Goal: Task Accomplishment & Management: Manage account settings

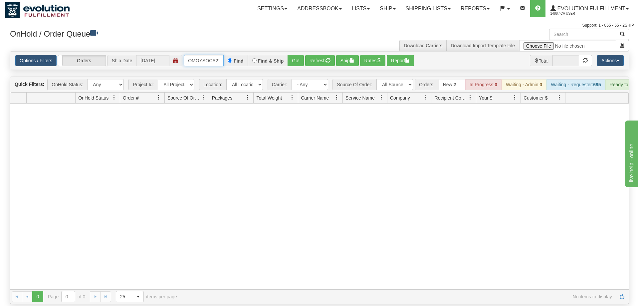
scroll to position [0, 9]
click at [214, 55] on input "OMOYSOCA21394" at bounding box center [204, 60] width 40 height 11
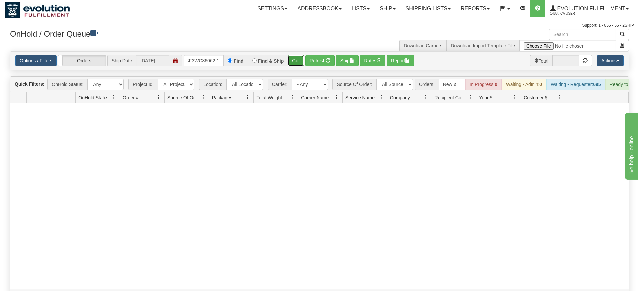
click at [296, 68] on div "Is equal to Is not equal to Contains Does not contains CAD USD EUR ZAR [PERSON_…" at bounding box center [319, 177] width 629 height 252
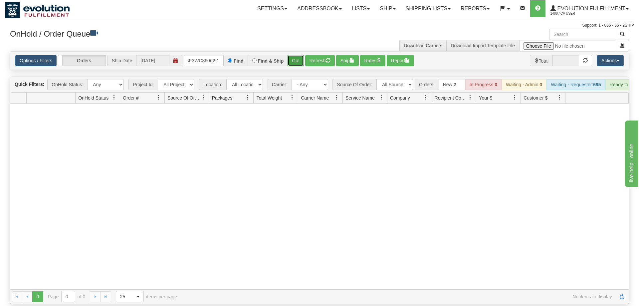
click at [297, 55] on button "Go!" at bounding box center [295, 60] width 16 height 11
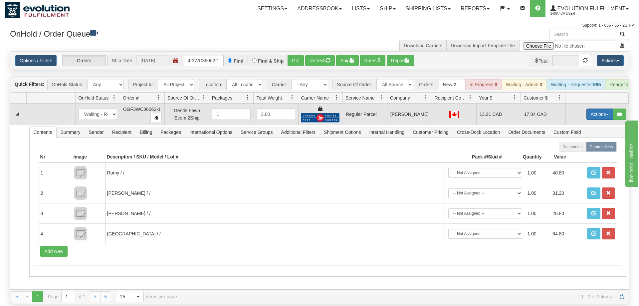
click at [596, 108] on button "Actions" at bounding box center [599, 113] width 27 height 11
click at [585, 141] on span "Rate All Services" at bounding box center [586, 143] width 40 height 5
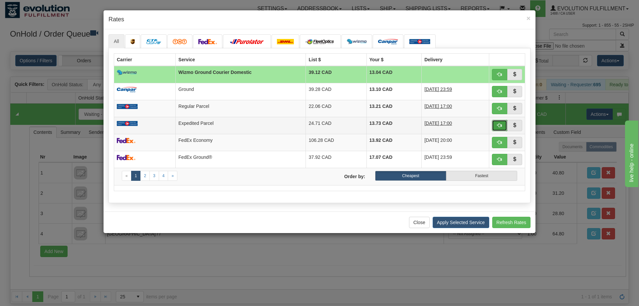
click at [497, 131] on button "button" at bounding box center [499, 125] width 15 height 11
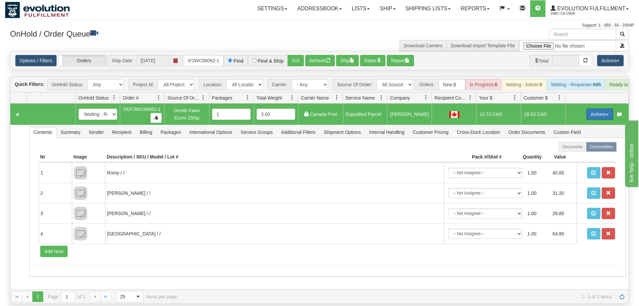
click at [591, 108] on button "Actions" at bounding box center [599, 113] width 27 height 11
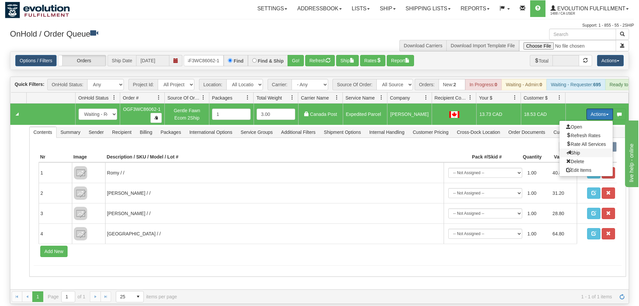
click at [576, 150] on span "Ship" at bounding box center [573, 152] width 14 height 5
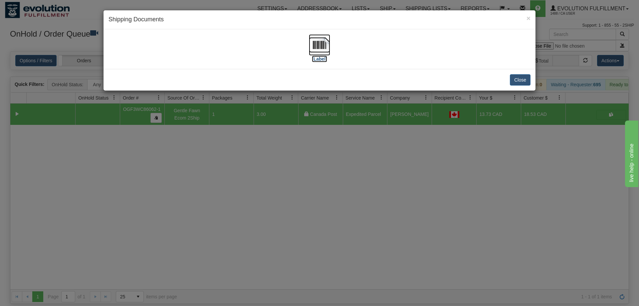
click at [321, 45] on img at bounding box center [319, 44] width 21 height 21
drag, startPoint x: 296, startPoint y: 271, endPoint x: 225, endPoint y: 129, distance: 158.4
click at [297, 266] on div "× Shipping Documents [Label] Close" at bounding box center [319, 153] width 639 height 306
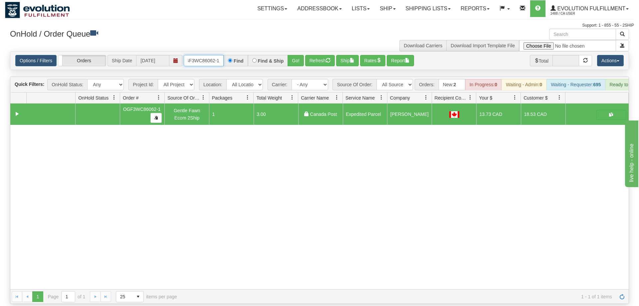
click at [199, 55] on input "oGF3WC86062-1" at bounding box center [204, 60] width 40 height 11
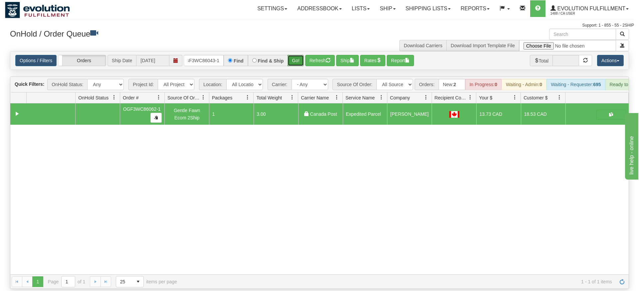
click at [300, 64] on div "Is equal to Is not equal to Contains Does not contains CAD USD EUR ZAR [PERSON_…" at bounding box center [319, 170] width 629 height 238
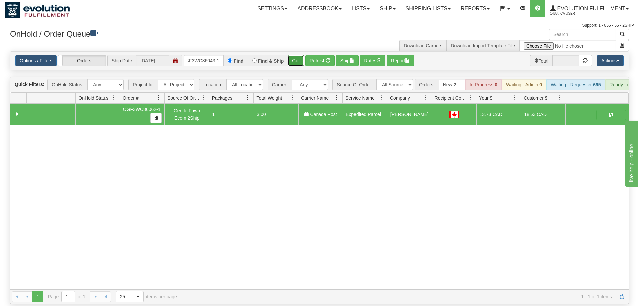
click at [297, 55] on button "Go!" at bounding box center [295, 60] width 16 height 11
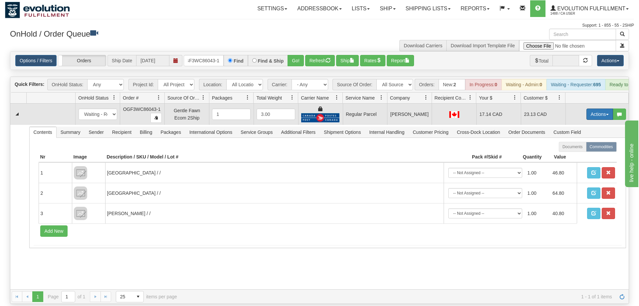
click at [598, 108] on button "Actions" at bounding box center [599, 113] width 27 height 11
click at [576, 141] on span "Rate All Services" at bounding box center [586, 143] width 40 height 5
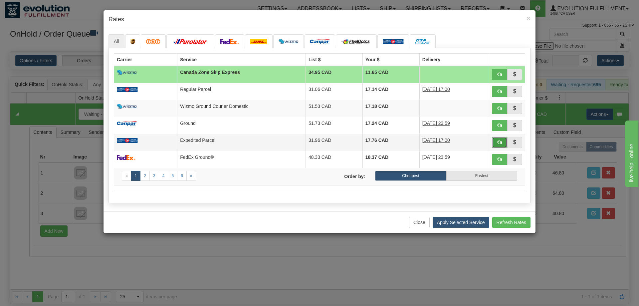
click at [496, 139] on button "button" at bounding box center [499, 142] width 15 height 11
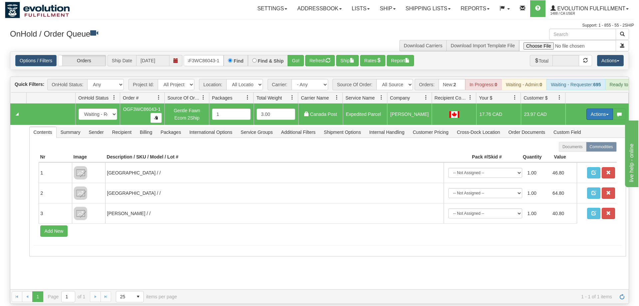
click at [597, 108] on button "Actions" at bounding box center [599, 113] width 27 height 11
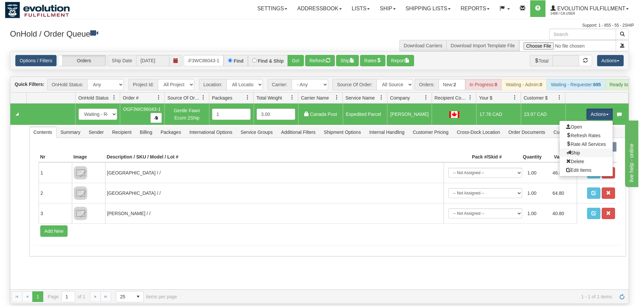
click at [580, 148] on link "Ship" at bounding box center [585, 152] width 53 height 9
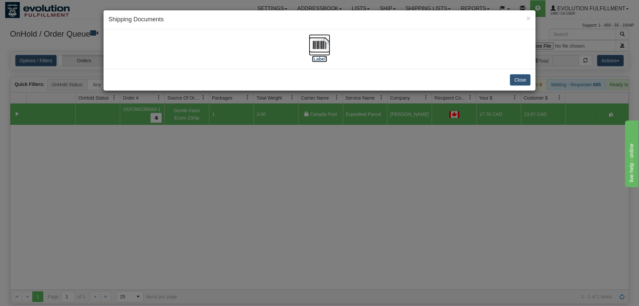
click at [313, 39] on img at bounding box center [319, 44] width 21 height 21
drag, startPoint x: 325, startPoint y: 163, endPoint x: 171, endPoint y: 78, distance: 175.7
click at [324, 162] on div "× Shipping Documents [Label] Close" at bounding box center [319, 153] width 639 height 306
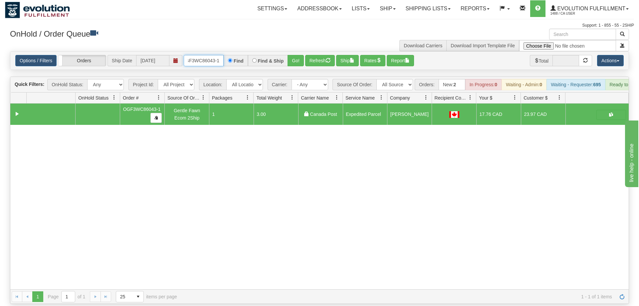
click at [205, 56] on input "OGF3WC86043-1" at bounding box center [204, 60] width 40 height 11
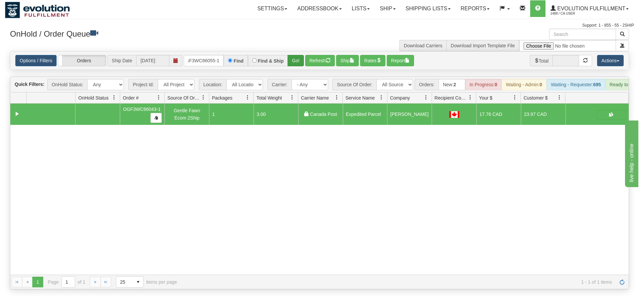
click at [296, 60] on div "Options / Filters Group Shipments Orders Ship Date [DATE] OGF3WC86055-1 Find Fi…" at bounding box center [319, 61] width 618 height 18
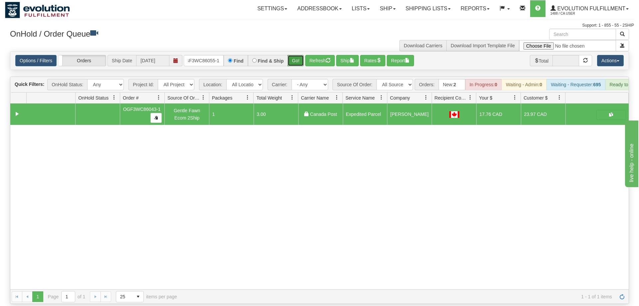
click at [296, 55] on button "Go!" at bounding box center [295, 60] width 16 height 11
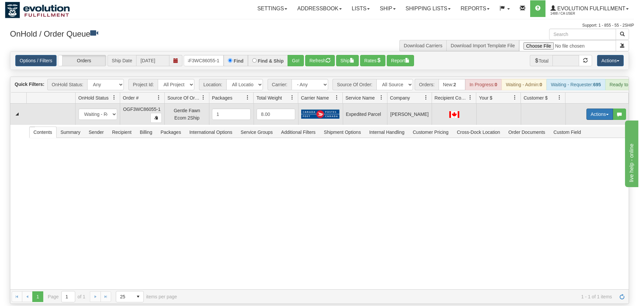
click at [591, 108] on button "Actions" at bounding box center [599, 113] width 27 height 11
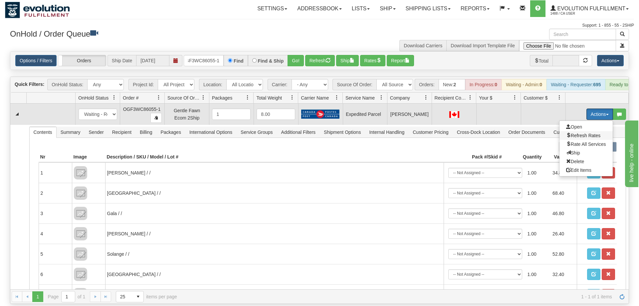
click at [581, 133] on span "Refresh Rates" at bounding box center [583, 135] width 34 height 5
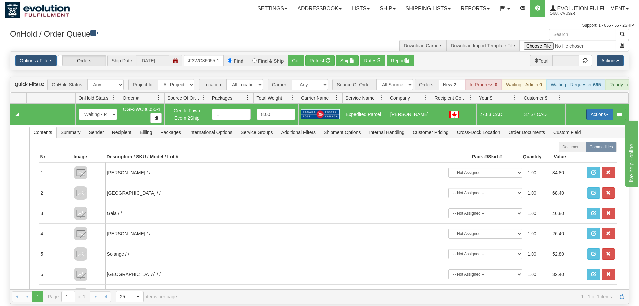
click at [590, 108] on button "Actions" at bounding box center [599, 113] width 27 height 11
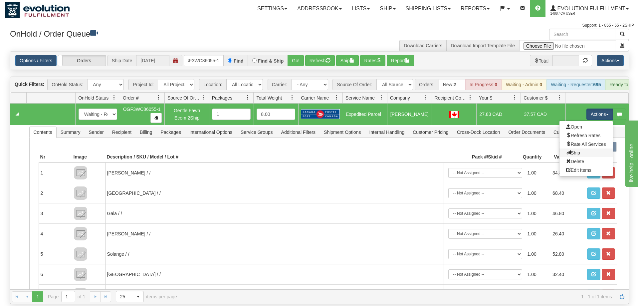
click at [578, 148] on link "Ship" at bounding box center [585, 152] width 53 height 9
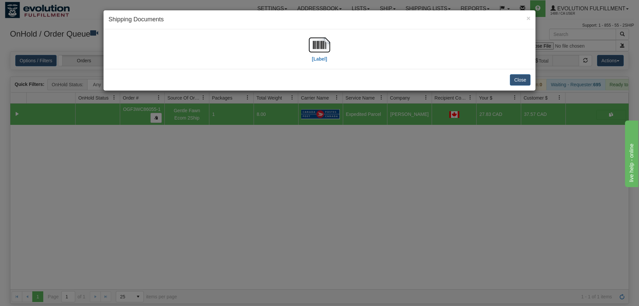
drag, startPoint x: 337, startPoint y: 53, endPoint x: 330, endPoint y: 49, distance: 7.5
click at [336, 52] on div "[Label]" at bounding box center [319, 49] width 422 height 30
click at [324, 45] on img at bounding box center [319, 44] width 21 height 21
click at [361, 143] on div "× Shipping Documents [Label] Close" at bounding box center [319, 153] width 639 height 306
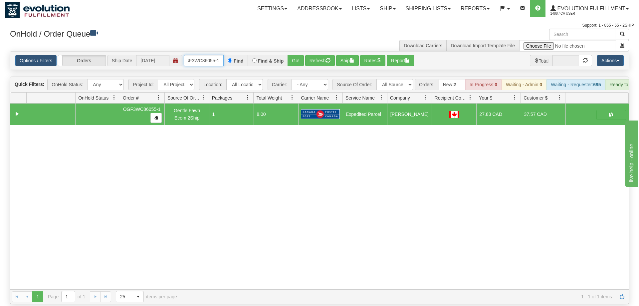
click at [218, 55] on input "OGF3WC86055-1" at bounding box center [204, 60] width 40 height 11
click at [296, 65] on div "Is equal to Is not equal to Contains Does not contains CAD USD EUR ZAR [PERSON_…" at bounding box center [319, 177] width 629 height 252
click at [294, 55] on button "Go!" at bounding box center [295, 60] width 16 height 11
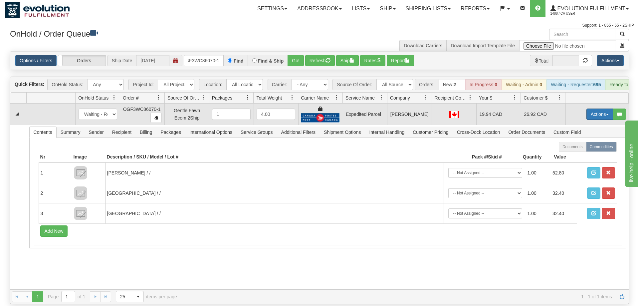
click at [596, 108] on button "Actions" at bounding box center [599, 113] width 27 height 11
click at [577, 150] on span "Ship" at bounding box center [573, 152] width 14 height 5
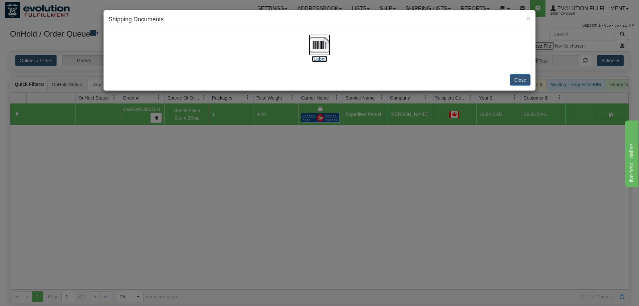
click at [323, 45] on img at bounding box center [319, 44] width 21 height 21
click at [283, 210] on div "× Shipping Documents [Label] Close" at bounding box center [319, 153] width 639 height 306
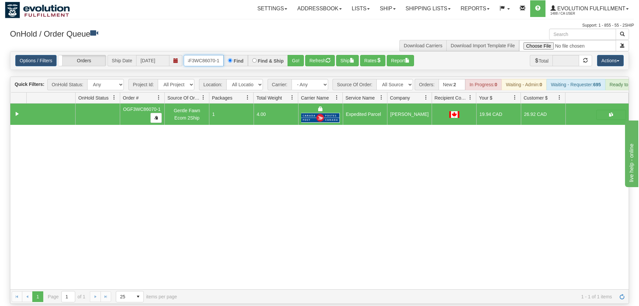
click at [196, 55] on input "OGF3WC86070-1" at bounding box center [204, 60] width 40 height 11
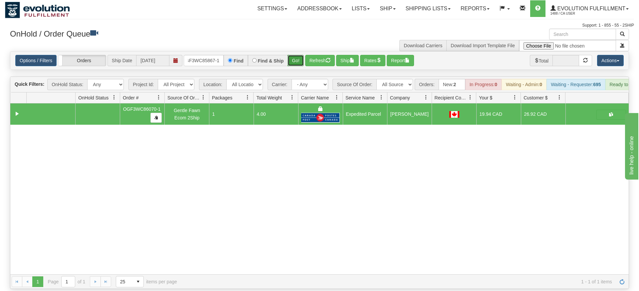
drag, startPoint x: 297, startPoint y: 48, endPoint x: 293, endPoint y: 44, distance: 5.7
click at [297, 62] on div "Is equal to Is not equal to Contains Does not contains CAD USD EUR ZAR [PERSON_…" at bounding box center [319, 170] width 629 height 238
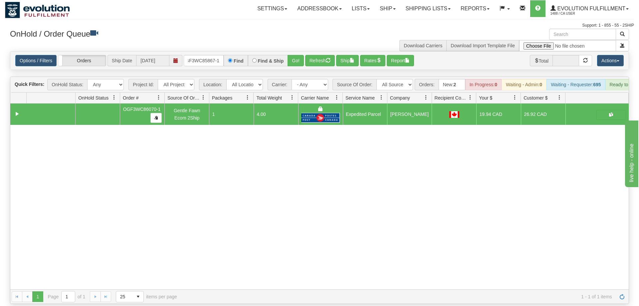
click at [293, 52] on div "Options / Filters Group Shipments Orders Ship Date [DATE] OGF3WC85867-1 Find Fi…" at bounding box center [319, 61] width 618 height 18
click at [292, 55] on button "Go!" at bounding box center [295, 60] width 16 height 11
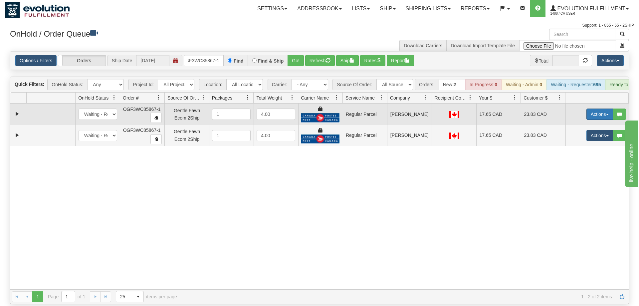
click at [596, 108] on button "Actions" at bounding box center [599, 113] width 27 height 11
click at [572, 141] on span "Rate All Services" at bounding box center [586, 143] width 40 height 5
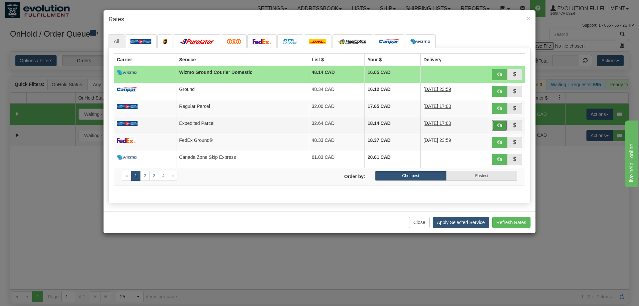
click at [496, 125] on button "button" at bounding box center [499, 125] width 15 height 11
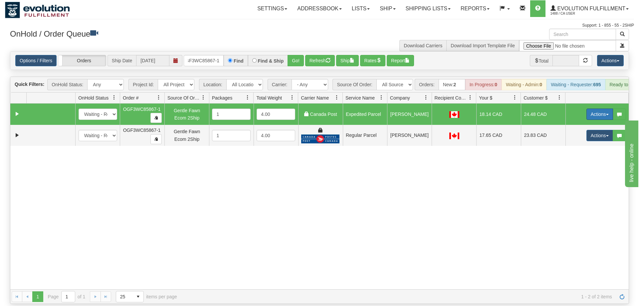
click at [594, 108] on button "Actions" at bounding box center [599, 113] width 27 height 11
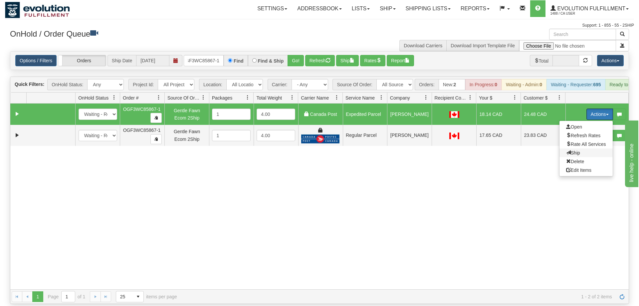
click at [572, 150] on span "Ship" at bounding box center [573, 152] width 14 height 5
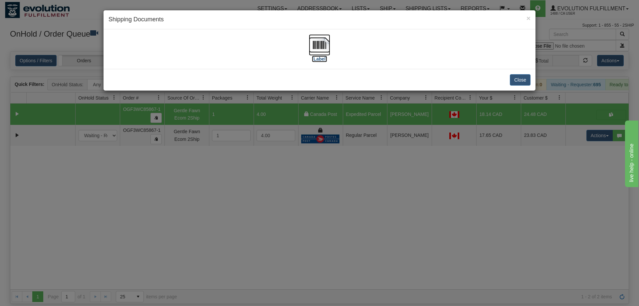
click at [314, 52] on img at bounding box center [319, 44] width 21 height 21
drag, startPoint x: 504, startPoint y: 210, endPoint x: 595, endPoint y: 133, distance: 119.3
click at [510, 205] on div "× Shipping Documents [Label] Close" at bounding box center [319, 153] width 639 height 306
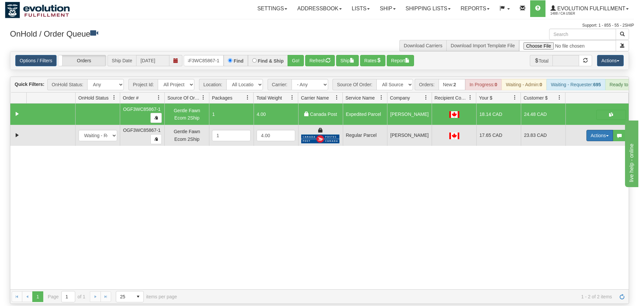
click at [597, 130] on button "Actions" at bounding box center [599, 135] width 27 height 11
click at [580, 180] on span "Delete" at bounding box center [575, 182] width 18 height 5
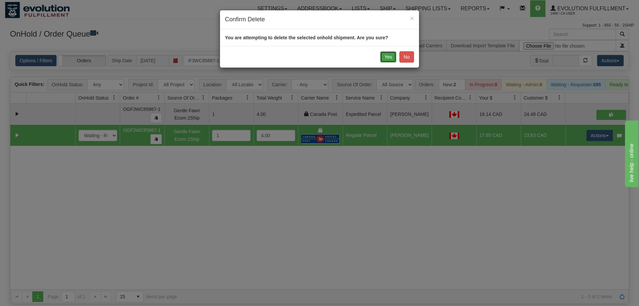
click at [389, 58] on button "Yes" at bounding box center [388, 56] width 16 height 11
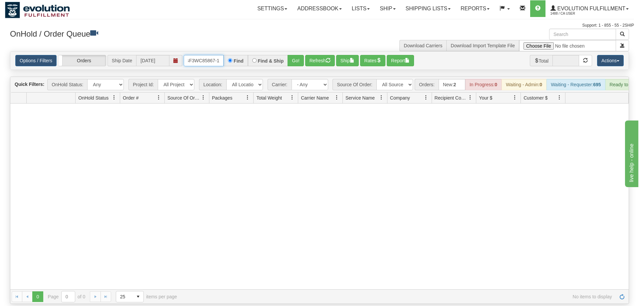
click at [214, 55] on input "OGF3WC85867-1" at bounding box center [204, 60] width 40 height 11
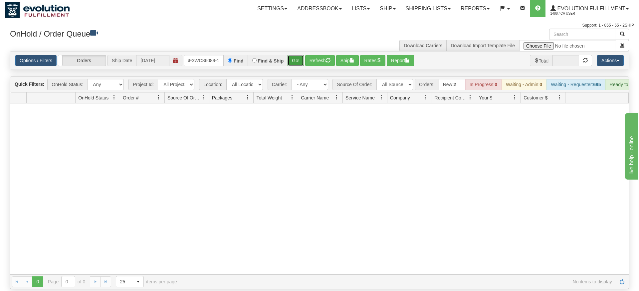
click at [303, 62] on div "Is equal to Is not equal to Contains Does not contains CAD USD EUR ZAR [PERSON_…" at bounding box center [319, 170] width 629 height 238
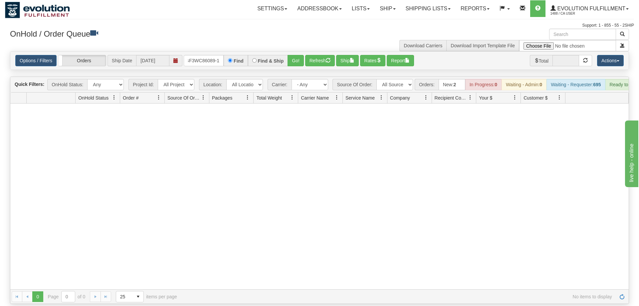
click at [301, 58] on div "Options / Filters Group Shipments Orders Ship Date [DATE] OGF3WC86089-1 Find Fi…" at bounding box center [319, 61] width 618 height 18
click at [297, 55] on button "Go!" at bounding box center [295, 60] width 16 height 11
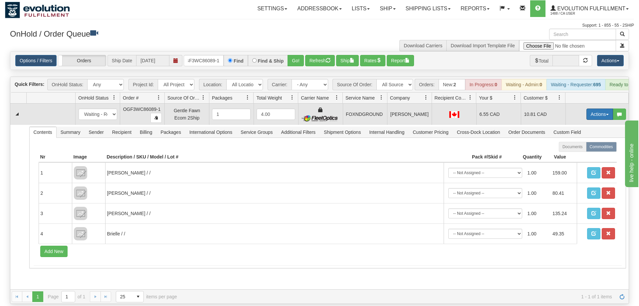
click at [599, 108] on button "Actions" at bounding box center [599, 113] width 27 height 11
click at [568, 150] on span "Ship" at bounding box center [573, 152] width 14 height 5
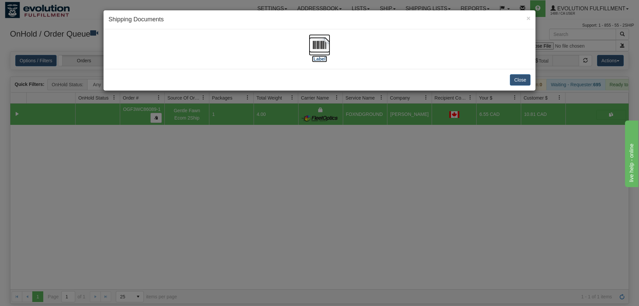
click at [315, 44] on img at bounding box center [319, 44] width 21 height 21
drag, startPoint x: 322, startPoint y: 170, endPoint x: 206, endPoint y: 54, distance: 164.4
click at [322, 169] on div "× Shipping Documents [Label] Close" at bounding box center [319, 153] width 639 height 306
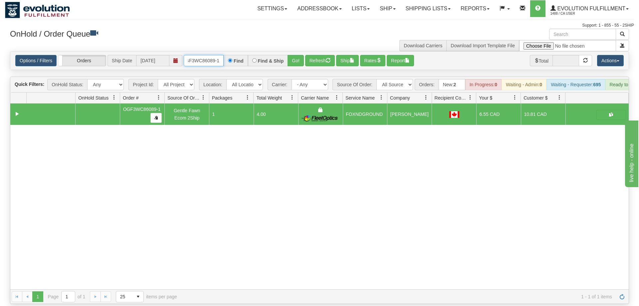
click at [207, 55] on input "OGF3WC86089-1" at bounding box center [204, 60] width 40 height 11
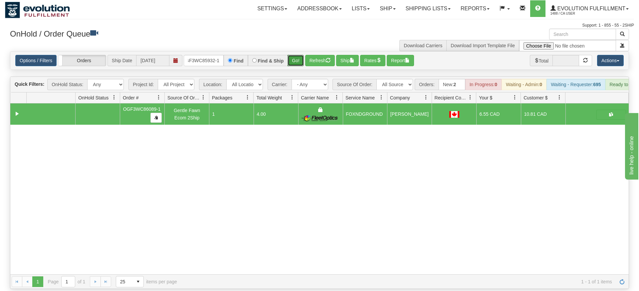
drag, startPoint x: 292, startPoint y: 46, endPoint x: 293, endPoint y: 58, distance: 12.4
click at [292, 61] on div "Is equal to Is not equal to Contains Does not contains CAD USD EUR ZAR [PERSON_…" at bounding box center [319, 170] width 629 height 238
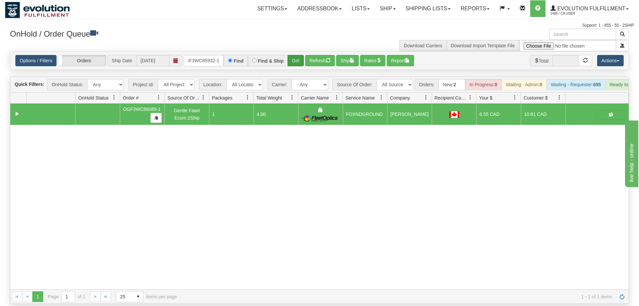
click at [293, 55] on div "Options / Filters Group Shipments Orders Ship Date [DATE] OGF3WC85932-1 Find Fi…" at bounding box center [319, 61] width 618 height 18
click at [293, 55] on button "Go!" at bounding box center [295, 60] width 16 height 11
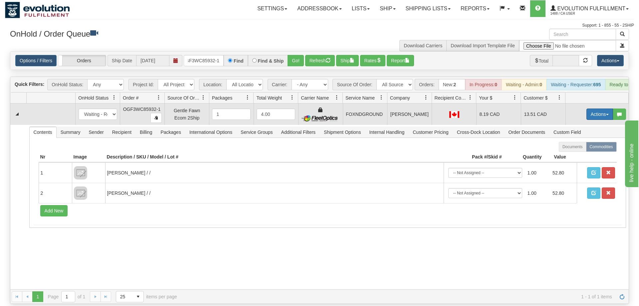
click at [591, 108] on button "Actions" at bounding box center [599, 113] width 27 height 11
click at [569, 150] on span "Ship" at bounding box center [573, 152] width 14 height 5
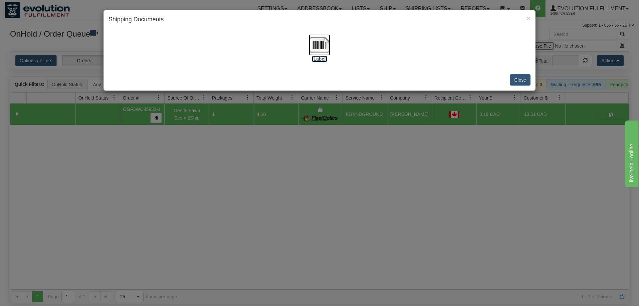
click at [325, 40] on img at bounding box center [319, 44] width 21 height 21
click at [314, 144] on div "× Shipping Documents [Label] Close" at bounding box center [319, 153] width 639 height 306
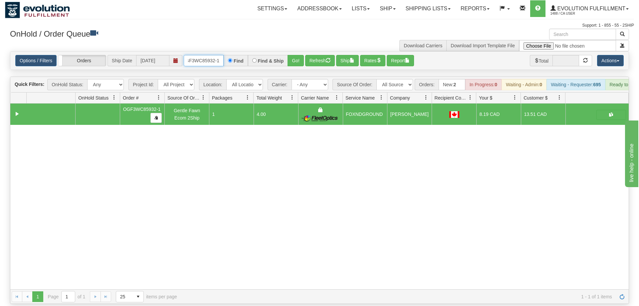
click at [193, 55] on input "OGF3WC85932-1" at bounding box center [204, 60] width 40 height 11
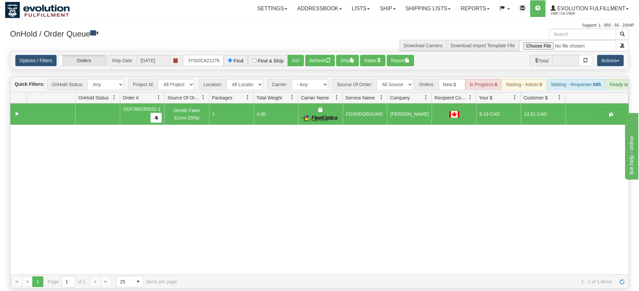
click at [292, 73] on div "Is equal to Is not equal to Contains Does not contains CAD USD EUR ZAR [PERSON_…" at bounding box center [319, 170] width 629 height 238
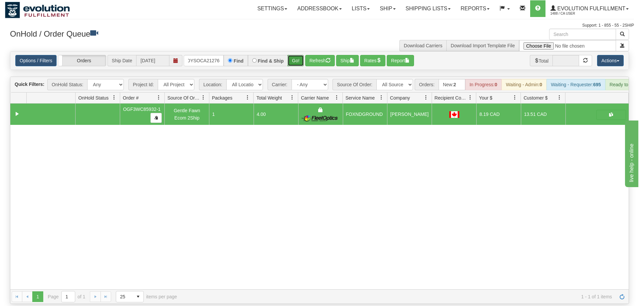
click at [293, 55] on button "Go!" at bounding box center [295, 60] width 16 height 11
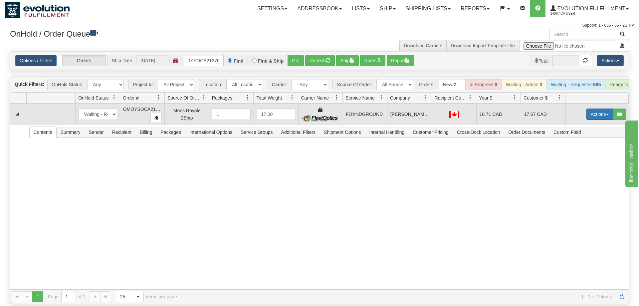
click at [596, 109] on button "Actions" at bounding box center [599, 113] width 27 height 11
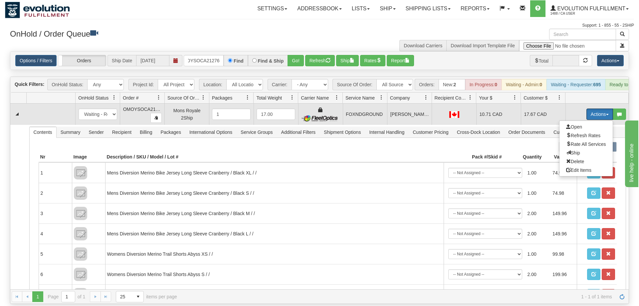
click at [604, 108] on button "Actions" at bounding box center [599, 113] width 27 height 11
click at [587, 148] on link "Ship" at bounding box center [585, 152] width 53 height 9
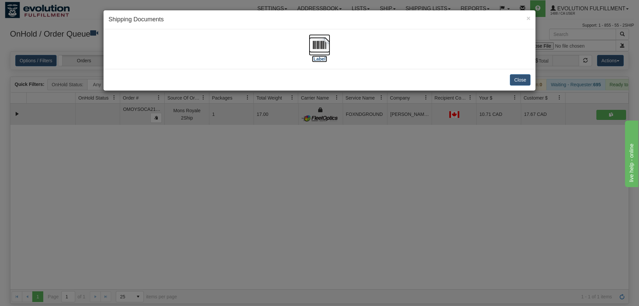
click at [320, 48] on img at bounding box center [319, 44] width 21 height 21
drag, startPoint x: 325, startPoint y: 162, endPoint x: 315, endPoint y: 145, distance: 20.0
click at [323, 160] on div "× Shipping Documents [Label] Close" at bounding box center [319, 153] width 639 height 306
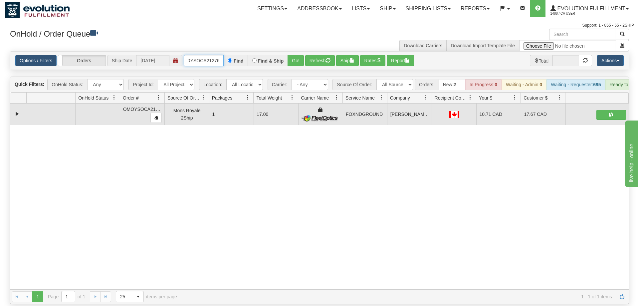
click at [212, 55] on input "OMOYSOCA21276" at bounding box center [204, 60] width 40 height 11
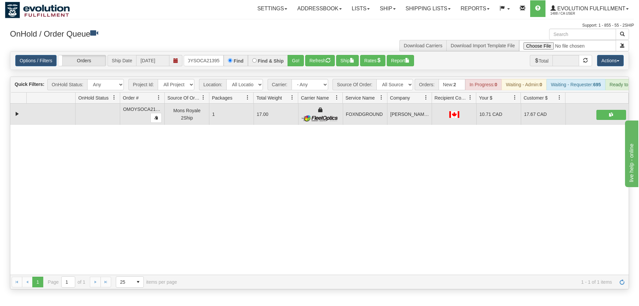
drag, startPoint x: 304, startPoint y: 54, endPoint x: 304, endPoint y: 67, distance: 13.3
click at [304, 67] on div "Is equal to Is not equal to Contains Does not contains CAD USD EUR ZAR [PERSON_…" at bounding box center [319, 170] width 629 height 238
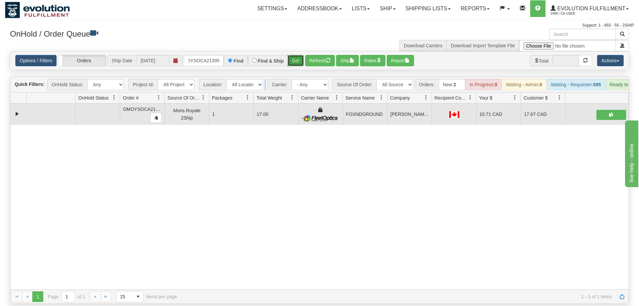
click at [297, 56] on button "Go!" at bounding box center [295, 60] width 16 height 11
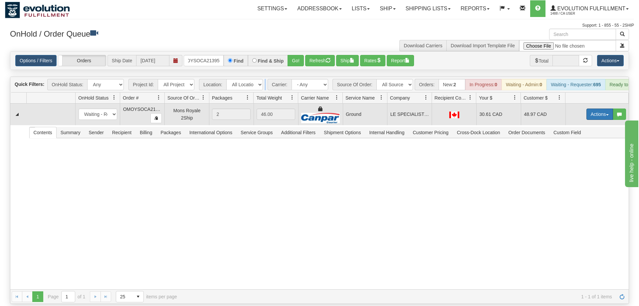
click at [594, 108] on button "Actions" at bounding box center [599, 113] width 27 height 11
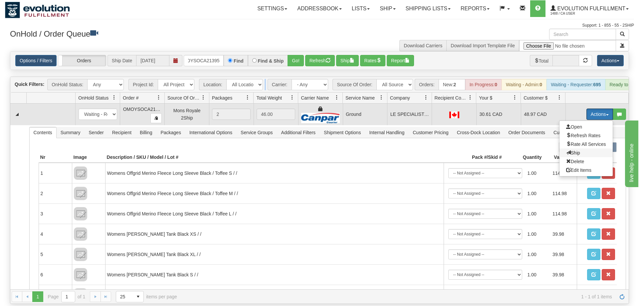
click at [569, 150] on span "Ship" at bounding box center [573, 152] width 14 height 5
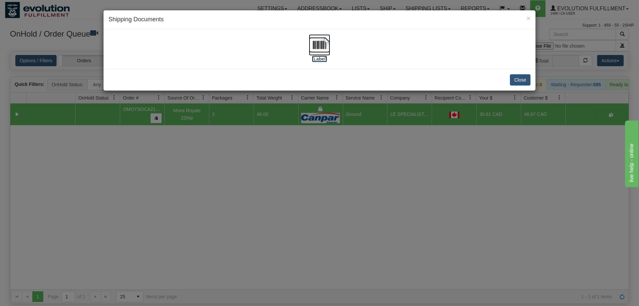
click at [318, 41] on img at bounding box center [319, 44] width 21 height 21
click at [150, 180] on div "× Shipping Documents [Label] Close" at bounding box center [319, 153] width 639 height 306
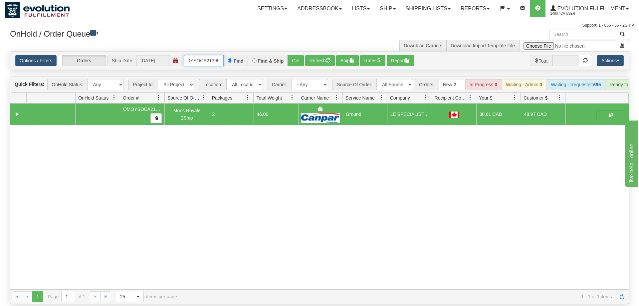
click at [199, 55] on input "OMOYSOCA21395" at bounding box center [204, 60] width 40 height 11
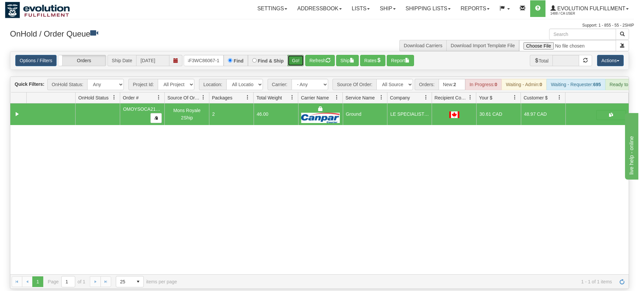
click at [301, 62] on div "Is equal to Is not equal to Contains Does not contains CAD USD EUR ZAR [PERSON_…" at bounding box center [319, 170] width 629 height 238
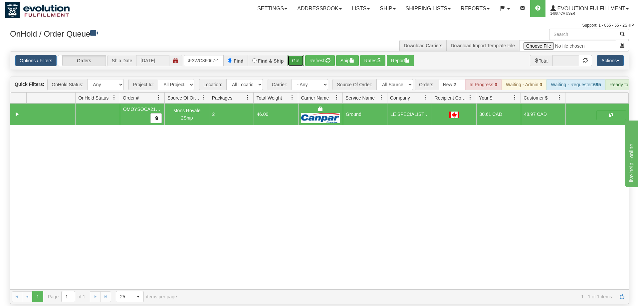
click at [295, 55] on button "Go!" at bounding box center [295, 60] width 16 height 11
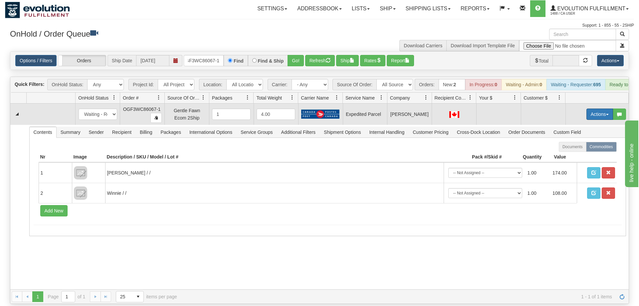
click at [593, 108] on button "Actions" at bounding box center [599, 113] width 27 height 11
click at [576, 133] on span "Refresh Rates" at bounding box center [583, 135] width 34 height 5
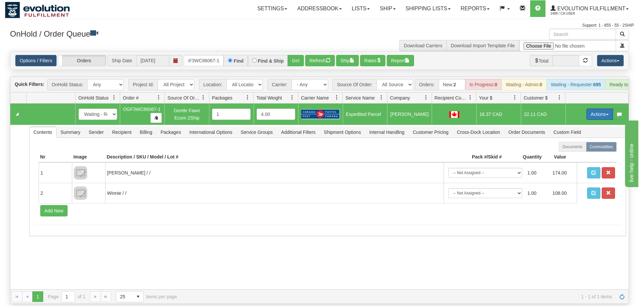
click at [593, 108] on button "Actions" at bounding box center [599, 113] width 27 height 11
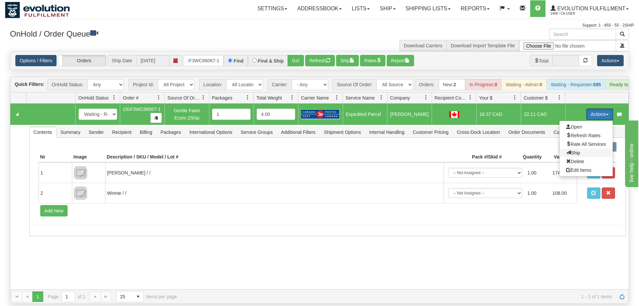
click at [566, 150] on span at bounding box center [568, 152] width 5 height 5
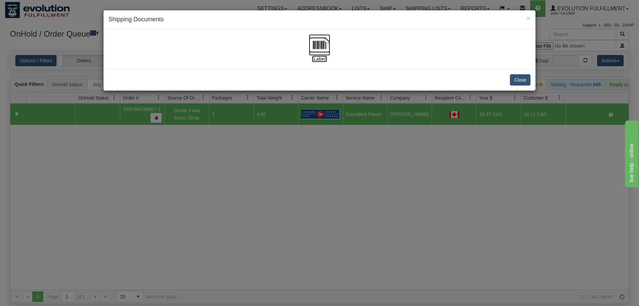
click at [309, 45] on img at bounding box center [319, 44] width 21 height 21
click at [292, 156] on div "× Shipping Documents [Label] Close" at bounding box center [319, 153] width 639 height 306
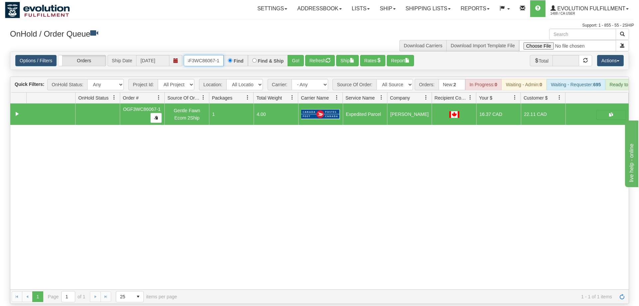
click at [194, 55] on input "OGF3WC86067-1" at bounding box center [204, 60] width 40 height 11
click at [210, 55] on input "OGF3WC86067-1" at bounding box center [204, 60] width 40 height 11
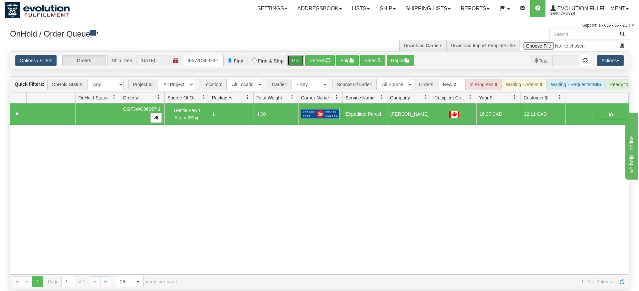
click at [299, 63] on div "Is equal to Is not equal to Contains Does not contains CAD USD EUR ZAR [PERSON_…" at bounding box center [319, 170] width 629 height 238
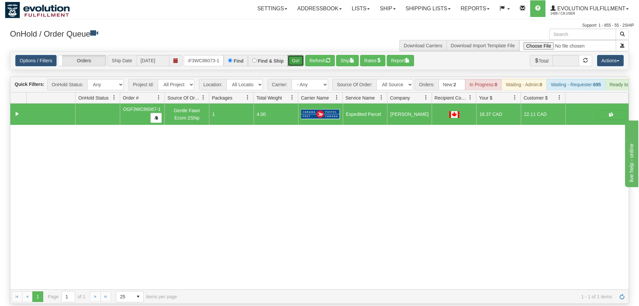
click at [296, 55] on button "Go!" at bounding box center [295, 60] width 16 height 11
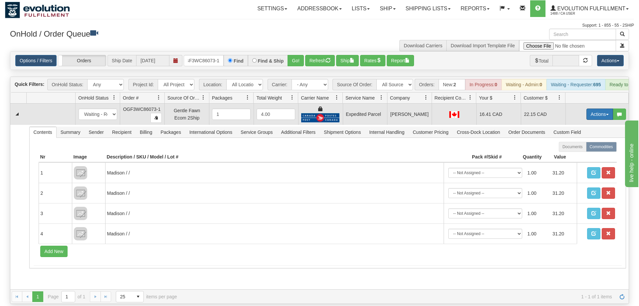
click at [600, 108] on button "Actions" at bounding box center [599, 113] width 27 height 11
click at [576, 150] on span "Ship" at bounding box center [573, 152] width 14 height 5
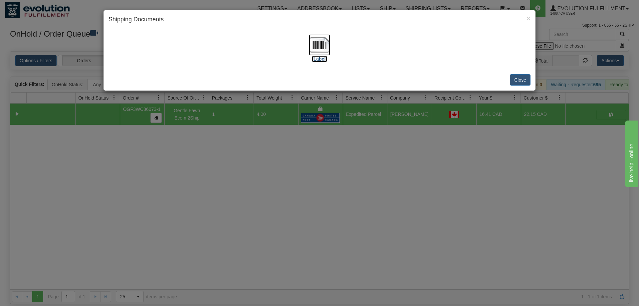
click at [324, 42] on img at bounding box center [319, 44] width 21 height 21
drag, startPoint x: 314, startPoint y: 166, endPoint x: 230, endPoint y: 89, distance: 113.7
click at [314, 166] on div "× Shipping Documents [Label] Close" at bounding box center [319, 153] width 639 height 306
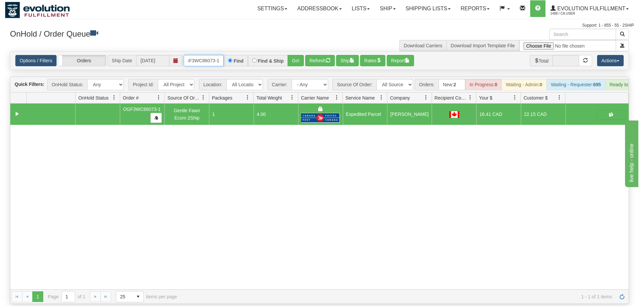
click at [216, 55] on input "OGF3WC86073-1" at bounding box center [204, 60] width 40 height 11
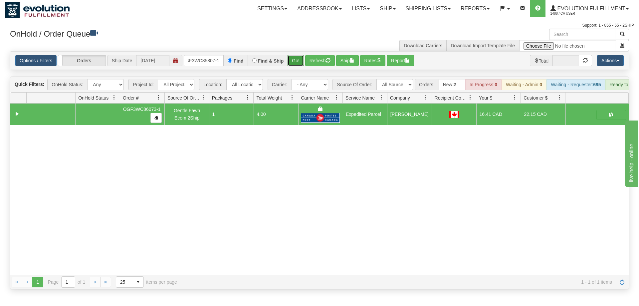
click at [295, 64] on div "Is equal to Is not equal to Contains Does not contains CAD USD EUR ZAR [PERSON_…" at bounding box center [319, 170] width 629 height 238
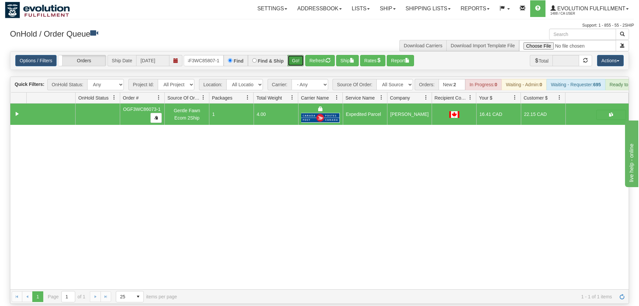
click at [294, 55] on button "Go!" at bounding box center [295, 60] width 16 height 11
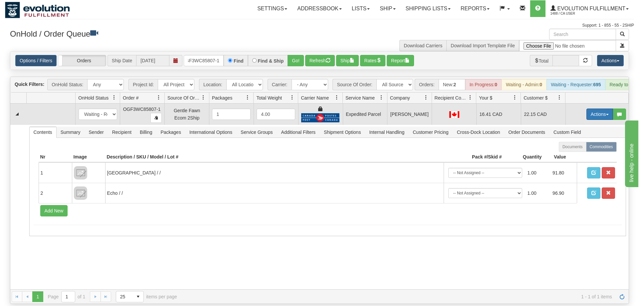
click at [587, 108] on button "Actions" at bounding box center [599, 113] width 27 height 11
click at [578, 150] on span "Ship" at bounding box center [573, 152] width 14 height 5
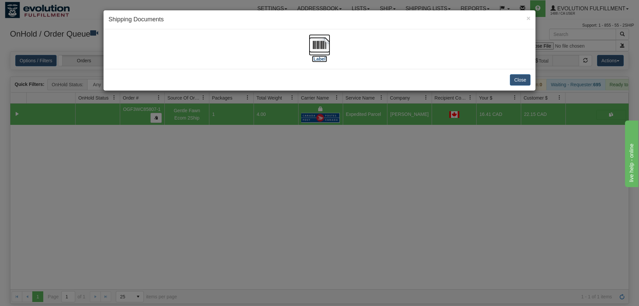
click at [314, 49] on img at bounding box center [319, 44] width 21 height 21
drag, startPoint x: 325, startPoint y: 200, endPoint x: 257, endPoint y: 57, distance: 157.7
click at [324, 194] on div "× Shipping Documents [Label] Close" at bounding box center [319, 153] width 639 height 306
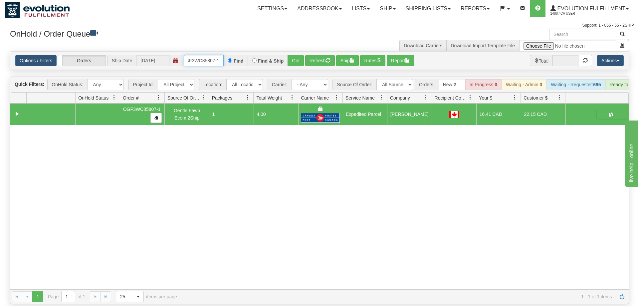
click at [209, 55] on input "OGF3WC85807-1" at bounding box center [204, 60] width 40 height 11
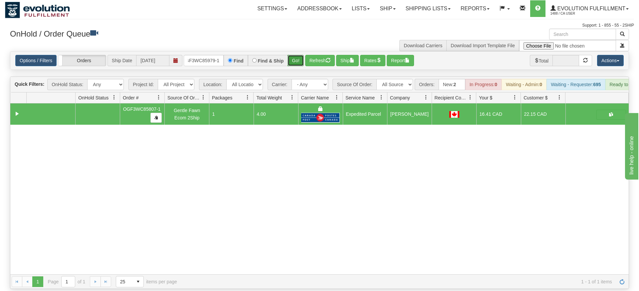
click at [292, 62] on div "Is equal to Is not equal to Contains Does not contains CAD USD EUR ZAR [PERSON_…" at bounding box center [319, 170] width 629 height 238
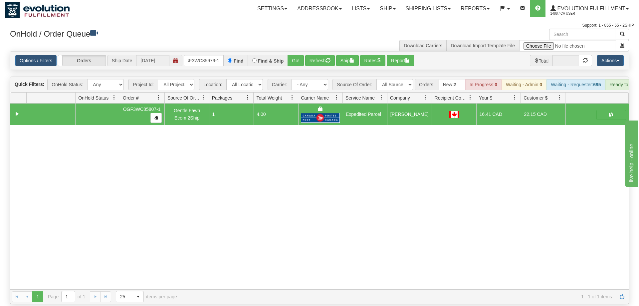
click at [295, 57] on div "Options / Filters Group Shipments Orders Ship Date [DATE] OGF3WC85979-1 Find Fi…" at bounding box center [319, 61] width 618 height 18
click at [295, 55] on button "Go!" at bounding box center [295, 60] width 16 height 11
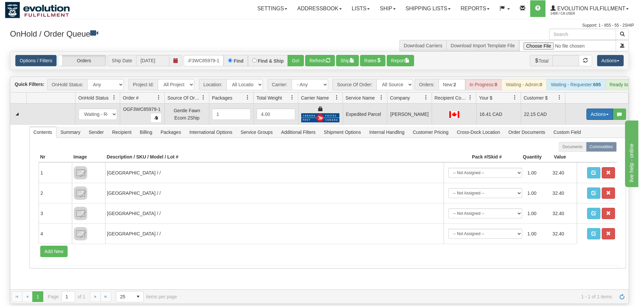
click at [589, 108] on button "Actions" at bounding box center [599, 113] width 27 height 11
click at [568, 150] on span "Ship" at bounding box center [573, 152] width 14 height 5
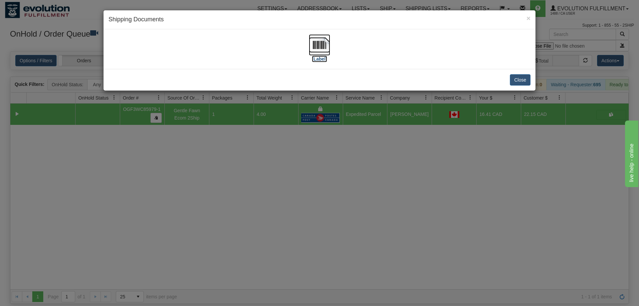
click at [316, 47] on img at bounding box center [319, 44] width 21 height 21
drag, startPoint x: 340, startPoint y: 237, endPoint x: 210, endPoint y: 60, distance: 220.1
click at [332, 222] on div "× Shipping Documents [Label] Close" at bounding box center [319, 153] width 639 height 306
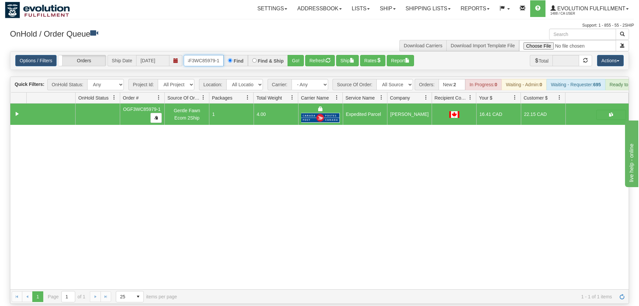
click at [221, 55] on input "OGF3WC85979-1" at bounding box center [204, 60] width 40 height 11
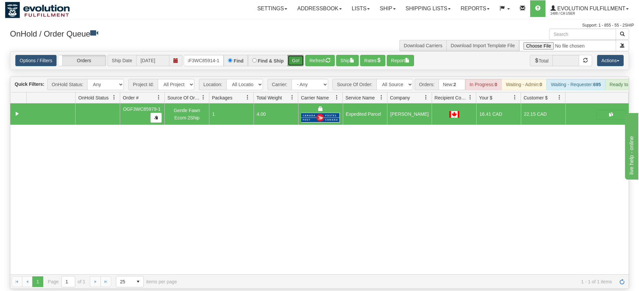
drag, startPoint x: 294, startPoint y: 53, endPoint x: 297, endPoint y: 48, distance: 5.7
click at [294, 68] on div "Is equal to Is not equal to Contains Does not contains CAD USD EUR ZAR [PERSON_…" at bounding box center [319, 170] width 629 height 238
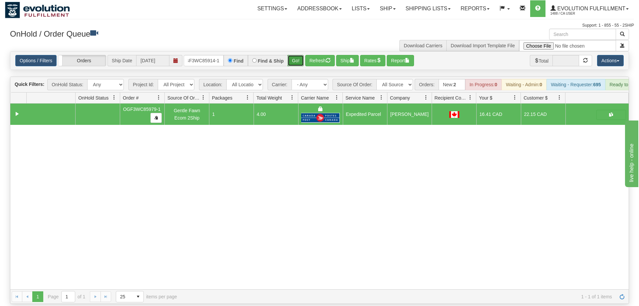
click at [297, 55] on button "Go!" at bounding box center [295, 60] width 16 height 11
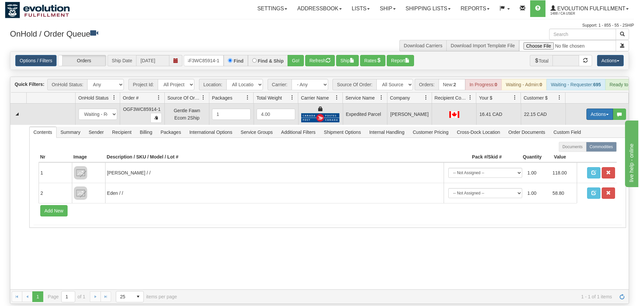
click at [597, 108] on button "Actions" at bounding box center [599, 113] width 27 height 11
click at [569, 150] on span "Ship" at bounding box center [573, 152] width 14 height 5
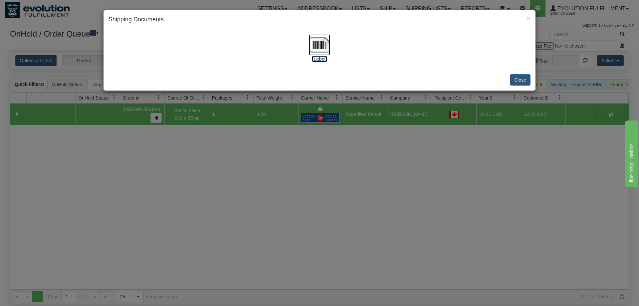
click at [324, 40] on img at bounding box center [319, 44] width 21 height 21
click at [340, 149] on div "× Shipping Documents [Label] Close" at bounding box center [319, 153] width 639 height 306
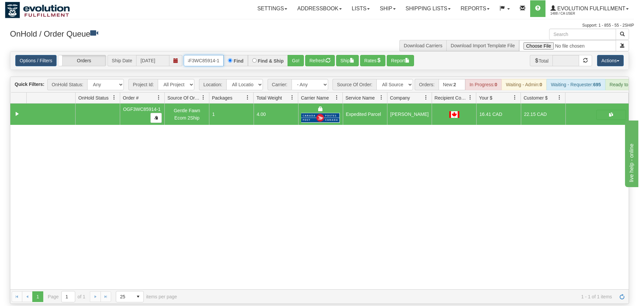
click at [207, 55] on input "OGF3WC85914-1" at bounding box center [204, 60] width 40 height 11
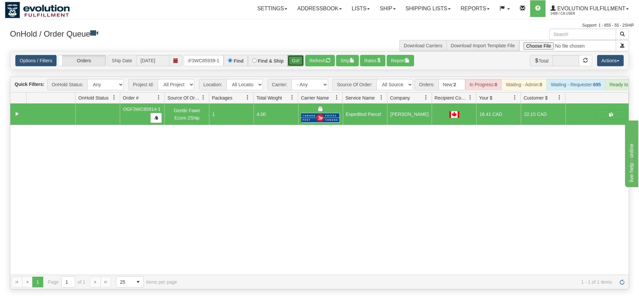
click at [291, 67] on div "Is equal to Is not equal to Contains Does not contains CAD USD EUR ZAR [PERSON_…" at bounding box center [319, 170] width 629 height 238
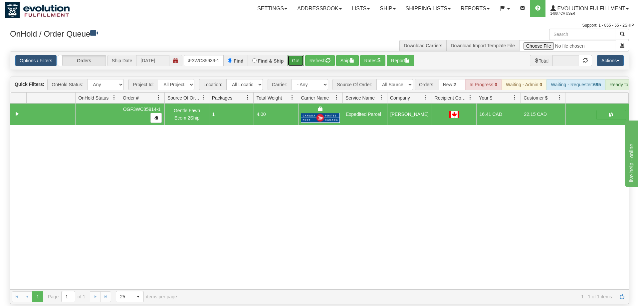
click at [297, 55] on button "Go!" at bounding box center [295, 60] width 16 height 11
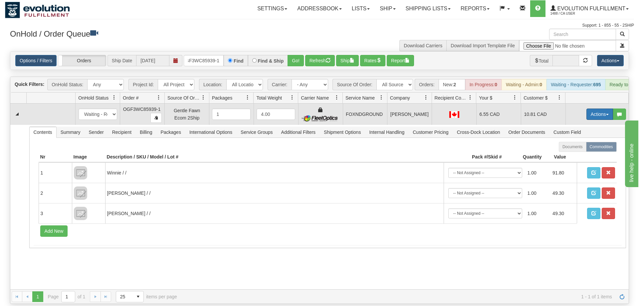
click at [593, 108] on button "Actions" at bounding box center [599, 113] width 27 height 11
click at [580, 148] on link "Ship" at bounding box center [585, 152] width 53 height 9
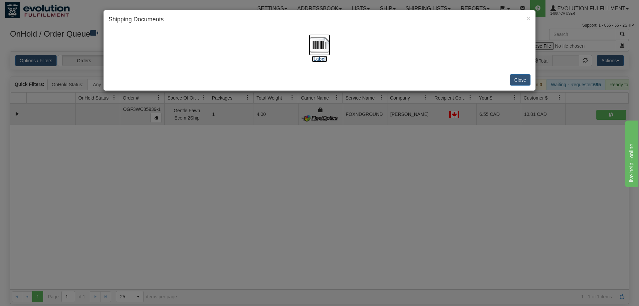
click at [319, 52] on img at bounding box center [319, 44] width 21 height 21
drag, startPoint x: 352, startPoint y: 188, endPoint x: 247, endPoint y: 50, distance: 173.1
click at [350, 179] on div "× Shipping Documents [Label] Close" at bounding box center [319, 153] width 639 height 306
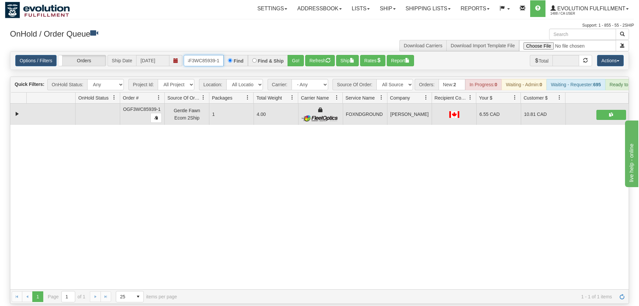
click at [210, 55] on input "OGF3WC85939-1" at bounding box center [204, 60] width 40 height 11
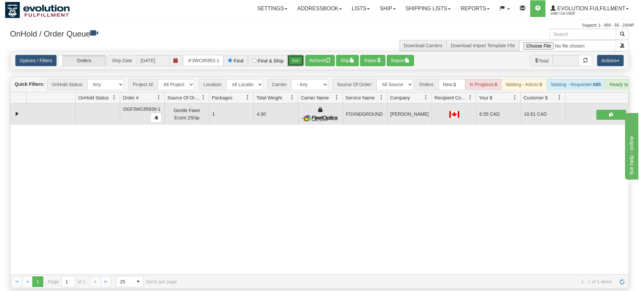
click at [299, 65] on div "Is equal to Is not equal to Contains Does not contains CAD USD EUR ZAR [PERSON_…" at bounding box center [319, 170] width 629 height 238
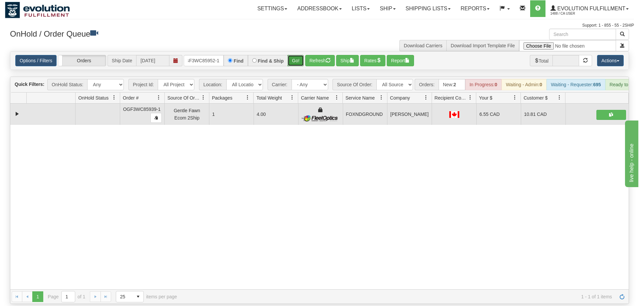
click at [296, 55] on button "Go!" at bounding box center [295, 60] width 16 height 11
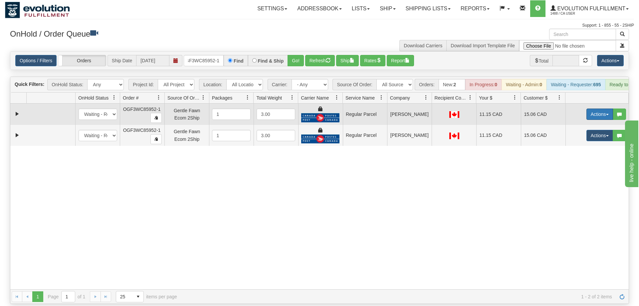
click at [596, 108] on button "Actions" at bounding box center [599, 113] width 27 height 11
click at [573, 141] on span "Rate All Services" at bounding box center [586, 143] width 40 height 5
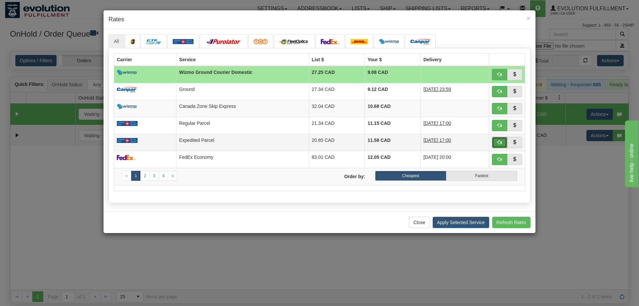
click at [501, 144] on span "button" at bounding box center [499, 142] width 5 height 5
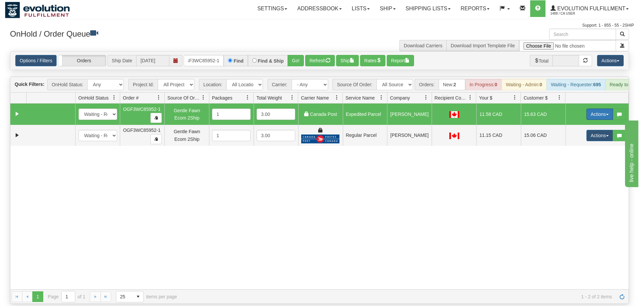
click at [601, 108] on button "Actions" at bounding box center [599, 113] width 27 height 11
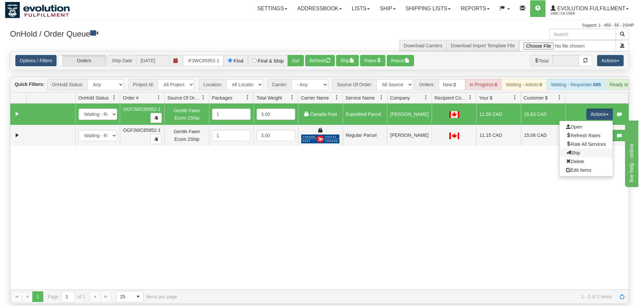
click at [579, 148] on link "Ship" at bounding box center [585, 152] width 53 height 9
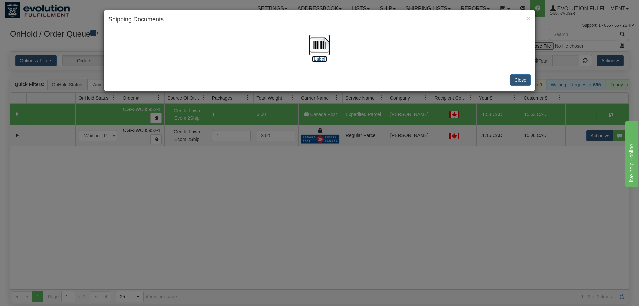
click at [314, 42] on img at bounding box center [319, 44] width 21 height 21
click at [429, 139] on div "× Shipping Documents [Label] Close" at bounding box center [319, 153] width 639 height 306
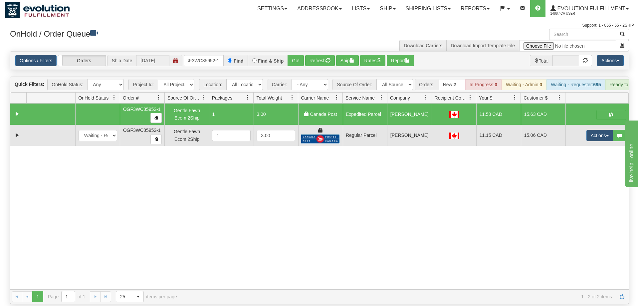
click at [605, 125] on td "Actions Open Refresh Rates Rate All Services Ship Delete Edit Items" at bounding box center [596, 135] width 63 height 21
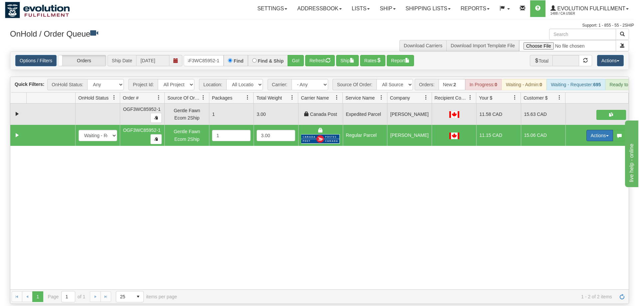
click at [595, 130] on button "Actions" at bounding box center [599, 135] width 27 height 11
click at [577, 180] on span "Delete" at bounding box center [575, 182] width 18 height 5
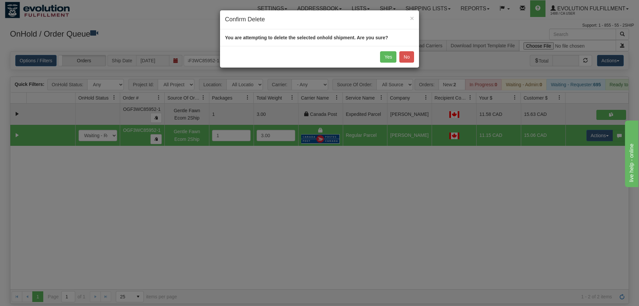
click at [380, 53] on div "Yes No" at bounding box center [319, 57] width 199 height 22
click at [382, 59] on button "Yes" at bounding box center [388, 56] width 16 height 11
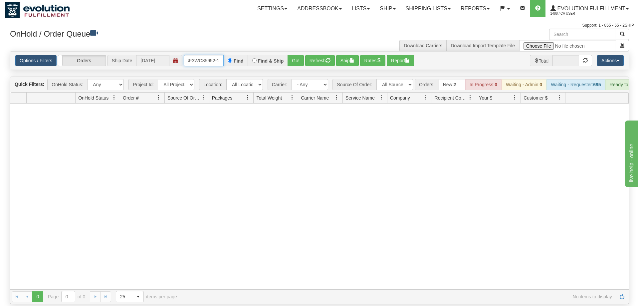
click at [204, 55] on input "OGF3WC85952-1" at bounding box center [204, 60] width 40 height 11
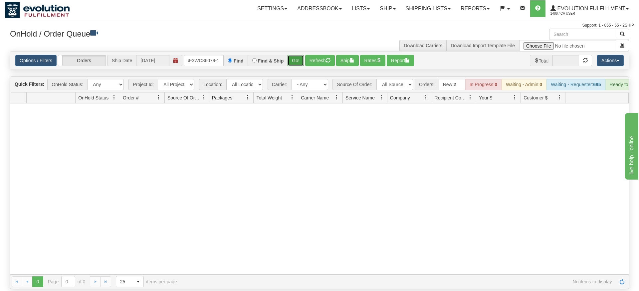
click at [298, 67] on div "Is equal to Is not equal to Contains Does not contains CAD USD EUR ZAR [PERSON_…" at bounding box center [319, 170] width 629 height 238
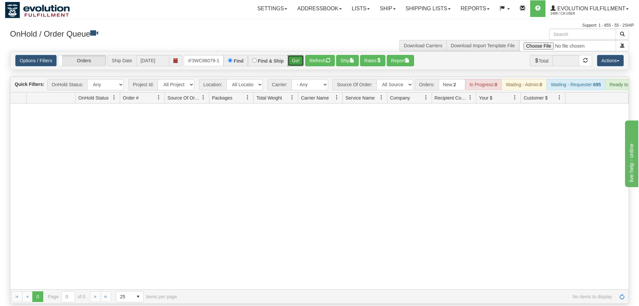
click at [293, 55] on button "Go!" at bounding box center [295, 60] width 16 height 11
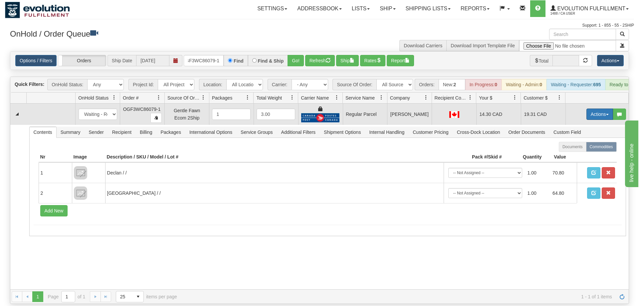
click at [597, 108] on button "Actions" at bounding box center [599, 113] width 27 height 11
click at [575, 141] on span "Rate All Services" at bounding box center [586, 143] width 40 height 5
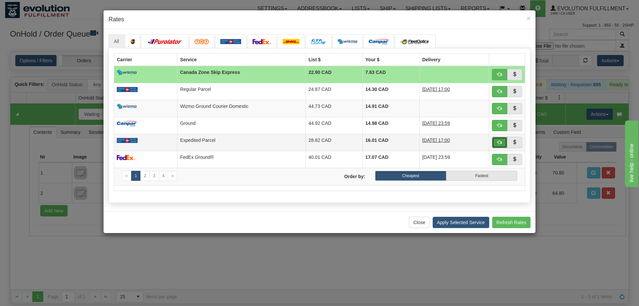
click at [496, 140] on button "button" at bounding box center [499, 142] width 15 height 11
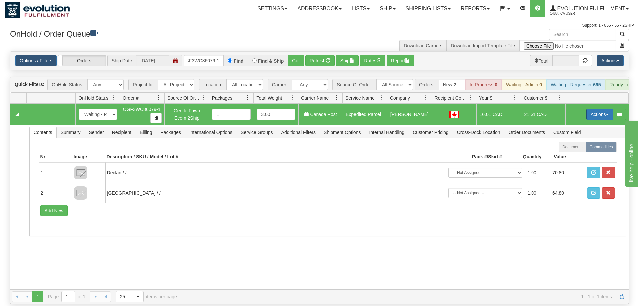
click at [597, 108] on button "Actions" at bounding box center [599, 113] width 27 height 11
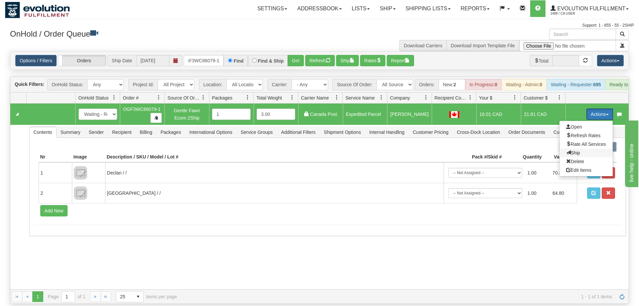
click at [576, 150] on span "Ship" at bounding box center [573, 152] width 14 height 5
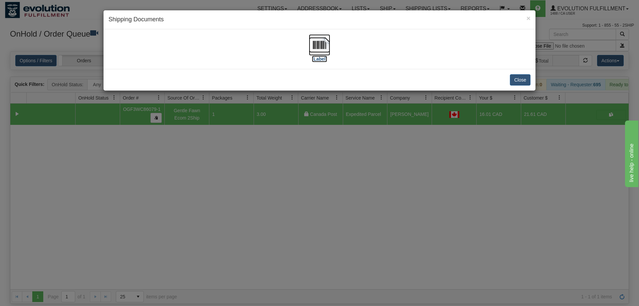
click at [322, 48] on img at bounding box center [319, 44] width 21 height 21
click at [335, 226] on div "× Shipping Documents [Label] Close" at bounding box center [319, 153] width 639 height 306
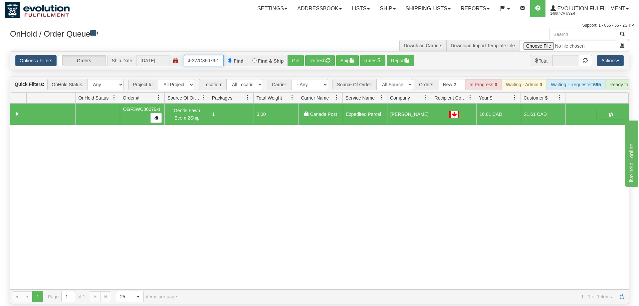
click at [205, 55] on input "OGF3WC86079-1" at bounding box center [204, 60] width 40 height 11
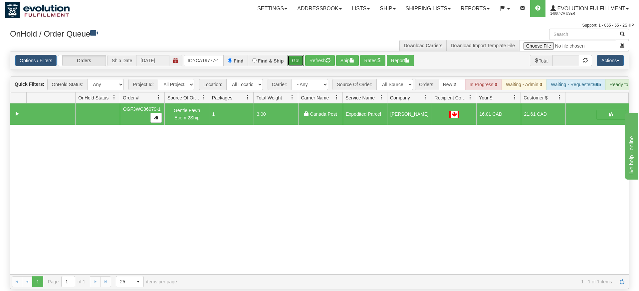
click at [302, 66] on div "Is equal to Is not equal to Contains Does not contains CAD USD EUR ZAR [PERSON_…" at bounding box center [319, 170] width 629 height 238
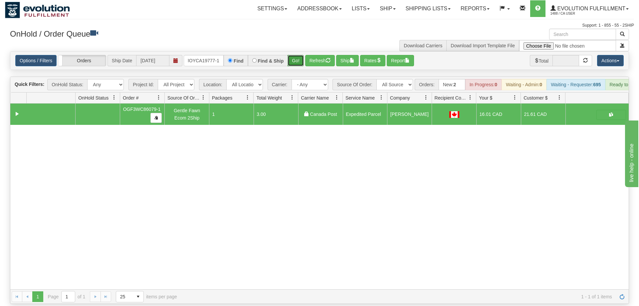
click at [294, 55] on button "Go!" at bounding box center [295, 60] width 16 height 11
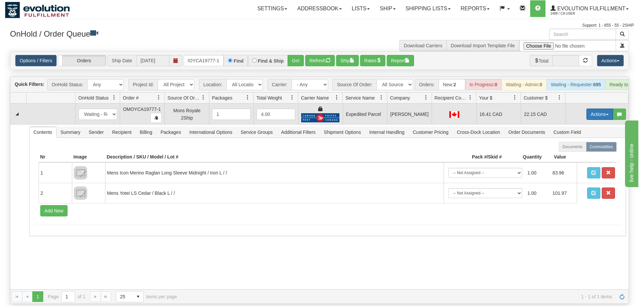
click at [601, 109] on button "Actions" at bounding box center [599, 113] width 27 height 11
click at [574, 150] on span "Ship" at bounding box center [573, 152] width 14 height 5
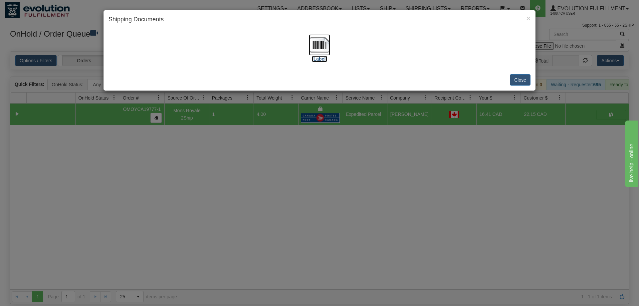
click at [319, 47] on img at bounding box center [319, 44] width 21 height 21
click at [344, 152] on div "× Shipping Documents [Label] Close" at bounding box center [319, 153] width 639 height 306
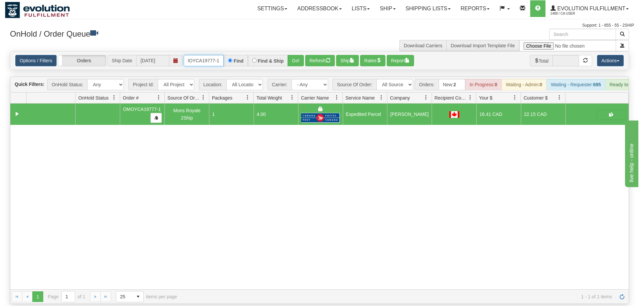
click at [215, 55] on input "OMOYCA19777-1" at bounding box center [204, 60] width 40 height 11
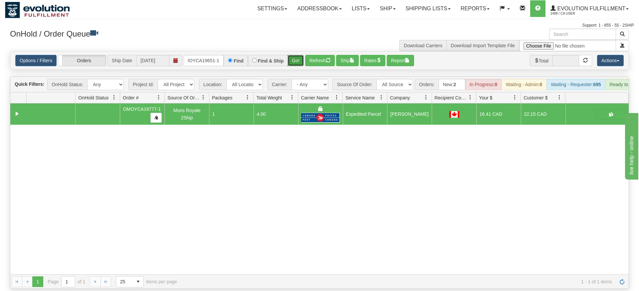
click at [289, 62] on div "Is equal to Is not equal to Contains Does not contains CAD USD EUR ZAR [PERSON_…" at bounding box center [319, 170] width 629 height 238
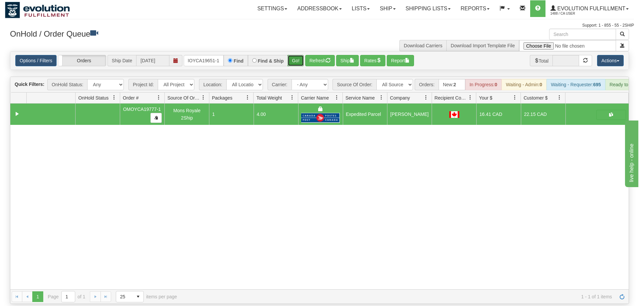
click at [296, 55] on button "Go!" at bounding box center [295, 60] width 16 height 11
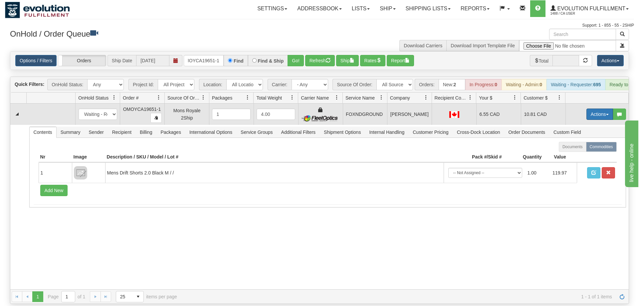
click at [593, 108] on button "Actions" at bounding box center [599, 113] width 27 height 11
click at [575, 150] on span "Ship" at bounding box center [573, 152] width 14 height 5
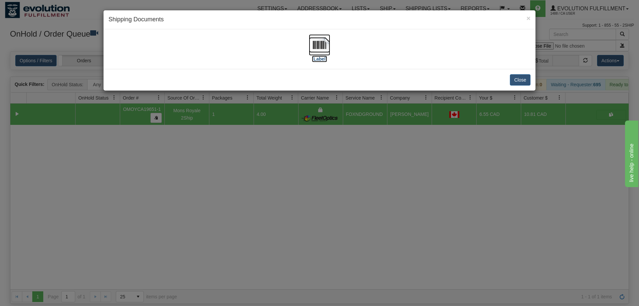
click at [320, 46] on img at bounding box center [319, 44] width 21 height 21
drag, startPoint x: 375, startPoint y: 167, endPoint x: 285, endPoint y: 38, distance: 157.2
click at [373, 159] on div "× Shipping Documents [Label] Close" at bounding box center [319, 153] width 639 height 306
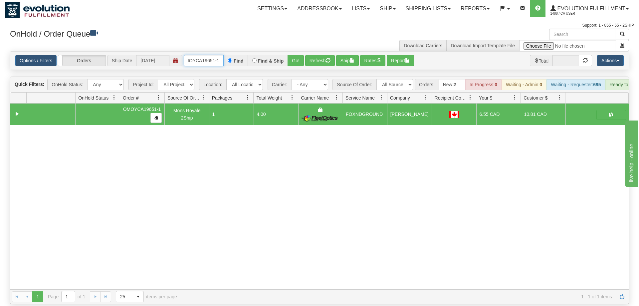
click at [211, 56] on input "OMOYCA19651-1" at bounding box center [204, 60] width 40 height 11
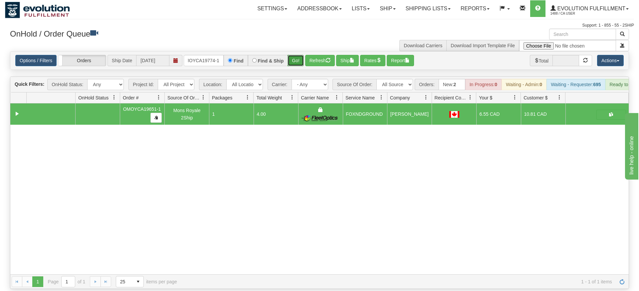
click at [300, 61] on div "Is equal to Is not equal to Contains Does not contains CAD USD EUR ZAR [PERSON_…" at bounding box center [319, 170] width 629 height 238
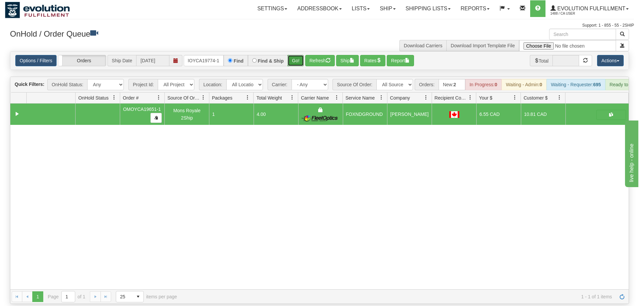
click at [297, 55] on button "Go!" at bounding box center [295, 60] width 16 height 11
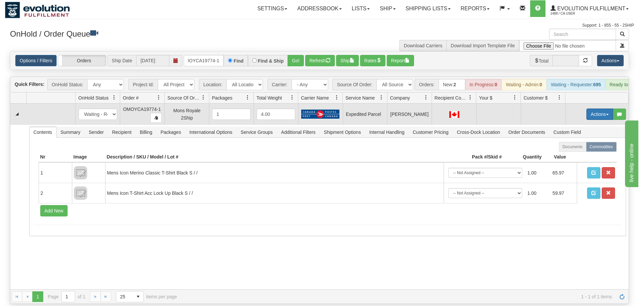
click at [593, 108] on button "Actions" at bounding box center [599, 113] width 27 height 11
click at [586, 133] on span "Refresh Rates" at bounding box center [583, 135] width 34 height 5
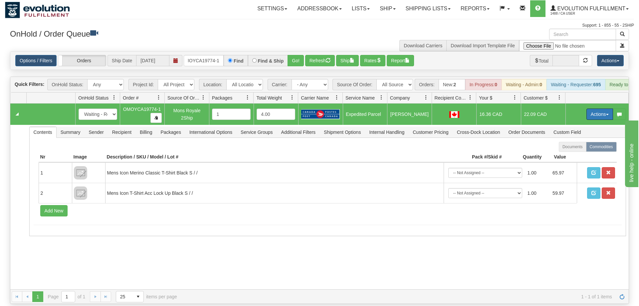
click at [593, 108] on button "Actions" at bounding box center [599, 113] width 27 height 11
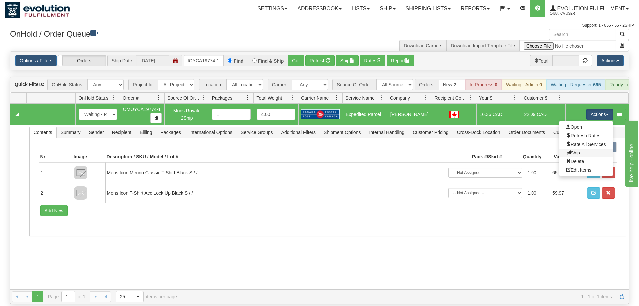
click at [579, 148] on link "Ship" at bounding box center [585, 152] width 53 height 9
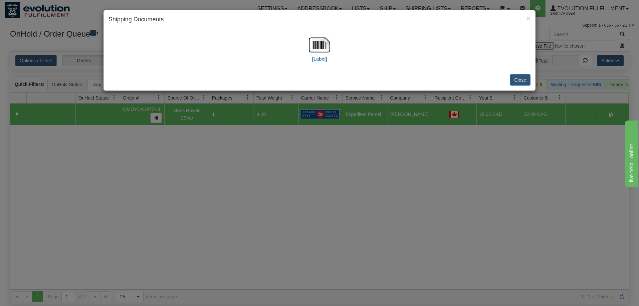
click at [334, 56] on div "[Label]" at bounding box center [319, 49] width 422 height 30
click at [325, 47] on img at bounding box center [319, 44] width 21 height 21
click at [409, 147] on div "× Shipping Documents [Label] Close" at bounding box center [319, 153] width 639 height 306
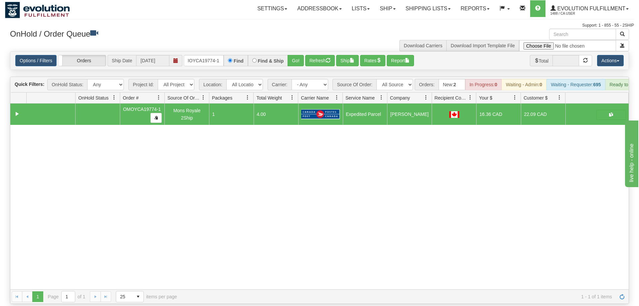
drag, startPoint x: 227, startPoint y: 48, endPoint x: 217, endPoint y: 48, distance: 10.0
click at [224, 55] on div "Find" at bounding box center [236, 60] width 24 height 11
click at [211, 55] on input "OMOYCA19774-1" at bounding box center [204, 60] width 40 height 11
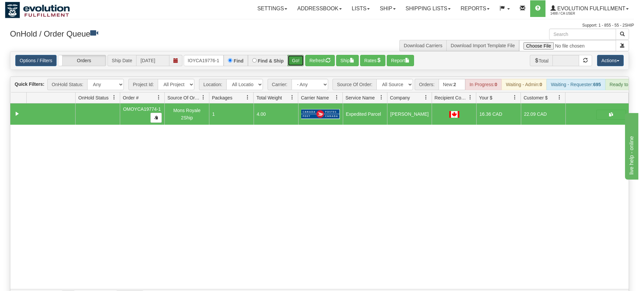
click at [288, 67] on div "Is equal to Is not equal to Contains Does not contains CAD USD EUR ZAR [PERSON_…" at bounding box center [319, 177] width 629 height 252
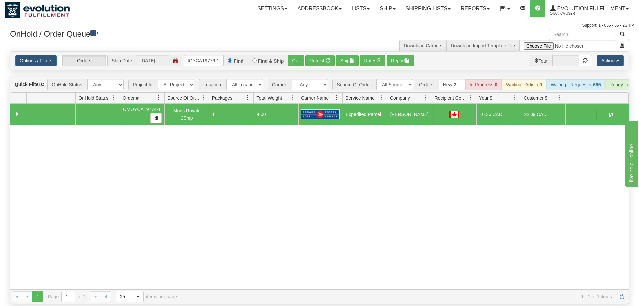
click at [292, 59] on div "Options / Filters Group Shipments Orders Ship Date [DATE] OMOYCA19776-1 Find Fi…" at bounding box center [319, 61] width 618 height 18
click at [296, 55] on button "Go!" at bounding box center [295, 60] width 16 height 11
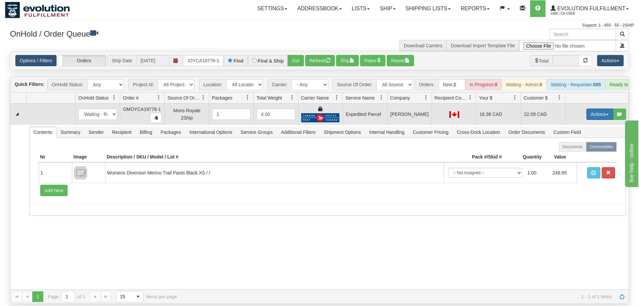
click at [596, 108] on button "Actions" at bounding box center [599, 113] width 27 height 11
click at [588, 148] on link "Ship" at bounding box center [585, 152] width 53 height 9
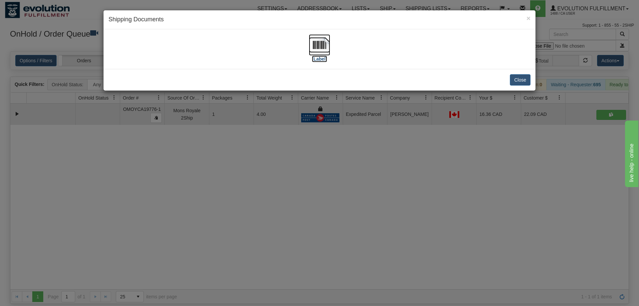
click at [320, 44] on img at bounding box center [319, 44] width 21 height 21
click at [235, 208] on div "× Shipping Documents [Label] Close" at bounding box center [319, 153] width 639 height 306
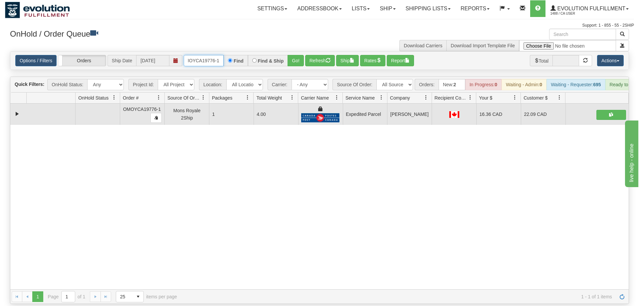
click at [201, 55] on input "OMOYCA19776-1" at bounding box center [204, 60] width 40 height 11
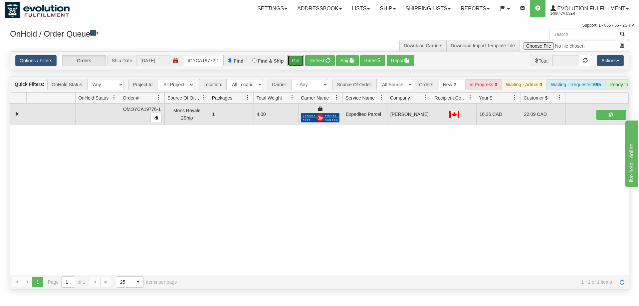
click at [294, 63] on div "Is equal to Is not equal to Contains Does not contains CAD USD EUR ZAR [PERSON_…" at bounding box center [319, 170] width 629 height 238
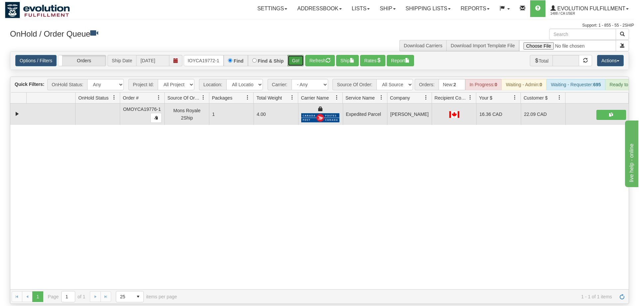
click at [297, 55] on button "Go!" at bounding box center [295, 60] width 16 height 11
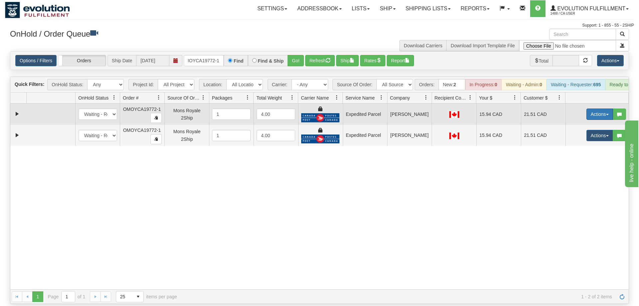
click at [600, 108] on button "Actions" at bounding box center [599, 113] width 27 height 11
click at [578, 148] on link "Ship" at bounding box center [585, 152] width 53 height 9
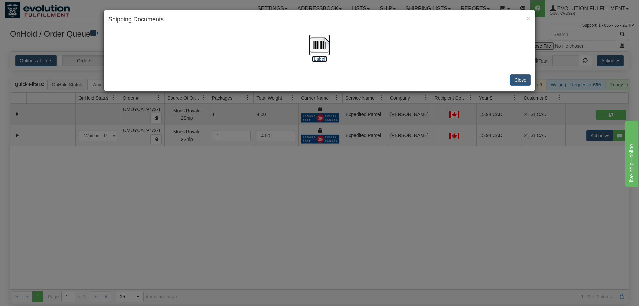
click at [318, 50] on img at bounding box center [319, 44] width 21 height 21
drag, startPoint x: 327, startPoint y: 139, endPoint x: 558, endPoint y: 128, distance: 231.8
click at [327, 139] on div "× Shipping Documents [Label] Close" at bounding box center [319, 153] width 639 height 306
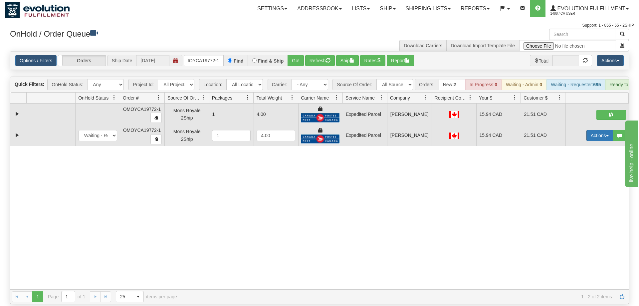
click at [596, 130] on button "Actions" at bounding box center [599, 135] width 27 height 11
click at [577, 180] on span "Delete" at bounding box center [575, 182] width 18 height 5
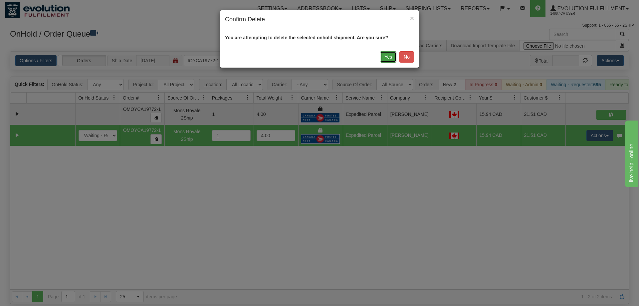
click at [393, 59] on button "Yes" at bounding box center [388, 56] width 16 height 11
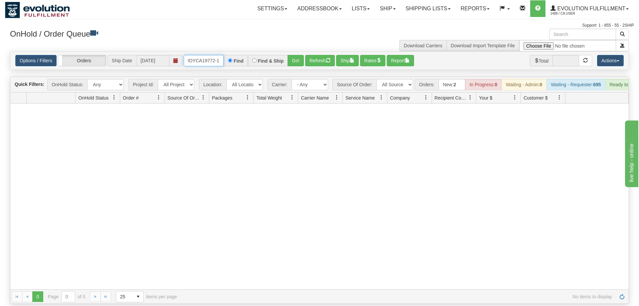
click at [213, 55] on input "OMOYCA19772-1" at bounding box center [204, 60] width 40 height 11
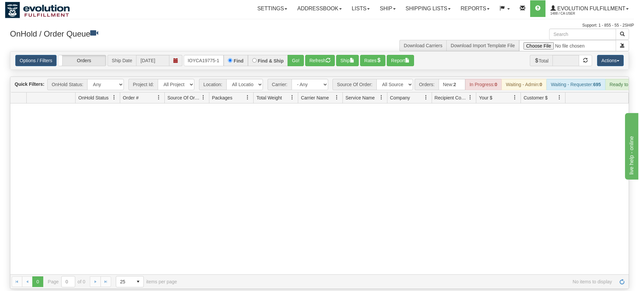
drag, startPoint x: 305, startPoint y: 50, endPoint x: 305, endPoint y: 63, distance: 13.0
click at [305, 63] on div "Is equal to Is not equal to Contains Does not contains CAD USD EUR ZAR [PERSON_…" at bounding box center [319, 170] width 629 height 238
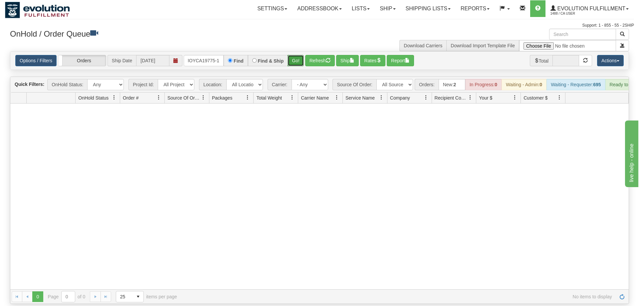
click at [300, 55] on button "Go!" at bounding box center [295, 60] width 16 height 11
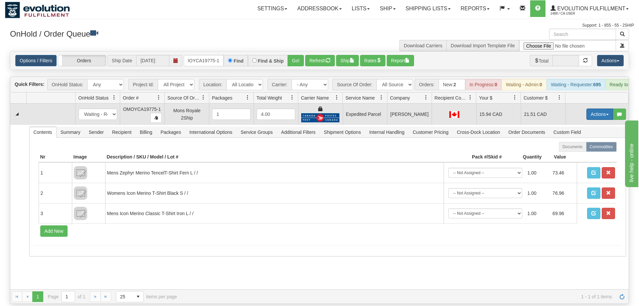
click at [606, 108] on button "Actions" at bounding box center [599, 113] width 27 height 11
click at [572, 150] on span "Ship" at bounding box center [573, 152] width 14 height 5
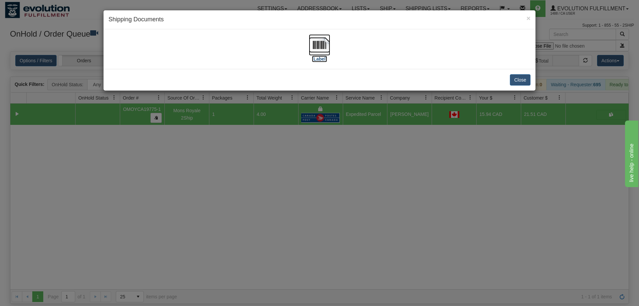
click at [320, 48] on img at bounding box center [319, 44] width 21 height 21
click at [349, 141] on div "× Shipping Documents [Label] Close" at bounding box center [319, 153] width 639 height 306
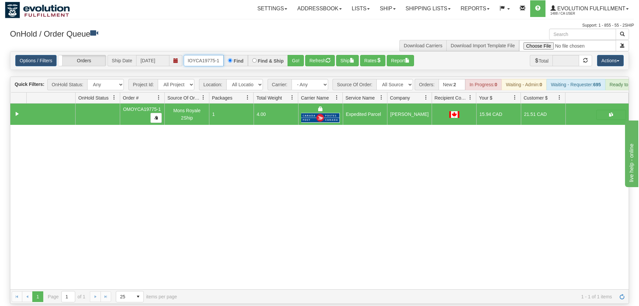
click at [195, 55] on input "OMOYCA19775-1" at bounding box center [204, 60] width 40 height 11
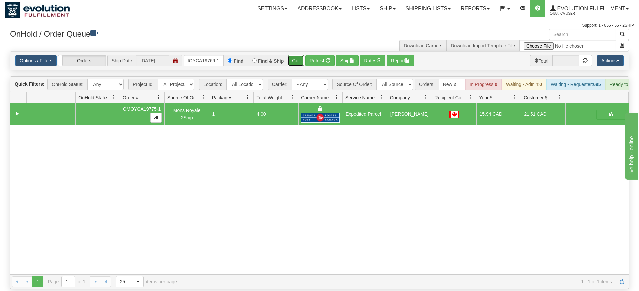
click at [301, 64] on div "Is equal to Is not equal to Contains Does not contains CAD USD EUR ZAR [PERSON_…" at bounding box center [319, 170] width 629 height 238
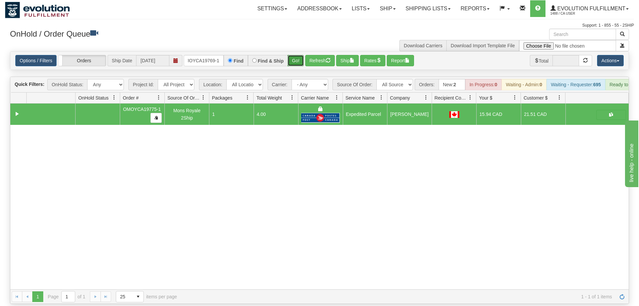
click at [298, 55] on button "Go!" at bounding box center [295, 60] width 16 height 11
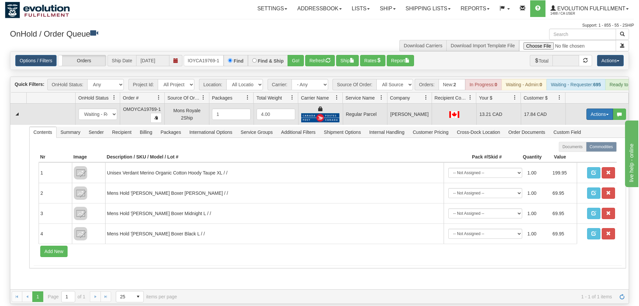
drag, startPoint x: 600, startPoint y: 99, endPoint x: 597, endPoint y: 102, distance: 4.3
click at [600, 108] on button "Actions" at bounding box center [599, 113] width 27 height 11
click at [581, 141] on span "Rate All Services" at bounding box center [586, 143] width 40 height 5
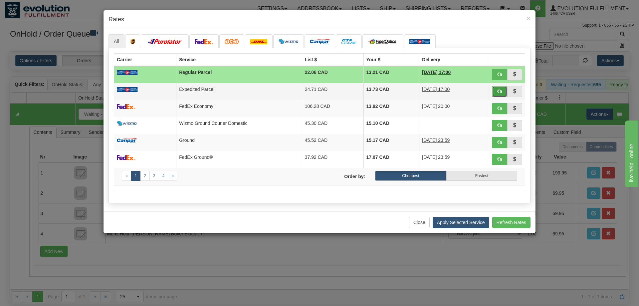
click at [503, 91] on button "button" at bounding box center [499, 91] width 15 height 11
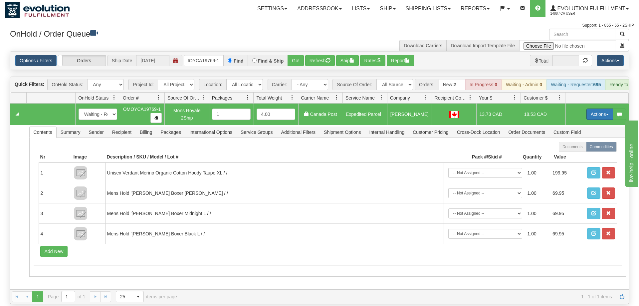
click at [593, 108] on button "Actions" at bounding box center [599, 113] width 27 height 11
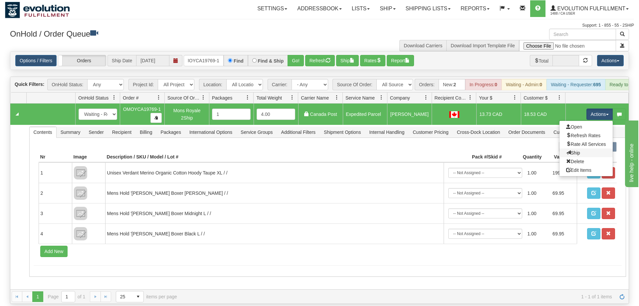
click at [581, 148] on link "Ship" at bounding box center [585, 152] width 53 height 9
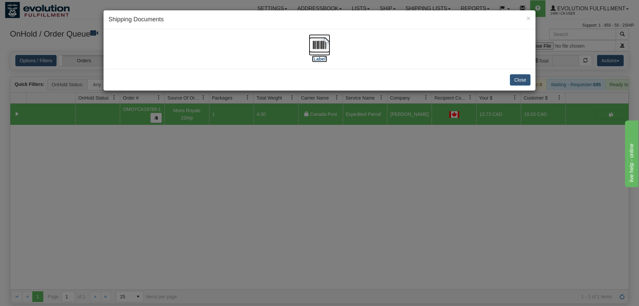
click at [325, 44] on img at bounding box center [319, 44] width 21 height 21
drag, startPoint x: 331, startPoint y: 148, endPoint x: 219, endPoint y: 78, distance: 132.7
click at [331, 147] on div "× Shipping Documents [Label] Close" at bounding box center [319, 153] width 639 height 306
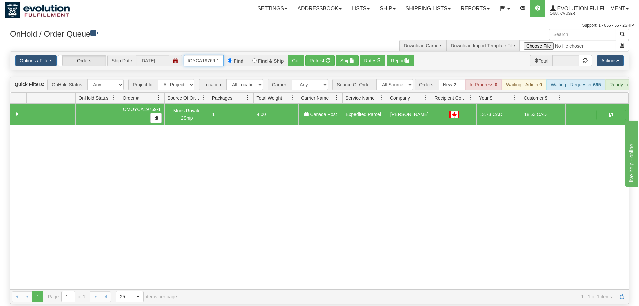
click at [216, 55] on input "OMOYCA19769-1" at bounding box center [204, 60] width 40 height 11
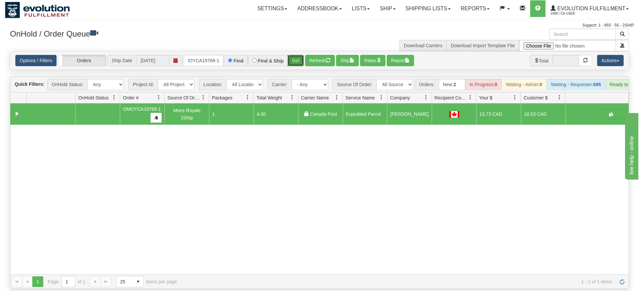
click at [292, 62] on div "Is equal to Is not equal to Contains Does not contains CAD USD EUR ZAR [PERSON_…" at bounding box center [319, 170] width 629 height 238
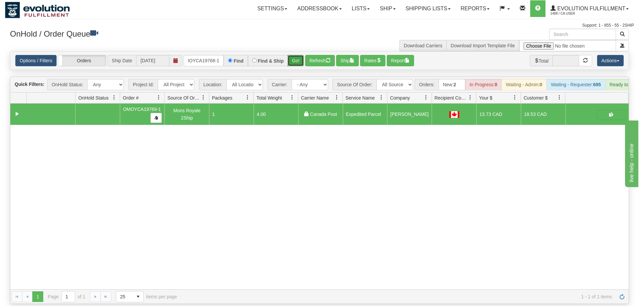
click at [293, 55] on button "Go!" at bounding box center [295, 60] width 16 height 11
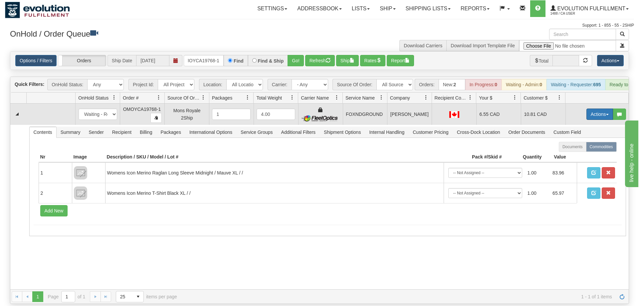
click at [593, 108] on button "Actions" at bounding box center [599, 113] width 27 height 11
click at [575, 150] on span "Ship" at bounding box center [573, 152] width 14 height 5
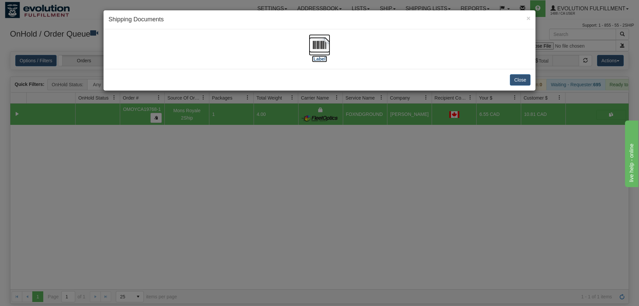
click at [325, 42] on img at bounding box center [319, 44] width 21 height 21
drag, startPoint x: 448, startPoint y: 136, endPoint x: 448, endPoint y: 129, distance: 7.0
click at [448, 129] on div "× Shipping Documents [Label] Close" at bounding box center [319, 153] width 639 height 306
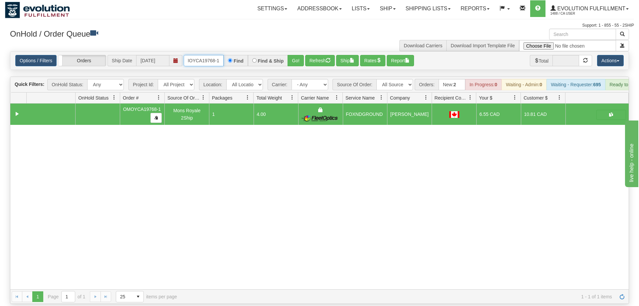
click at [220, 55] on input "OMOYCA19768-1" at bounding box center [204, 60] width 40 height 11
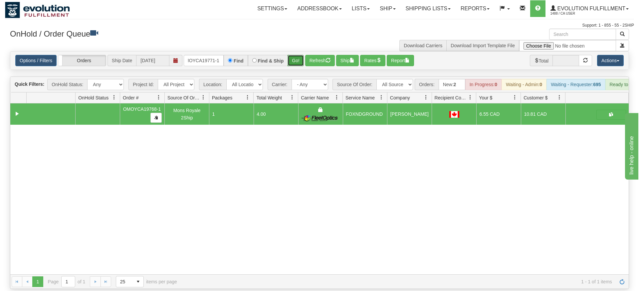
click at [298, 65] on div "Is equal to Is not equal to Contains Does not contains CAD USD EUR ZAR [PERSON_…" at bounding box center [319, 170] width 629 height 238
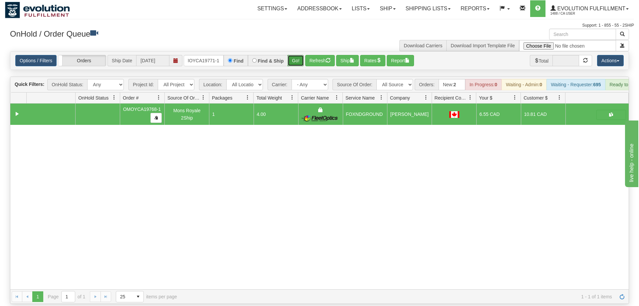
click at [299, 56] on button "Go!" at bounding box center [295, 60] width 16 height 11
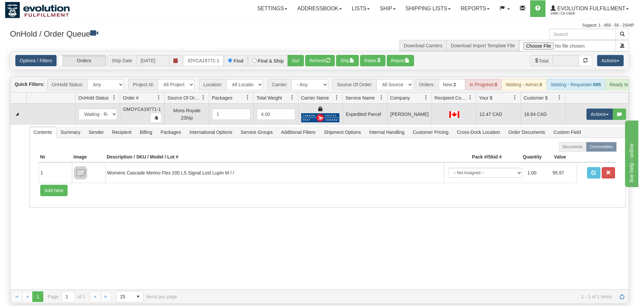
click at [601, 110] on td "Actions Open Refresh Rates Rate All Services Ship Delete Edit Items" at bounding box center [596, 113] width 63 height 21
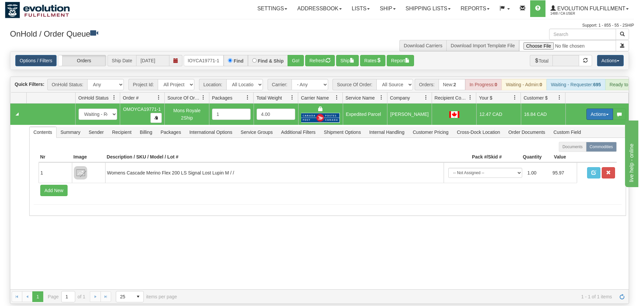
click at [600, 108] on button "Actions" at bounding box center [599, 113] width 27 height 11
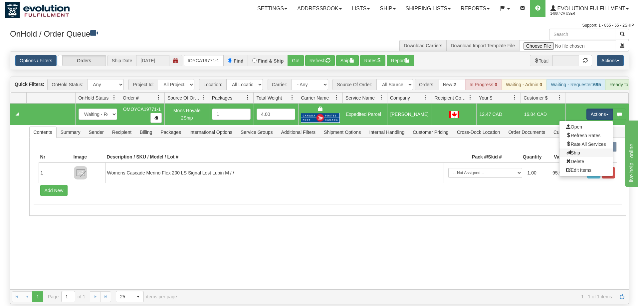
click at [584, 148] on link "Ship" at bounding box center [585, 152] width 53 height 9
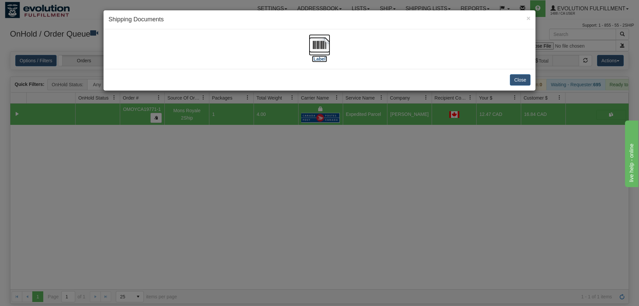
click at [327, 50] on img at bounding box center [319, 44] width 21 height 21
click at [359, 177] on div "× Shipping Documents [Label] Close" at bounding box center [319, 153] width 639 height 306
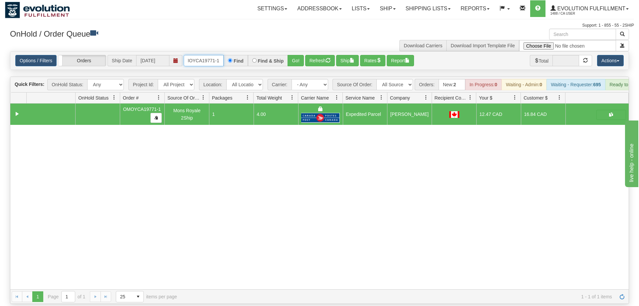
click at [199, 55] on input "oMOYCA19771-1" at bounding box center [204, 60] width 40 height 11
click at [293, 62] on div "Is equal to Is not equal to Contains Does not contains CAD USD EUR ZAR [PERSON_…" at bounding box center [319, 177] width 629 height 252
click at [297, 55] on button "Go!" at bounding box center [295, 60] width 16 height 11
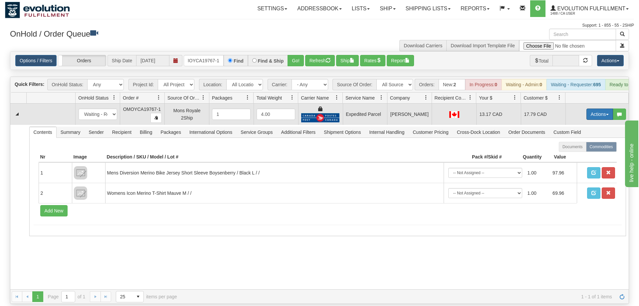
drag, startPoint x: 592, startPoint y: 105, endPoint x: 587, endPoint y: 111, distance: 7.9
click at [591, 108] on button "Actions" at bounding box center [599, 113] width 27 height 11
click at [578, 150] on span "Ship" at bounding box center [573, 152] width 14 height 5
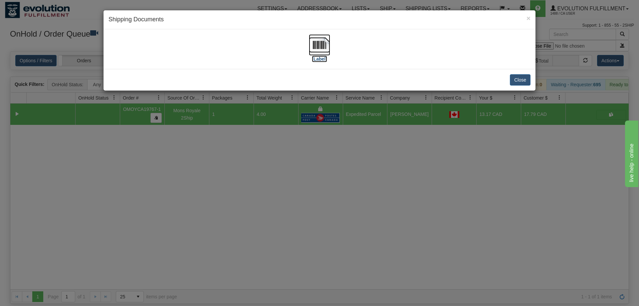
click at [316, 44] on img at bounding box center [319, 44] width 21 height 21
click at [291, 264] on div "× Shipping Documents [Label] Close" at bounding box center [319, 153] width 639 height 306
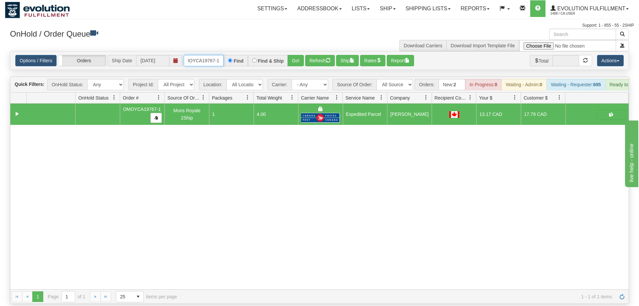
click at [205, 55] on input "OMOYCA19767-1" at bounding box center [204, 60] width 40 height 11
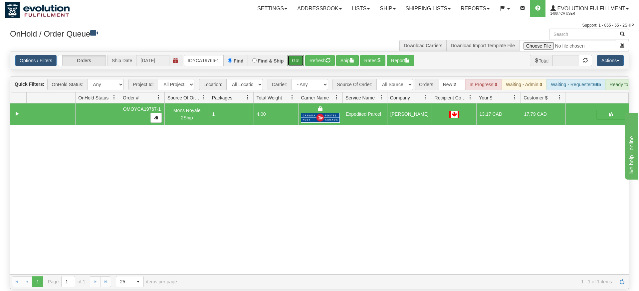
click at [289, 62] on div "Is equal to Is not equal to Contains Does not contains CAD USD EUR ZAR [PERSON_…" at bounding box center [319, 170] width 629 height 238
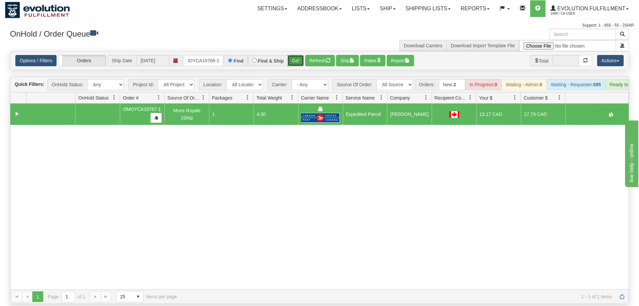
click at [295, 55] on button "Go!" at bounding box center [295, 60] width 16 height 11
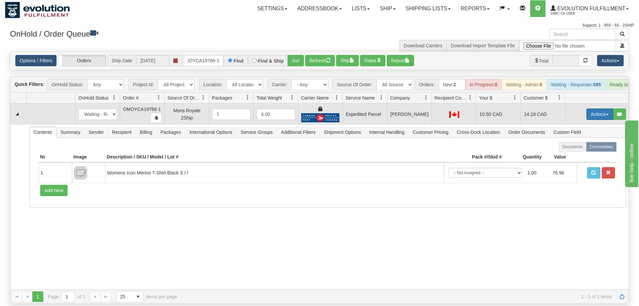
click at [604, 108] on button "Actions" at bounding box center [599, 113] width 27 height 11
click at [577, 150] on span "Ship" at bounding box center [573, 152] width 14 height 5
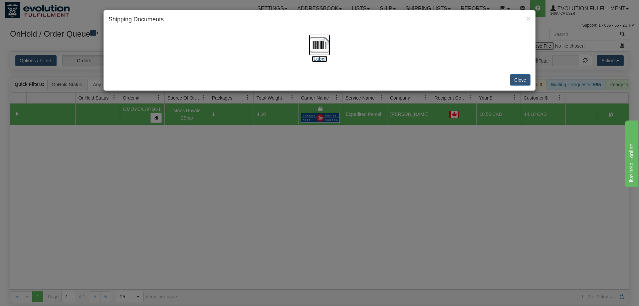
click at [318, 47] on img at bounding box center [319, 44] width 21 height 21
drag, startPoint x: 341, startPoint y: 202, endPoint x: 223, endPoint y: 56, distance: 188.3
click at [332, 193] on div "× Shipping Documents [Label] Close" at bounding box center [319, 153] width 639 height 306
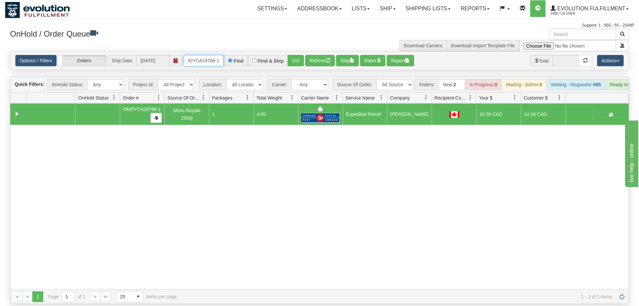
click at [207, 55] on input "OMOYCA19766-1" at bounding box center [204, 60] width 40 height 11
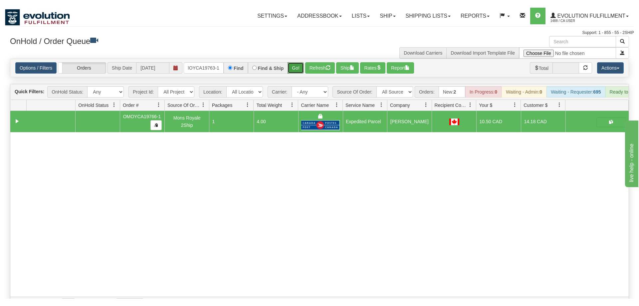
drag, startPoint x: 301, startPoint y: 52, endPoint x: 298, endPoint y: 55, distance: 4.5
click at [301, 66] on div "Is equal to Is not equal to Contains Does not contains CAD USD EUR ZAR [PERSON_…" at bounding box center [319, 177] width 629 height 252
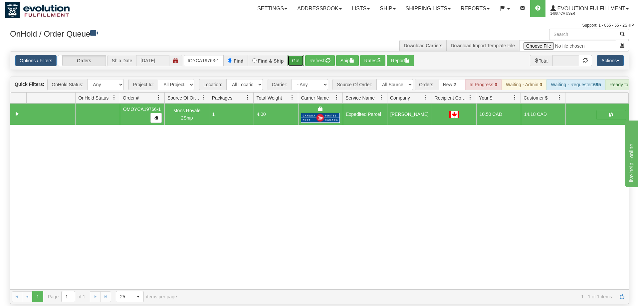
click at [299, 55] on button "Go!" at bounding box center [295, 60] width 16 height 11
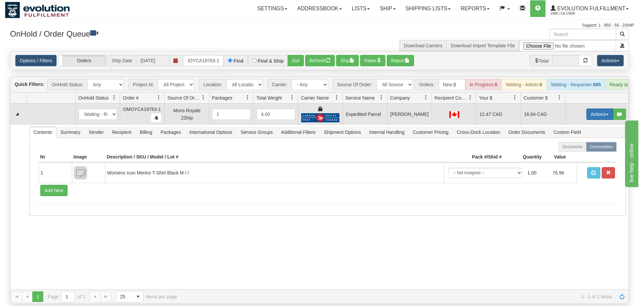
click at [605, 108] on button "Actions" at bounding box center [599, 113] width 27 height 11
click at [576, 150] on span "Ship" at bounding box center [573, 152] width 14 height 5
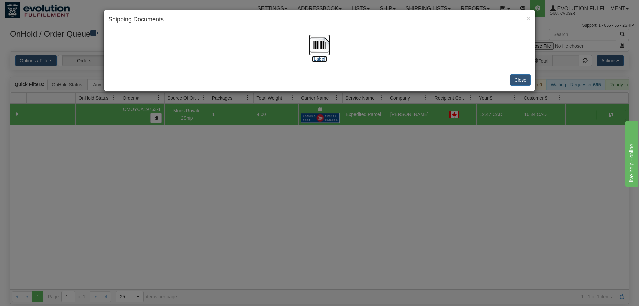
click at [312, 48] on img at bounding box center [319, 44] width 21 height 21
drag, startPoint x: 397, startPoint y: 118, endPoint x: 204, endPoint y: 52, distance: 204.2
click at [395, 117] on div "× Shipping Documents [Label] Close" at bounding box center [319, 153] width 639 height 306
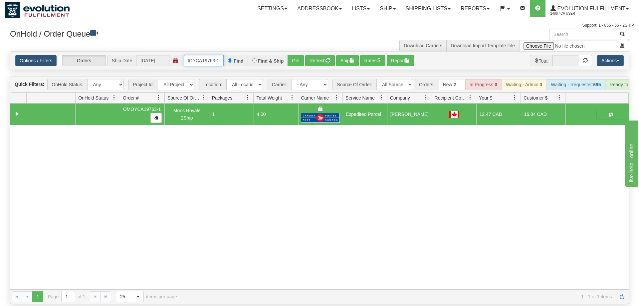
drag, startPoint x: 211, startPoint y: 47, endPoint x: 343, endPoint y: 100, distance: 142.4
click at [211, 55] on input "OMOYCA19763-1" at bounding box center [204, 60] width 40 height 11
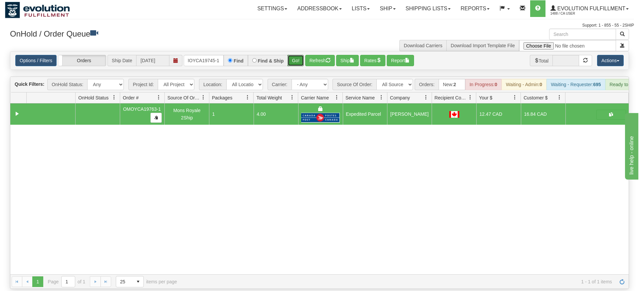
click at [294, 68] on div "Is equal to Is not equal to Contains Does not contains CAD USD EUR ZAR [PERSON_…" at bounding box center [319, 170] width 629 height 238
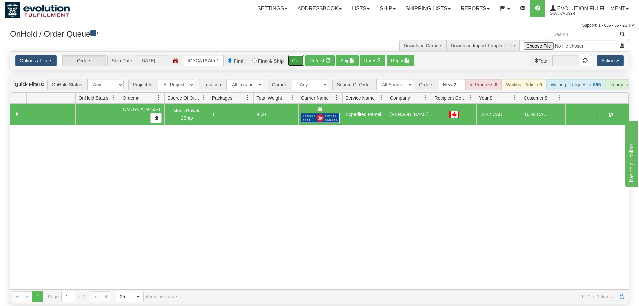
click at [297, 55] on button "Go!" at bounding box center [295, 60] width 16 height 11
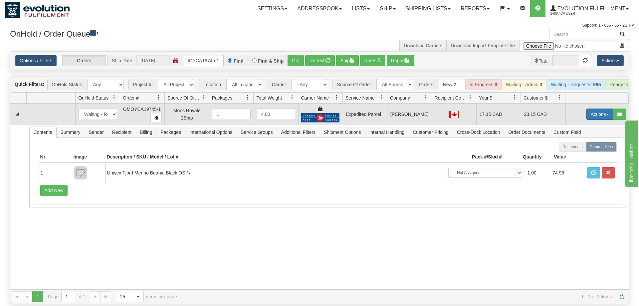
click at [606, 114] on span "button" at bounding box center [607, 114] width 3 height 1
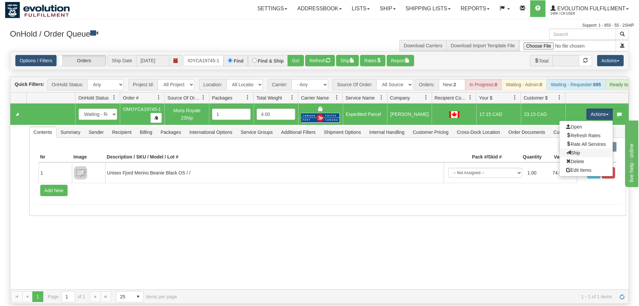
click at [584, 148] on link "Ship" at bounding box center [585, 152] width 53 height 9
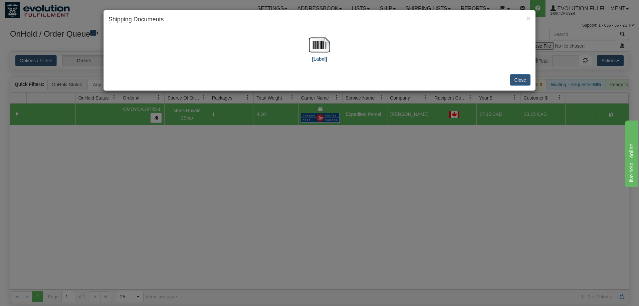
drag, startPoint x: 337, startPoint y: 54, endPoint x: 319, endPoint y: 50, distance: 18.7
click at [330, 53] on div "[Label]" at bounding box center [319, 49] width 422 height 30
click at [319, 50] on img at bounding box center [319, 44] width 21 height 21
drag, startPoint x: 362, startPoint y: 111, endPoint x: 245, endPoint y: 50, distance: 132.4
click at [359, 109] on div "× Shipping Documents [Label] Close" at bounding box center [319, 153] width 639 height 306
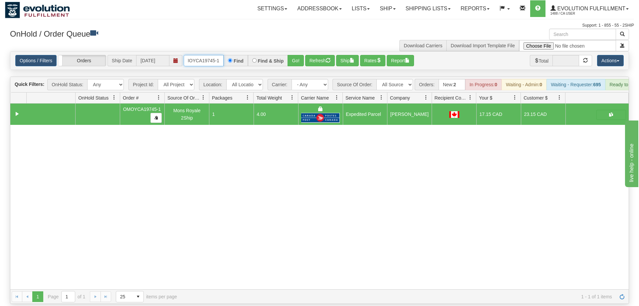
drag, startPoint x: 206, startPoint y: 51, endPoint x: 224, endPoint y: 56, distance: 18.8
click at [207, 55] on input "OMOYCA19745-1" at bounding box center [204, 60] width 40 height 11
click at [211, 55] on input "OMOYCA19745-1" at bounding box center [204, 60] width 40 height 11
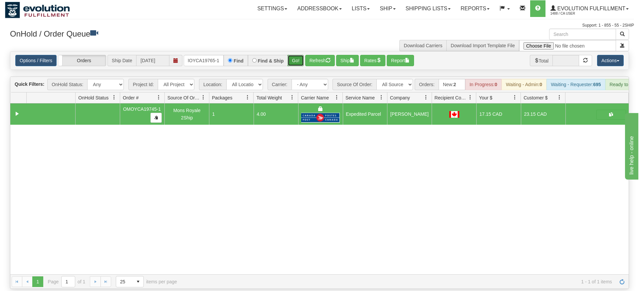
click at [298, 64] on div "Is equal to Is not equal to Contains Does not contains CAD USD EUR ZAR [PERSON_…" at bounding box center [319, 170] width 629 height 238
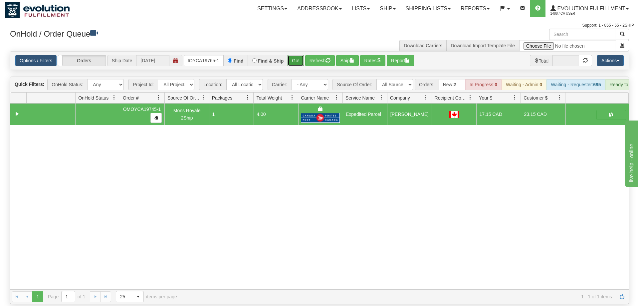
click at [297, 55] on button "Go!" at bounding box center [295, 60] width 16 height 11
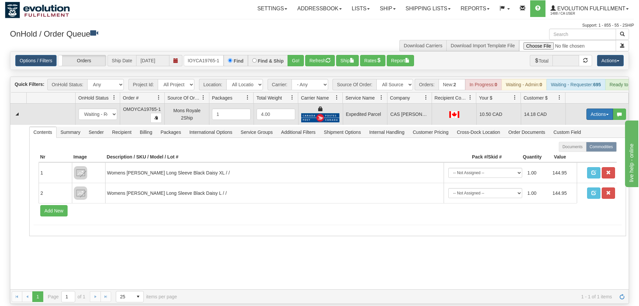
click at [598, 108] on button "Actions" at bounding box center [599, 113] width 27 height 11
click at [566, 150] on span at bounding box center [568, 152] width 5 height 5
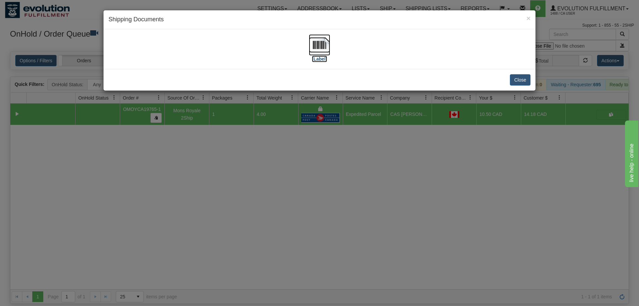
click at [324, 44] on img at bounding box center [319, 44] width 21 height 21
drag, startPoint x: 348, startPoint y: 213, endPoint x: 232, endPoint y: 66, distance: 187.3
click at [346, 197] on div "× Shipping Documents [Label] Close" at bounding box center [319, 153] width 639 height 306
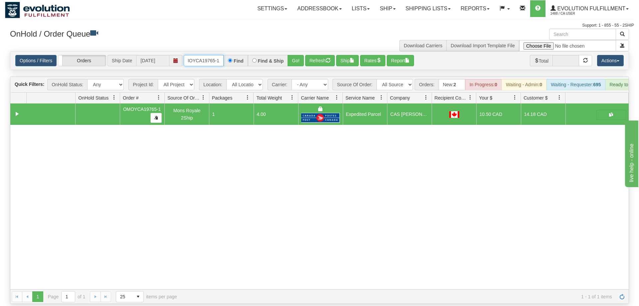
click at [208, 55] on input "OMOYCA19765-1" at bounding box center [204, 60] width 40 height 11
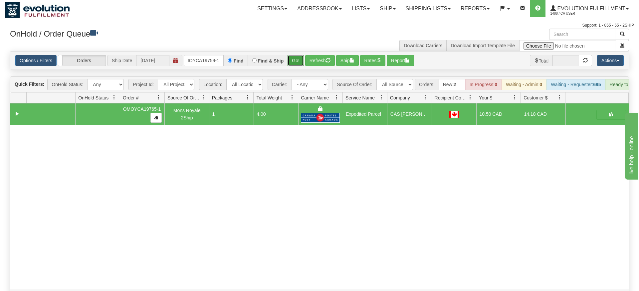
click at [294, 66] on div "Is equal to Is not equal to Contains Does not contains CAD USD EUR ZAR [PERSON_…" at bounding box center [319, 177] width 629 height 252
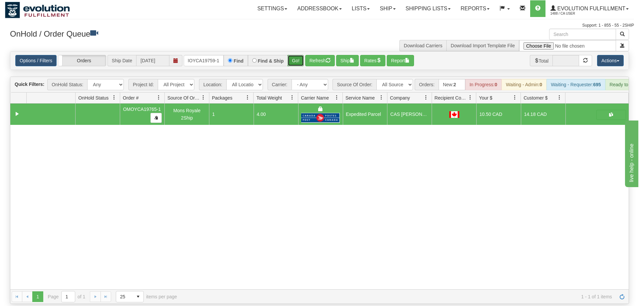
click at [295, 55] on button "Go!" at bounding box center [295, 60] width 16 height 11
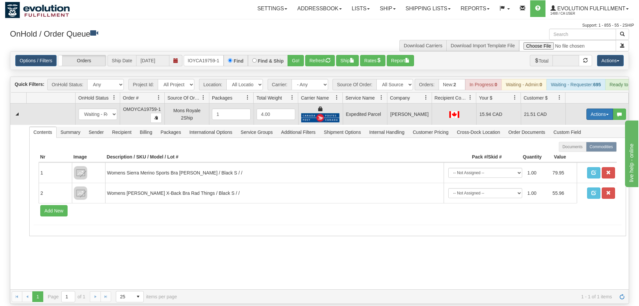
click at [590, 108] on button "Actions" at bounding box center [599, 113] width 27 height 11
click at [580, 148] on link "Ship" at bounding box center [585, 152] width 53 height 9
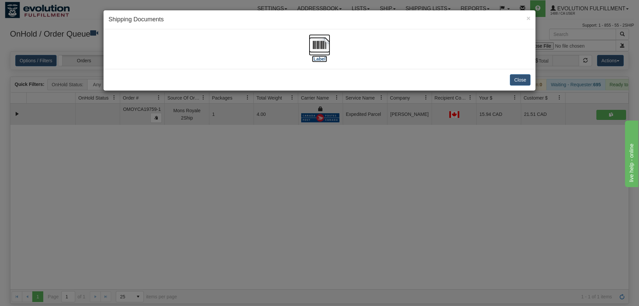
click at [322, 43] on img at bounding box center [319, 44] width 21 height 21
click at [242, 217] on div "× Shipping Documents [Label] Close" at bounding box center [319, 153] width 639 height 306
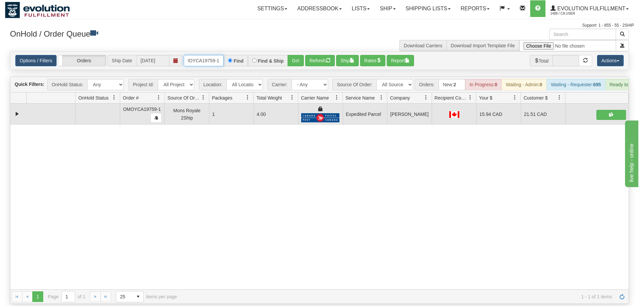
click at [200, 55] on input "OMOYCA19759-1" at bounding box center [204, 60] width 40 height 11
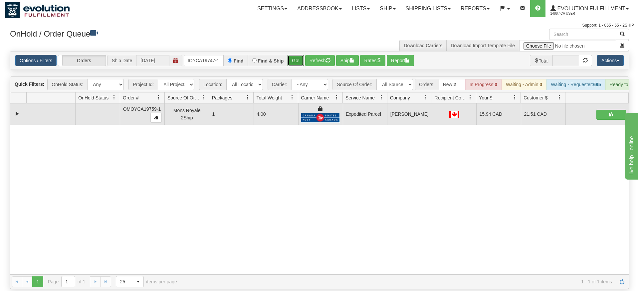
click at [296, 61] on div "Is equal to Is not equal to Contains Does not contains CAD USD EUR ZAR [PERSON_…" at bounding box center [319, 170] width 629 height 238
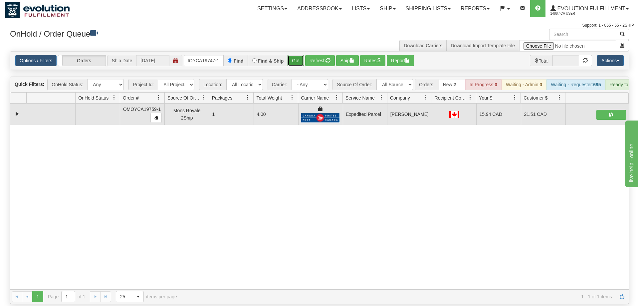
click at [297, 55] on button "Go!" at bounding box center [295, 60] width 16 height 11
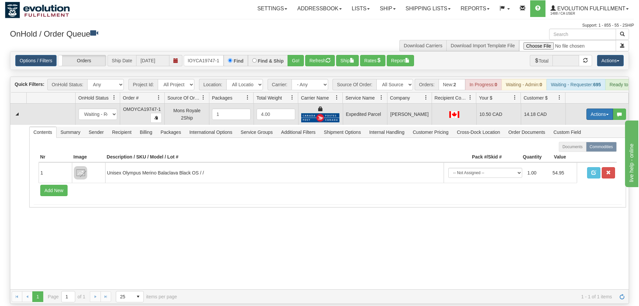
click at [598, 108] on button "Actions" at bounding box center [599, 113] width 27 height 11
click at [573, 150] on span "Ship" at bounding box center [573, 152] width 14 height 5
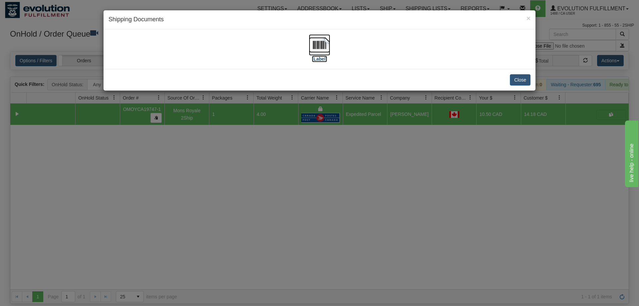
click at [316, 42] on img at bounding box center [319, 44] width 21 height 21
drag, startPoint x: 328, startPoint y: 268, endPoint x: 204, endPoint y: 101, distance: 208.2
click at [329, 264] on div "× Shipping Documents [Label] Close" at bounding box center [319, 153] width 639 height 306
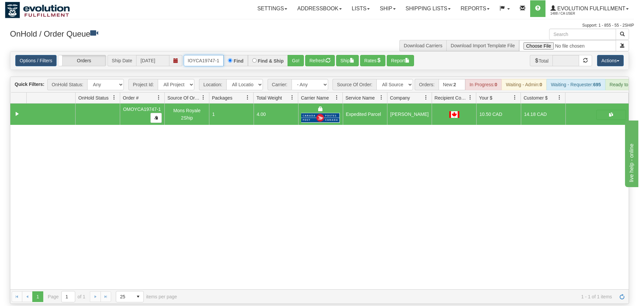
click at [212, 56] on input "OMOYCA19747-1" at bounding box center [204, 60] width 40 height 11
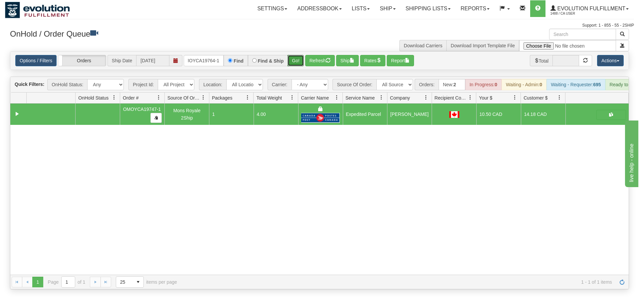
drag, startPoint x: 300, startPoint y: 47, endPoint x: 298, endPoint y: 61, distance: 14.4
click at [299, 62] on div "Is equal to Is not equal to Contains Does not contains CAD USD EUR ZAR [PERSON_…" at bounding box center [319, 170] width 629 height 238
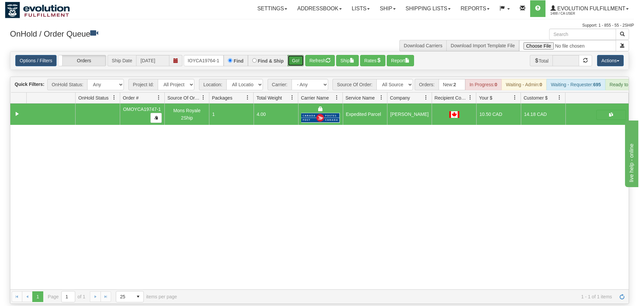
click at [296, 55] on button "Go!" at bounding box center [295, 60] width 16 height 11
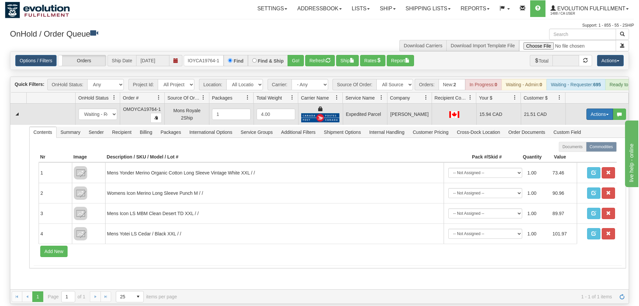
click at [611, 108] on button "Actions" at bounding box center [599, 113] width 27 height 11
click at [574, 150] on span "Ship" at bounding box center [573, 152] width 14 height 5
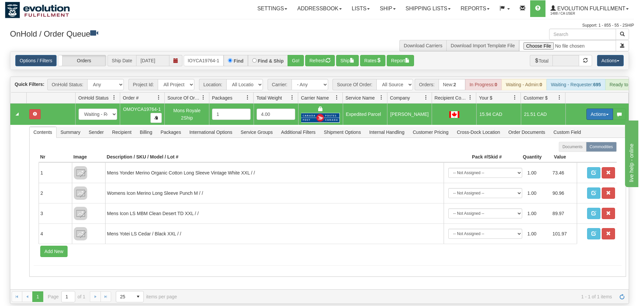
click at [588, 108] on button "Actions" at bounding box center [599, 113] width 27 height 11
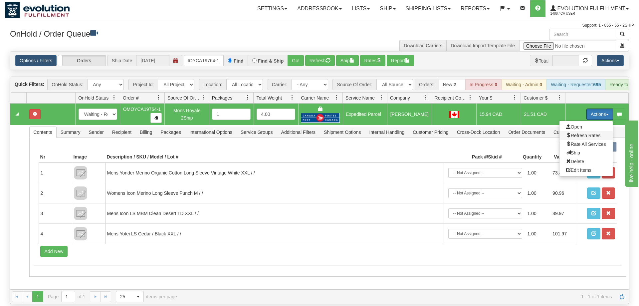
click at [581, 133] on span "Refresh Rates" at bounding box center [583, 135] width 34 height 5
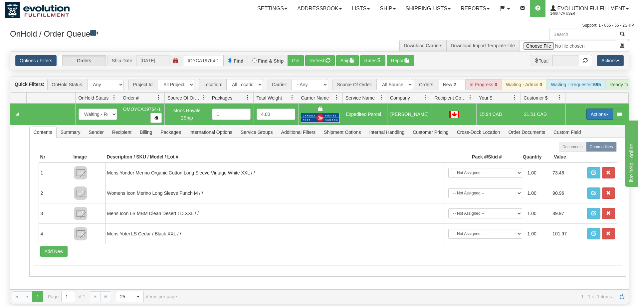
click at [596, 109] on button "Actions" at bounding box center [599, 113] width 27 height 11
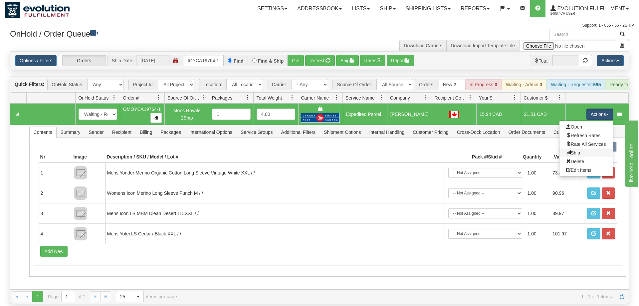
click at [579, 148] on link "Ship" at bounding box center [585, 152] width 53 height 9
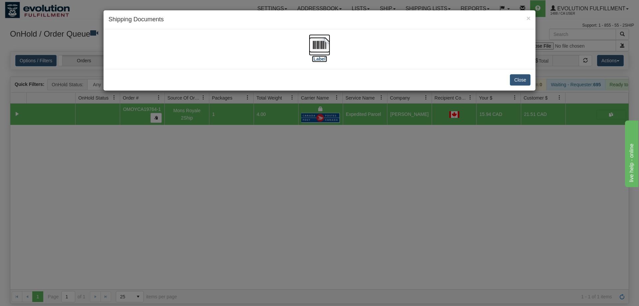
click at [318, 48] on img at bounding box center [319, 44] width 21 height 21
click at [210, 213] on div "× Shipping Documents [Label] Close" at bounding box center [319, 153] width 639 height 306
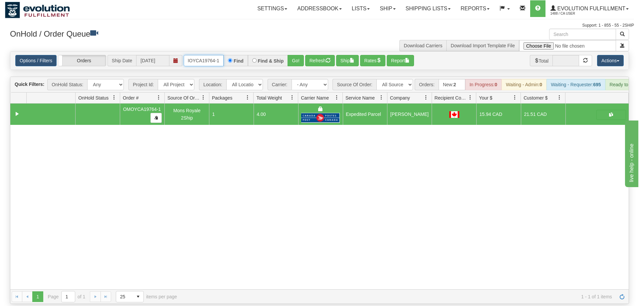
click at [197, 55] on input "OMOYCA19764-1" at bounding box center [204, 60] width 40 height 11
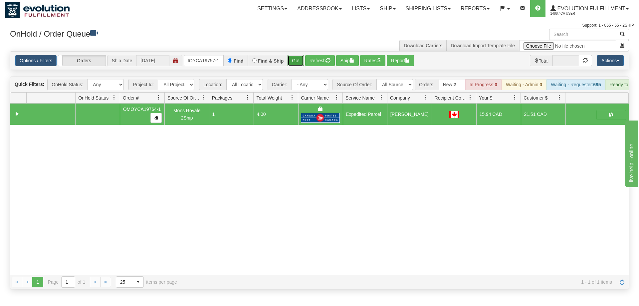
drag, startPoint x: 296, startPoint y: 49, endPoint x: 296, endPoint y: 53, distance: 3.7
click at [296, 64] on div "Is equal to Is not equal to Contains Does not contains CAD USD EUR ZAR [PERSON_…" at bounding box center [319, 170] width 629 height 238
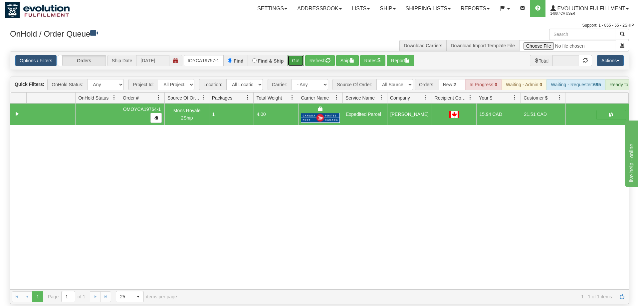
click at [296, 55] on button "Go!" at bounding box center [295, 60] width 16 height 11
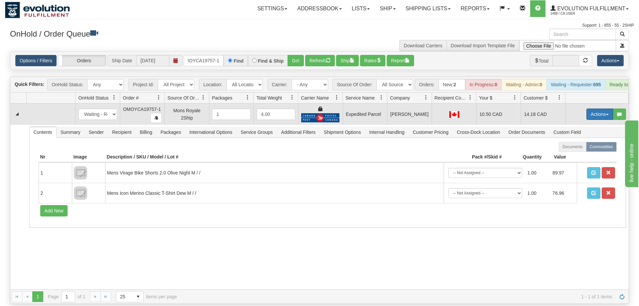
click at [591, 108] on button "Actions" at bounding box center [599, 113] width 27 height 11
click at [573, 150] on span "Ship" at bounding box center [573, 152] width 14 height 5
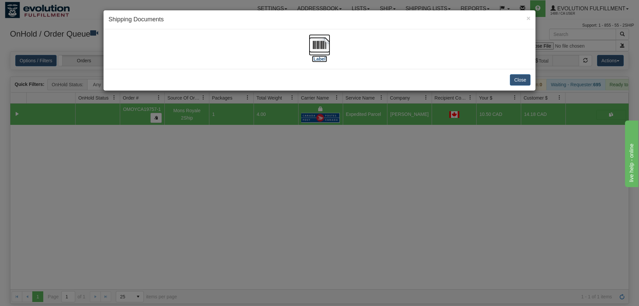
click at [329, 43] on img at bounding box center [319, 44] width 21 height 21
click at [301, 189] on div "× Shipping Documents [Label] Close" at bounding box center [319, 153] width 639 height 306
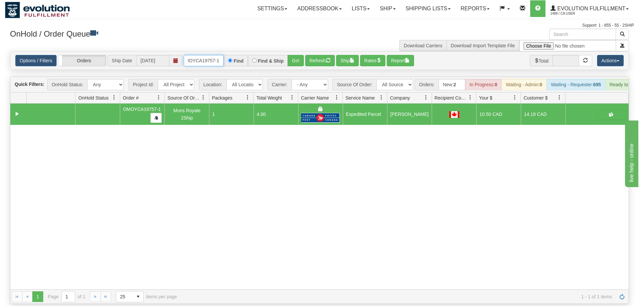
click at [213, 56] on input "OMOYCA19757-1" at bounding box center [204, 60] width 40 height 11
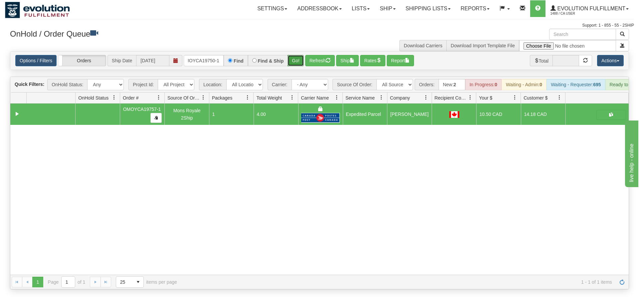
click at [293, 62] on div "Is equal to Is not equal to Contains Does not contains CAD USD EUR ZAR [PERSON_…" at bounding box center [319, 170] width 629 height 238
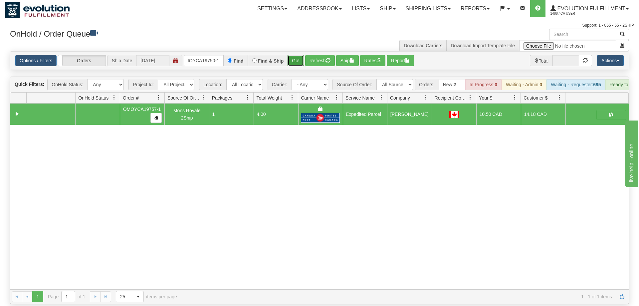
click at [293, 55] on button "Go!" at bounding box center [295, 60] width 16 height 11
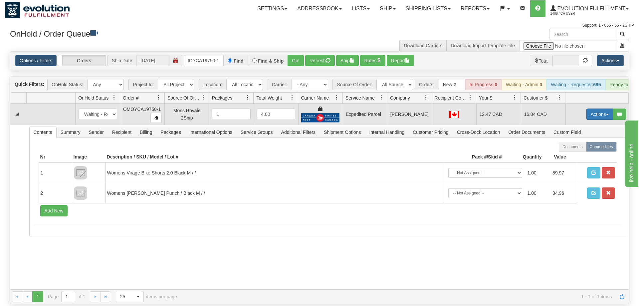
click at [598, 108] on button "Actions" at bounding box center [599, 113] width 27 height 11
click at [577, 150] on span "Ship" at bounding box center [573, 152] width 14 height 5
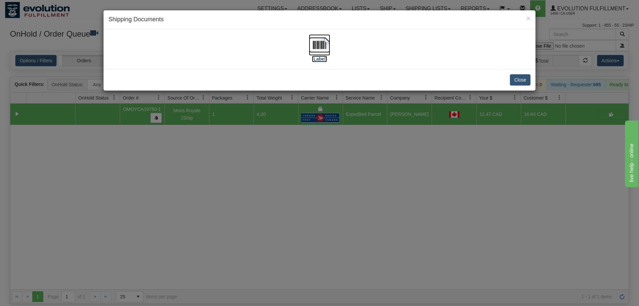
click at [324, 38] on img at bounding box center [319, 44] width 21 height 21
drag, startPoint x: 225, startPoint y: 221, endPoint x: 226, endPoint y: 217, distance: 3.9
click at [226, 220] on div "× Shipping Documents [Label] Close" at bounding box center [319, 153] width 639 height 306
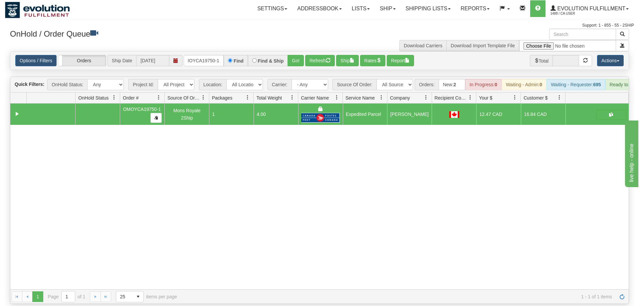
click at [634, 235] on div "Toggle navigation Settings Shipping Preferences Fields Preferences New" at bounding box center [319, 153] width 639 height 306
click at [211, 55] on input "OMOYCA19750-1" at bounding box center [204, 60] width 40 height 11
click at [300, 65] on div "Is equal to Is not equal to Contains Does not contains CAD USD EUR ZAR [PERSON_…" at bounding box center [319, 177] width 629 height 252
click at [299, 55] on button "Go!" at bounding box center [295, 60] width 16 height 11
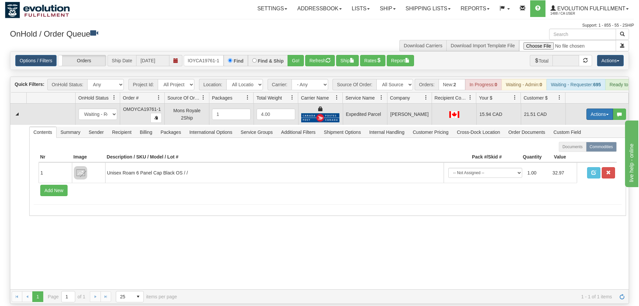
click at [589, 108] on button "Actions" at bounding box center [599, 113] width 27 height 11
click at [574, 150] on span "Ship" at bounding box center [573, 152] width 14 height 5
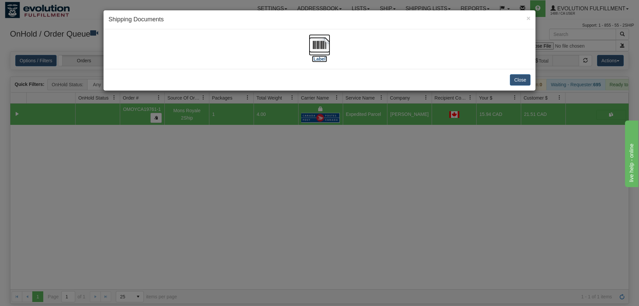
click at [321, 55] on img at bounding box center [319, 44] width 21 height 21
click at [388, 158] on div "× Shipping Documents [Label] Close" at bounding box center [319, 153] width 639 height 306
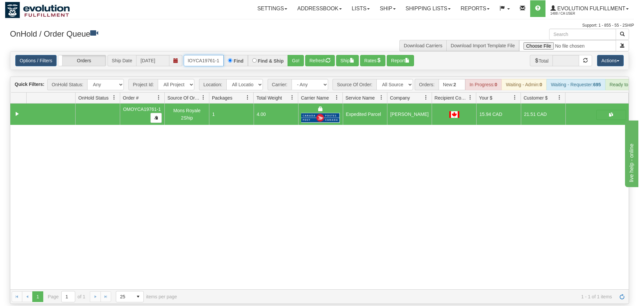
click at [200, 55] on input "OMOYCA19761-1" at bounding box center [204, 60] width 40 height 11
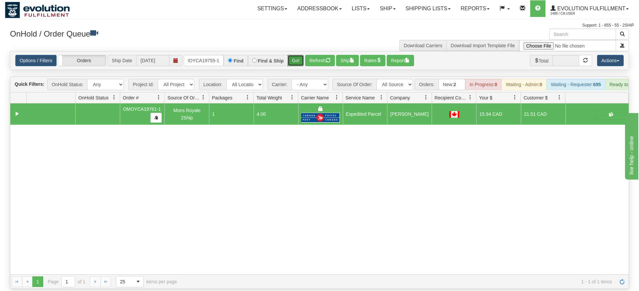
click at [297, 66] on div "Is equal to Is not equal to Contains Does not contains CAD USD EUR ZAR [PERSON_…" at bounding box center [319, 170] width 629 height 238
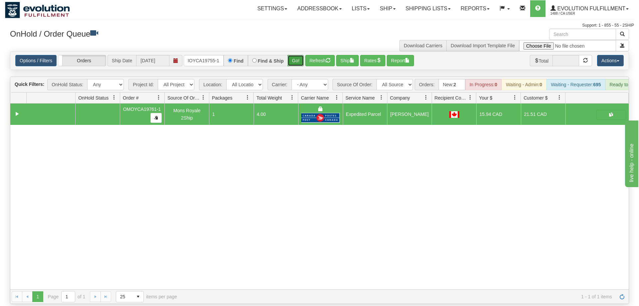
click at [289, 55] on button "Go!" at bounding box center [295, 60] width 16 height 11
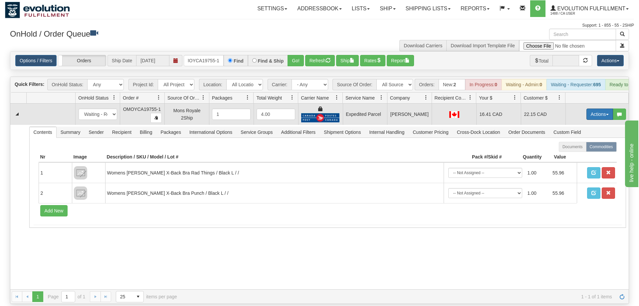
click at [597, 108] on button "Actions" at bounding box center [599, 113] width 27 height 11
click at [571, 150] on span "Ship" at bounding box center [573, 152] width 14 height 5
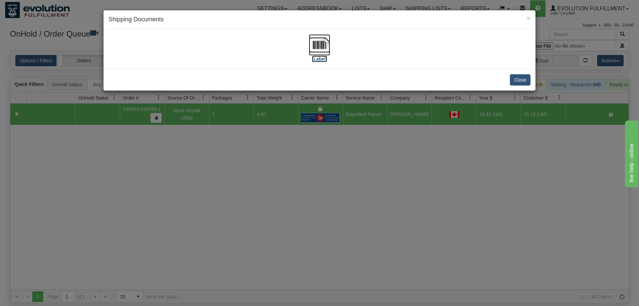
click at [327, 42] on img at bounding box center [319, 44] width 21 height 21
drag, startPoint x: 320, startPoint y: 232, endPoint x: 199, endPoint y: 64, distance: 206.6
click at [320, 228] on div "× Shipping Documents [Label] Close" at bounding box center [319, 153] width 639 height 306
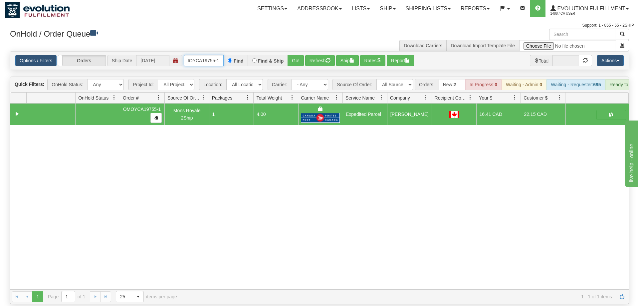
click at [211, 55] on input "OMOYCA19755-1" at bounding box center [204, 60] width 40 height 11
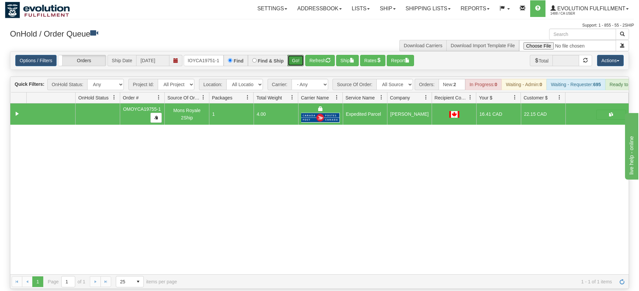
click at [296, 64] on div "Is equal to Is not equal to Contains Does not contains CAD USD EUR ZAR [PERSON_…" at bounding box center [319, 170] width 629 height 238
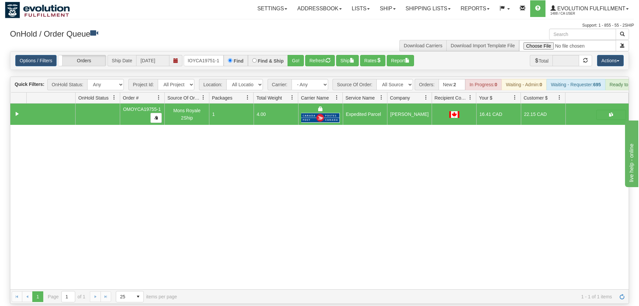
click at [300, 57] on div "Options / Filters Group Shipments Orders Ship Date [DATE] OMOYCA19751-1 Find Fi…" at bounding box center [319, 61] width 618 height 18
click at [300, 55] on button "Go!" at bounding box center [295, 60] width 16 height 11
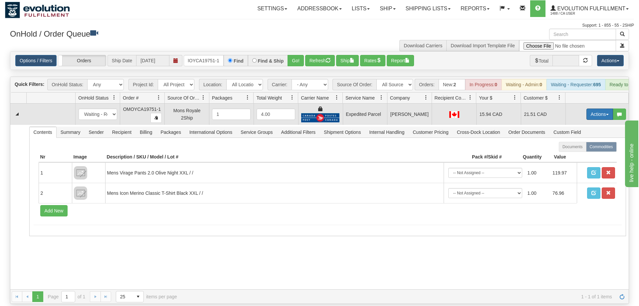
click at [602, 108] on button "Actions" at bounding box center [599, 113] width 27 height 11
click at [584, 148] on link "Ship" at bounding box center [585, 152] width 53 height 9
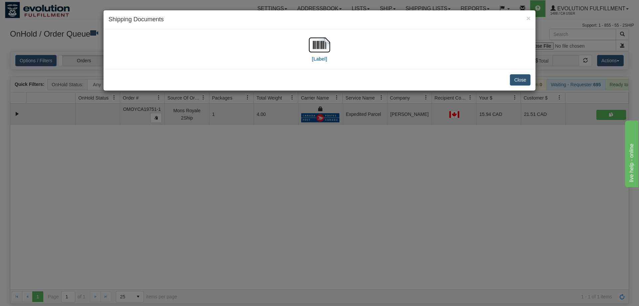
click at [325, 63] on div "[Label]" at bounding box center [319, 49] width 21 height 30
click at [319, 49] on img at bounding box center [319, 44] width 21 height 21
drag, startPoint x: 308, startPoint y: 218, endPoint x: 308, endPoint y: 214, distance: 4.0
click at [308, 216] on div "× Shipping Documents [Label] Close" at bounding box center [319, 153] width 639 height 306
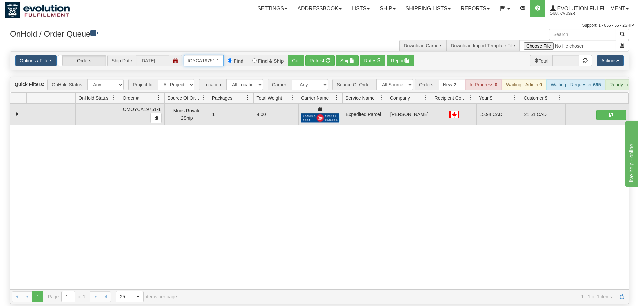
click at [207, 55] on input "OMOYCA19751-1" at bounding box center [204, 60] width 40 height 11
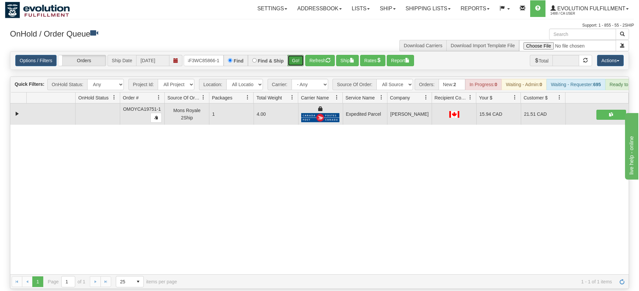
drag, startPoint x: 303, startPoint y: 48, endPoint x: 297, endPoint y: 56, distance: 10.0
click at [300, 62] on div "Is equal to Is not equal to Contains Does not contains CAD USD EUR ZAR [PERSON_…" at bounding box center [319, 170] width 629 height 238
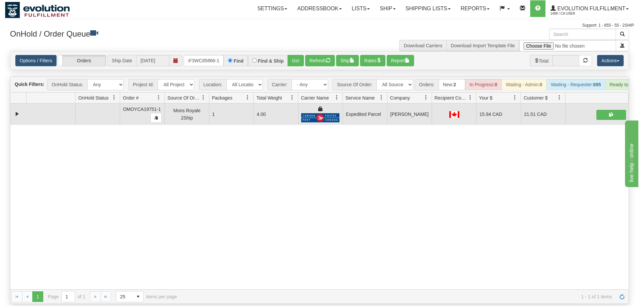
click at [297, 40] on div "OnHold / Order Queue" at bounding box center [162, 35] width 314 height 13
click at [288, 56] on button "Go!" at bounding box center [295, 60] width 16 height 11
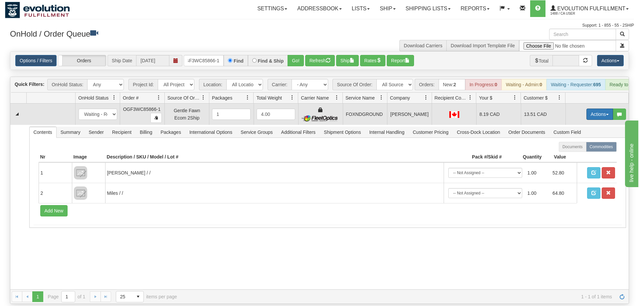
click at [609, 108] on button "Actions" at bounding box center [599, 113] width 27 height 11
click at [581, 148] on link "Ship" at bounding box center [585, 152] width 53 height 9
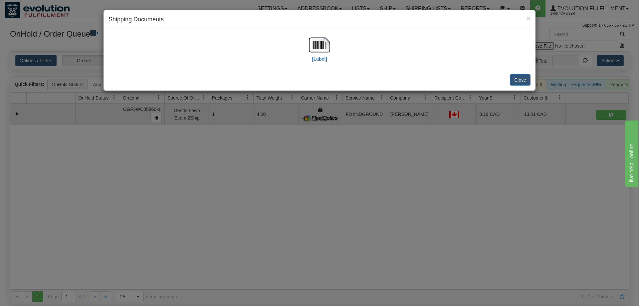
click at [330, 56] on div "[Label]" at bounding box center [319, 49] width 422 height 30
click at [314, 49] on img at bounding box center [319, 44] width 21 height 21
click at [365, 128] on div "× Shipping Documents [Label] Close" at bounding box center [319, 153] width 639 height 306
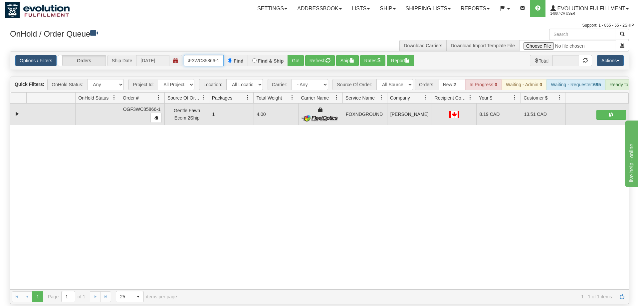
click at [209, 56] on input "OGF3WC85866-1" at bounding box center [204, 60] width 40 height 11
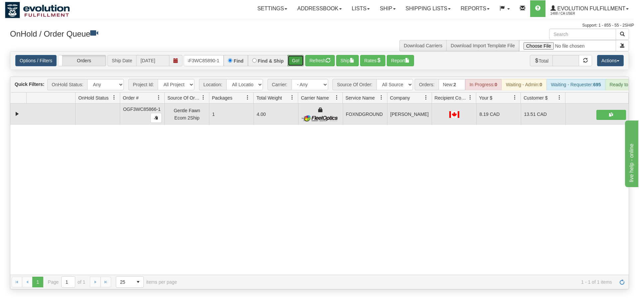
click at [294, 66] on div "Is equal to Is not equal to Contains Does not contains CAD USD EUR ZAR [PERSON_…" at bounding box center [319, 170] width 629 height 238
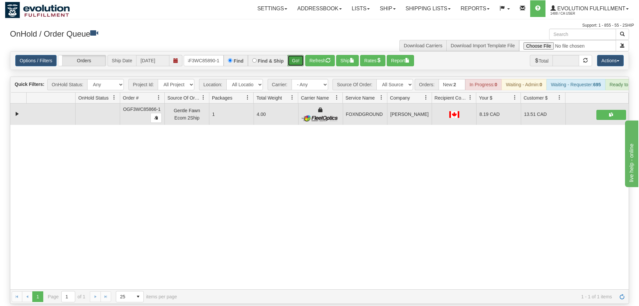
click at [292, 55] on button "Go!" at bounding box center [295, 60] width 16 height 11
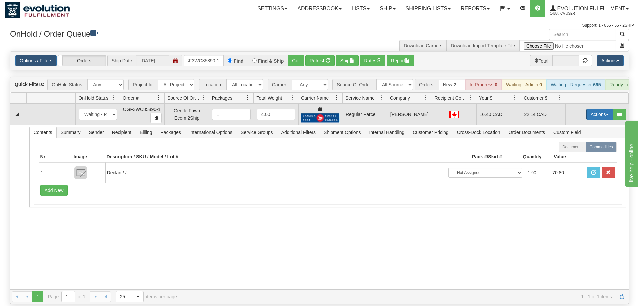
click at [598, 108] on button "Actions" at bounding box center [599, 113] width 27 height 11
click at [585, 141] on span "Rate All Services" at bounding box center [586, 143] width 40 height 5
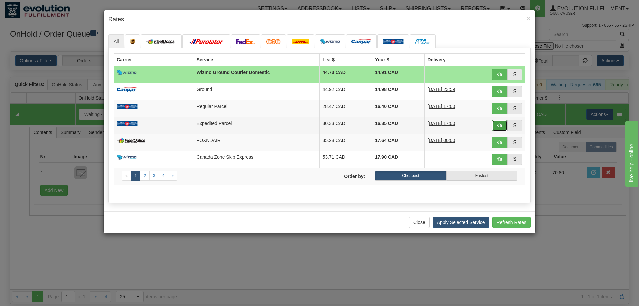
click at [504, 123] on button "button" at bounding box center [499, 125] width 15 height 11
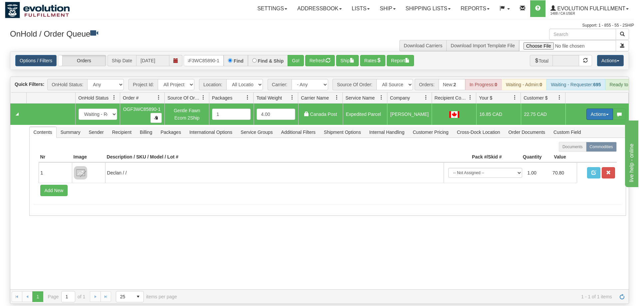
click at [594, 108] on button "Actions" at bounding box center [599, 113] width 27 height 11
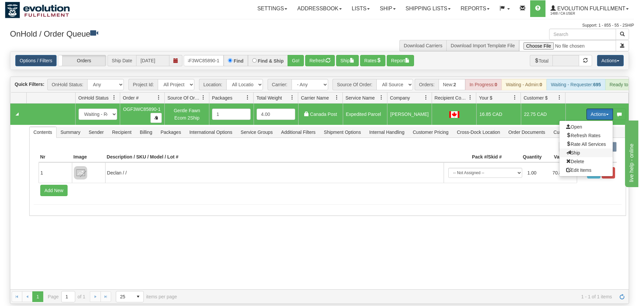
click at [566, 150] on span at bounding box center [568, 152] width 5 height 5
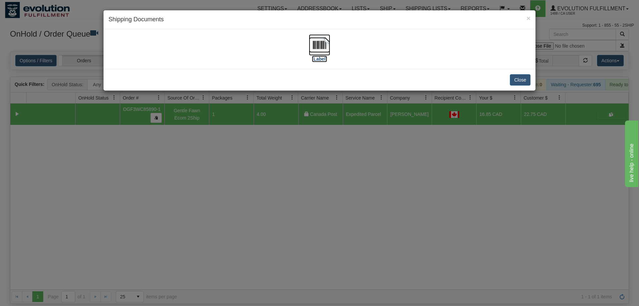
click at [316, 45] on img at bounding box center [319, 44] width 21 height 21
drag, startPoint x: 323, startPoint y: 121, endPoint x: 257, endPoint y: 101, distance: 68.8
click at [323, 121] on div "× Shipping Documents [Label] Close" at bounding box center [319, 153] width 639 height 306
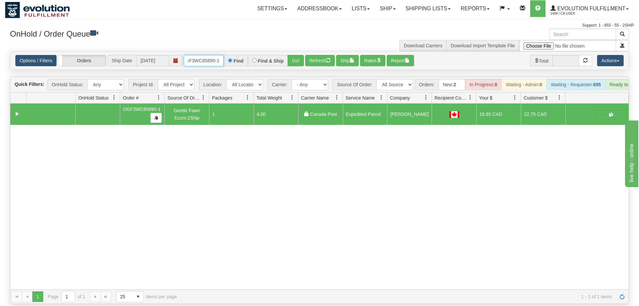
click at [206, 55] on input "OGF3WC85890-1" at bounding box center [204, 60] width 40 height 11
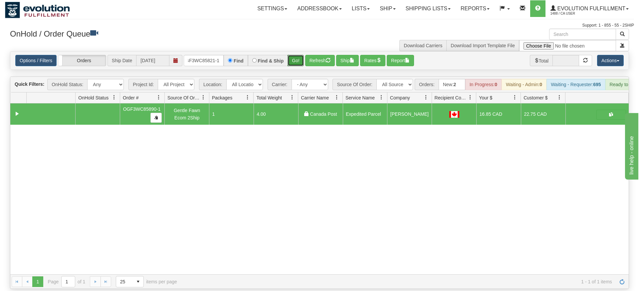
click at [293, 65] on div "Is equal to Is not equal to Contains Does not contains CAD USD EUR ZAR [PERSON_…" at bounding box center [319, 170] width 629 height 238
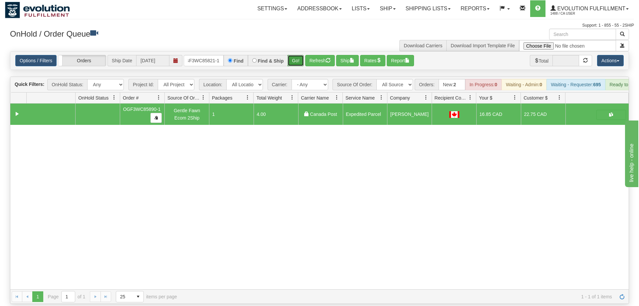
click at [291, 55] on button "Go!" at bounding box center [295, 60] width 16 height 11
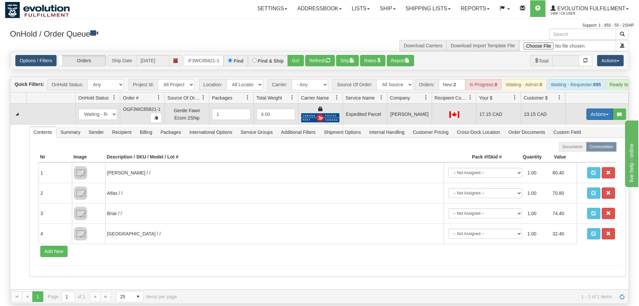
click at [600, 108] on button "Actions" at bounding box center [599, 113] width 27 height 11
click at [586, 148] on link "Ship" at bounding box center [585, 152] width 53 height 9
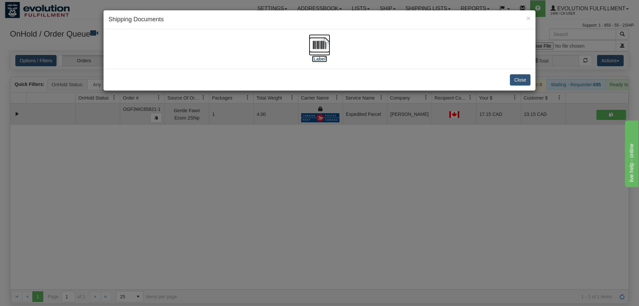
click at [322, 46] on img at bounding box center [319, 44] width 21 height 21
drag, startPoint x: 349, startPoint y: 226, endPoint x: 345, endPoint y: 219, distance: 7.8
click at [345, 219] on div "× Shipping Documents [Label] Close" at bounding box center [319, 153] width 639 height 306
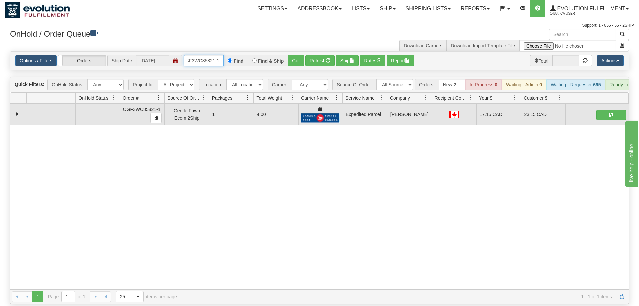
click at [209, 55] on input "OGF3WC85821-1" at bounding box center [204, 60] width 40 height 11
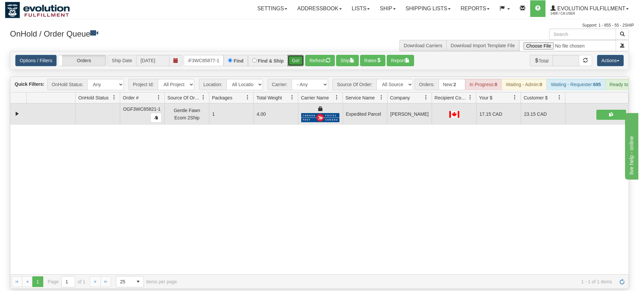
drag, startPoint x: 295, startPoint y: 51, endPoint x: 296, endPoint y: 58, distance: 7.4
click at [295, 65] on div "Is equal to Is not equal to Contains Does not contains CAD USD EUR ZAR [PERSON_…" at bounding box center [319, 170] width 629 height 238
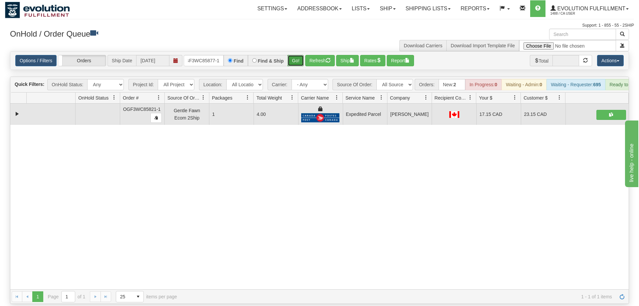
click at [296, 56] on button "Go!" at bounding box center [295, 60] width 16 height 11
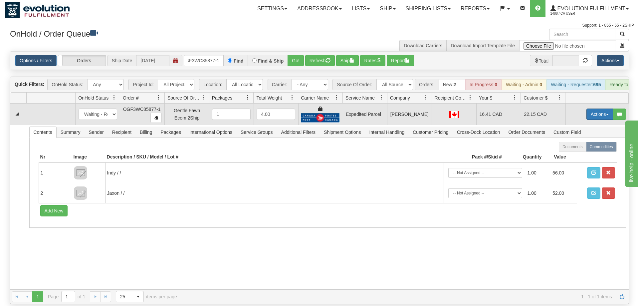
click at [599, 108] on button "Actions" at bounding box center [599, 113] width 27 height 11
click at [585, 148] on link "Ship" at bounding box center [585, 152] width 53 height 9
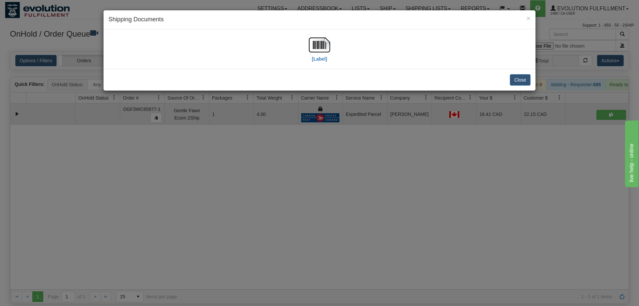
click at [299, 25] on div "× Shipping Documents" at bounding box center [319, 19] width 432 height 19
click at [314, 52] on img at bounding box center [319, 44] width 21 height 21
drag, startPoint x: 391, startPoint y: 191, endPoint x: 207, endPoint y: 45, distance: 234.1
click at [389, 187] on div "× Shipping Documents [Label] Close" at bounding box center [319, 153] width 639 height 306
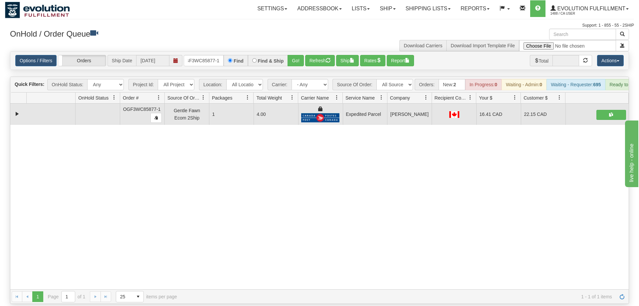
drag, startPoint x: 242, startPoint y: 51, endPoint x: 208, endPoint y: 50, distance: 34.0
click at [235, 59] on label "Find" at bounding box center [239, 61] width 10 height 5
click at [206, 55] on input "OGF3WC85877-1" at bounding box center [204, 60] width 40 height 11
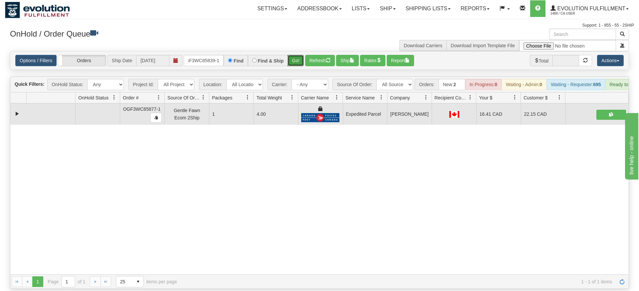
drag, startPoint x: 297, startPoint y: 55, endPoint x: 297, endPoint y: 65, distance: 9.3
click at [297, 68] on div "Is equal to Is not equal to Contains Does not contains CAD USD EUR ZAR [PERSON_…" at bounding box center [319, 170] width 629 height 238
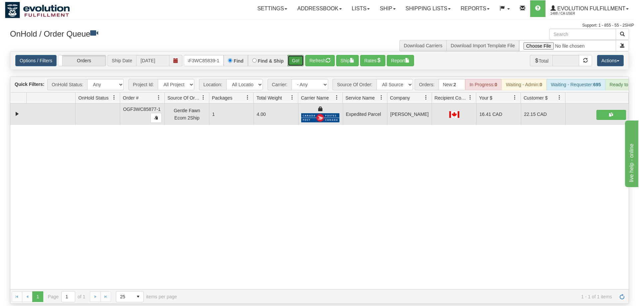
click at [298, 55] on button "Go!" at bounding box center [295, 60] width 16 height 11
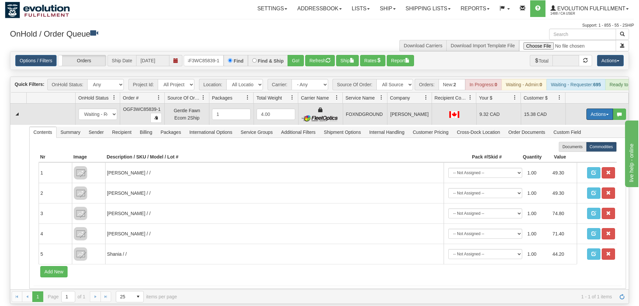
click at [591, 108] on button "Actions" at bounding box center [599, 113] width 27 height 11
click at [571, 150] on span "Ship" at bounding box center [573, 152] width 14 height 5
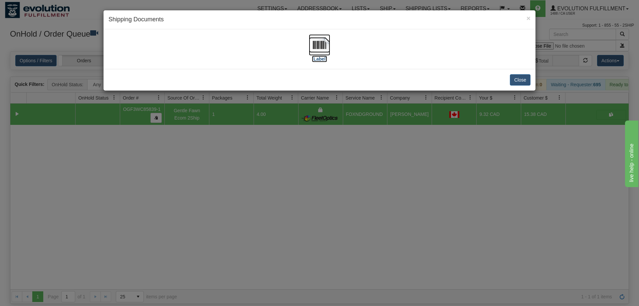
click at [316, 56] on label "[Label]" at bounding box center [319, 59] width 15 height 7
drag, startPoint x: 298, startPoint y: 202, endPoint x: 206, endPoint y: 2, distance: 219.9
click at [298, 201] on div "× Shipping Documents [Label] Close" at bounding box center [319, 153] width 639 height 306
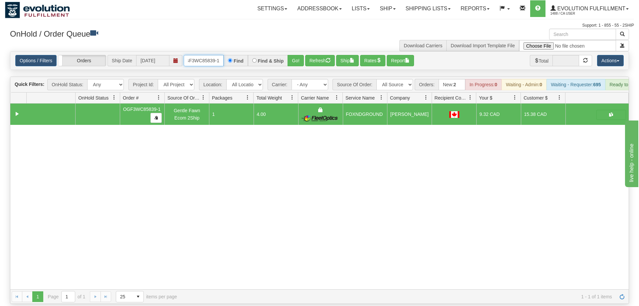
click at [207, 55] on input "OGF3WC85839-1" at bounding box center [204, 60] width 40 height 11
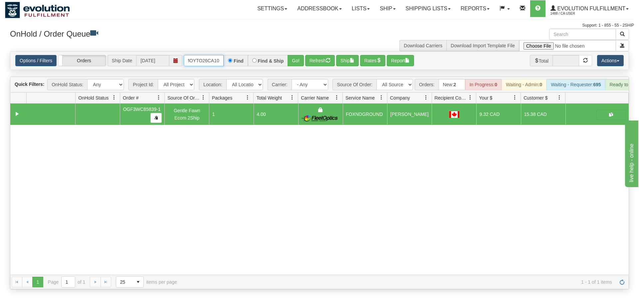
scroll to position [0, 11]
drag, startPoint x: 294, startPoint y: 52, endPoint x: 298, endPoint y: 61, distance: 10.0
click at [295, 66] on div "Is equal to Is not equal to Contains Does not contains CAD USD EUR ZAR [PERSON_…" at bounding box center [319, 170] width 629 height 238
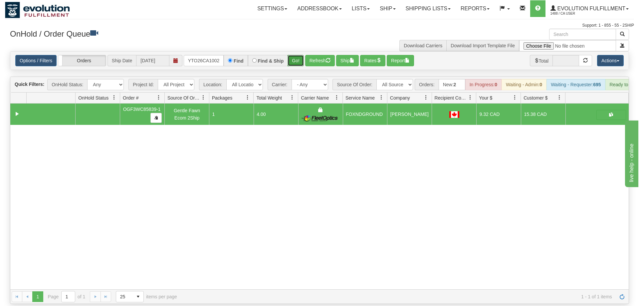
click at [298, 55] on button "Go!" at bounding box center [295, 60] width 16 height 11
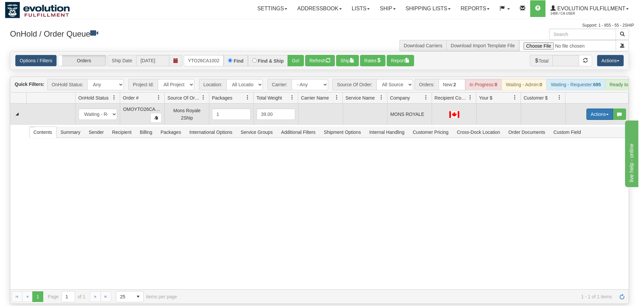
click at [604, 108] on button "Actions" at bounding box center [599, 113] width 27 height 11
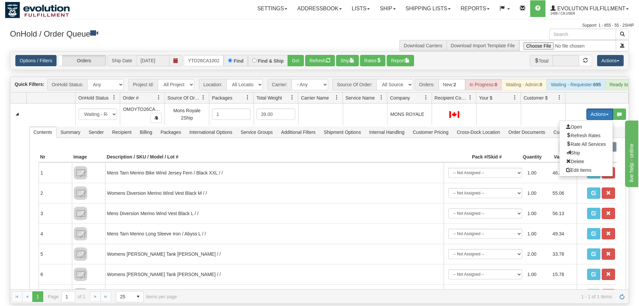
click at [591, 141] on span "Rate All Services" at bounding box center [586, 143] width 40 height 5
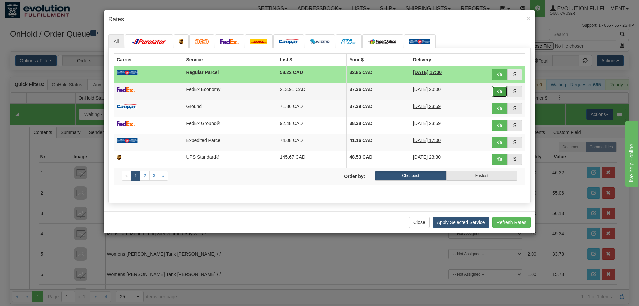
click at [503, 92] on button "button" at bounding box center [499, 91] width 15 height 11
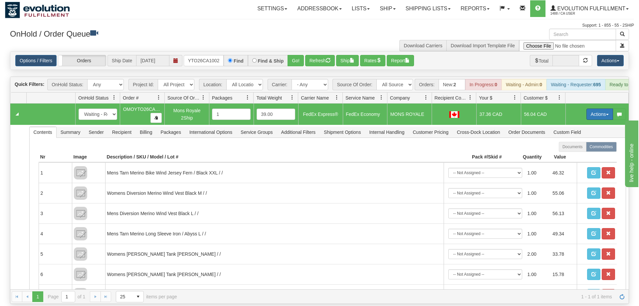
click at [599, 108] on button "Actions" at bounding box center [599, 113] width 27 height 11
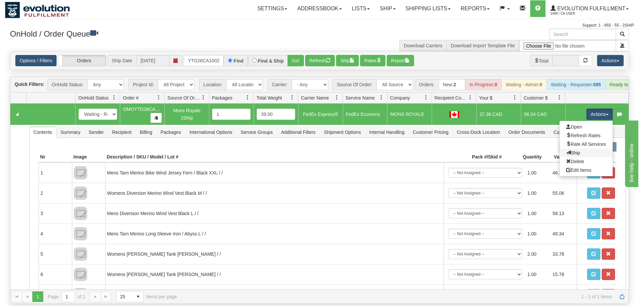
click at [579, 148] on link "Ship" at bounding box center [585, 152] width 53 height 9
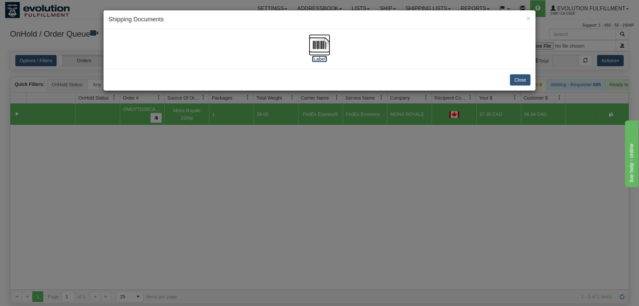
click at [322, 52] on img at bounding box center [319, 44] width 21 height 21
click at [291, 230] on div "× Shipping Documents [Label] Close" at bounding box center [319, 153] width 639 height 306
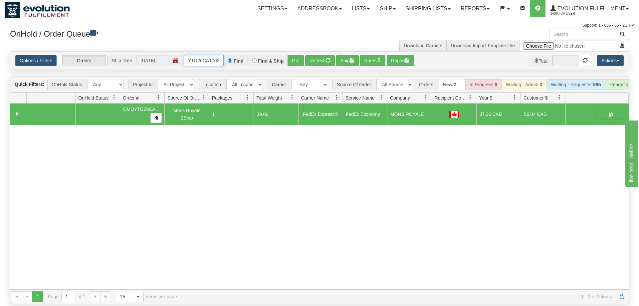
click at [213, 55] on input "OMOYTO26CA1002" at bounding box center [204, 60] width 40 height 11
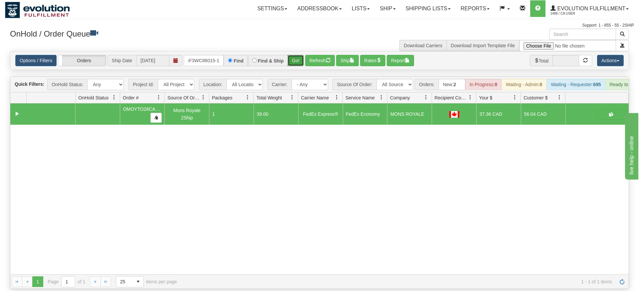
drag, startPoint x: 293, startPoint y: 52, endPoint x: 293, endPoint y: 57, distance: 5.7
click at [293, 65] on div "Is equal to Is not equal to Contains Does not contains CAD USD EUR ZAR [PERSON_…" at bounding box center [319, 170] width 629 height 238
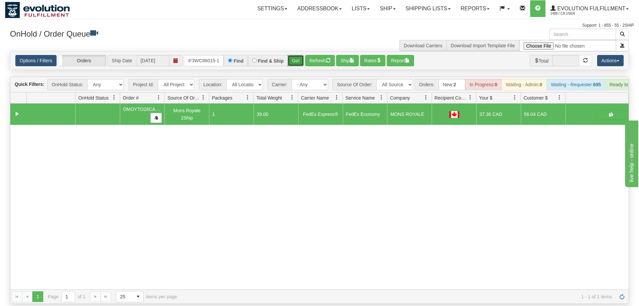
click at [293, 56] on button "Go!" at bounding box center [295, 60] width 16 height 11
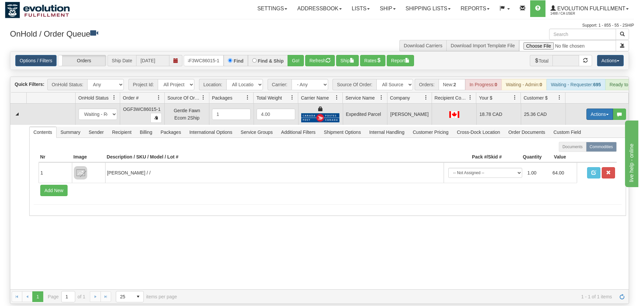
click at [600, 108] on button "Actions" at bounding box center [599, 113] width 27 height 11
click at [591, 148] on link "Ship" at bounding box center [585, 152] width 53 height 9
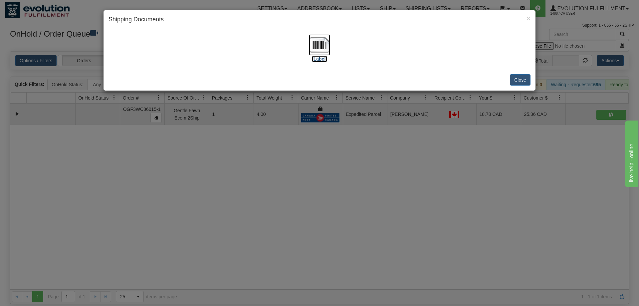
click at [323, 52] on img at bounding box center [319, 44] width 21 height 21
drag, startPoint x: 225, startPoint y: 202, endPoint x: 200, endPoint y: 168, distance: 42.4
click at [225, 200] on div "× Shipping Documents [Label] Close" at bounding box center [319, 153] width 639 height 306
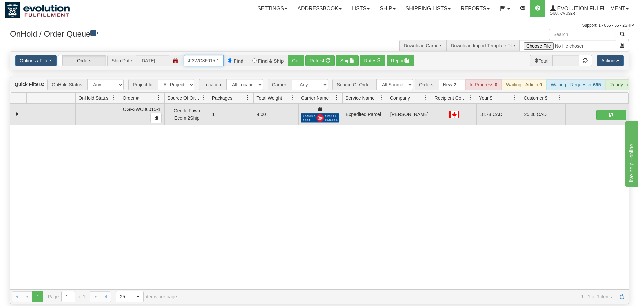
click at [215, 55] on input "OGF3WC86015-1" at bounding box center [204, 60] width 40 height 11
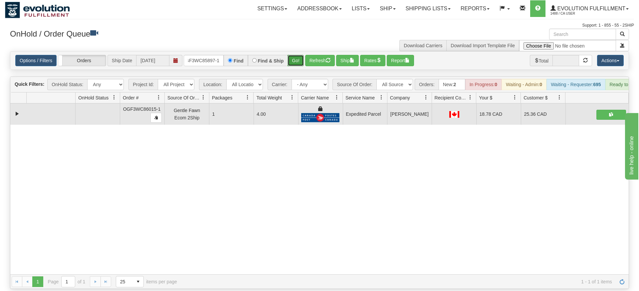
click at [290, 61] on div "Is equal to Is not equal to Contains Does not contains CAD USD EUR ZAR [PERSON_…" at bounding box center [319, 170] width 629 height 238
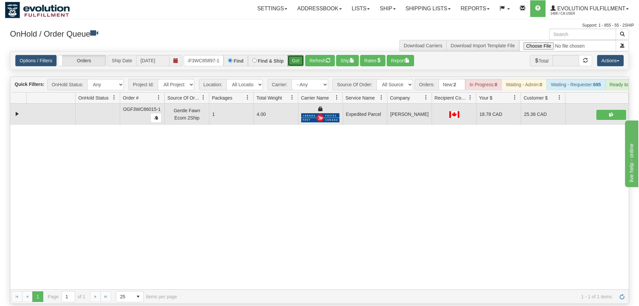
click at [295, 55] on button "Go!" at bounding box center [295, 60] width 16 height 11
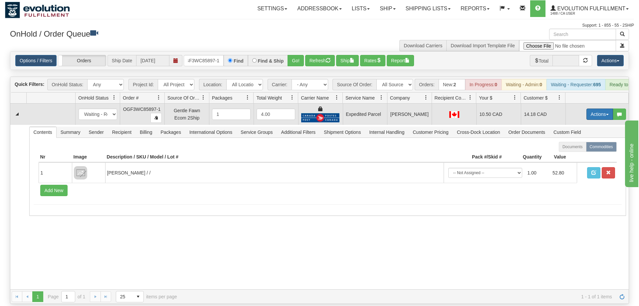
click at [591, 108] on button "Actions" at bounding box center [599, 113] width 27 height 11
click at [585, 148] on link "Ship" at bounding box center [585, 152] width 53 height 9
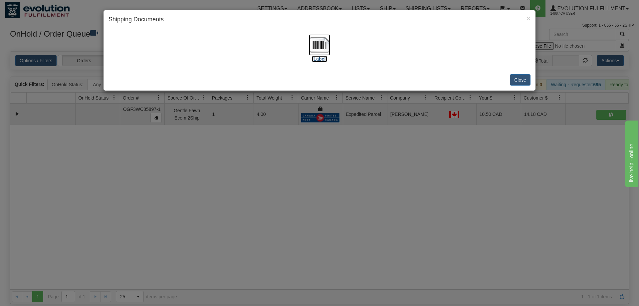
click at [312, 49] on img at bounding box center [319, 44] width 21 height 21
click at [294, 239] on div "× Shipping Documents [Label] Close" at bounding box center [319, 153] width 639 height 306
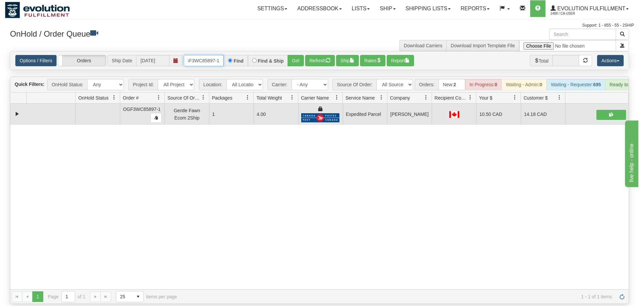
click at [206, 55] on input "OGF3WC85897-1" at bounding box center [204, 60] width 40 height 11
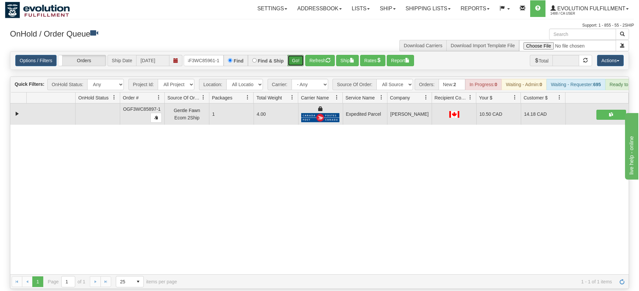
click at [297, 68] on div "Is equal to Is not equal to Contains Does not contains CAD USD EUR ZAR [PERSON_…" at bounding box center [319, 170] width 629 height 238
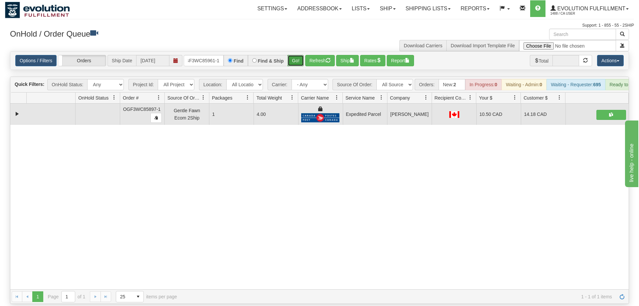
click at [297, 55] on button "Go!" at bounding box center [295, 60] width 16 height 11
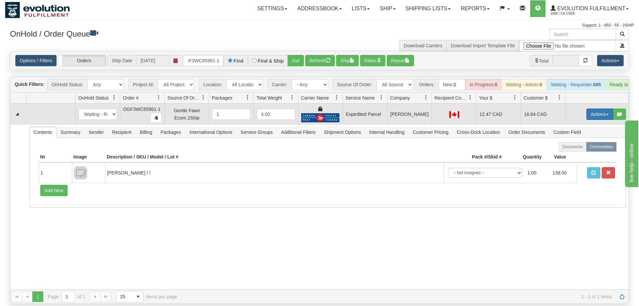
click at [604, 108] on button "Actions" at bounding box center [599, 113] width 27 height 11
click at [584, 148] on link "Ship" at bounding box center [585, 152] width 53 height 9
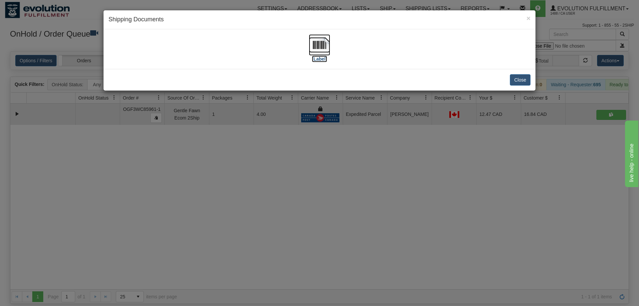
click at [318, 47] on img at bounding box center [319, 44] width 21 height 21
click at [306, 183] on div "× Shipping Documents [Label] Close" at bounding box center [319, 153] width 639 height 306
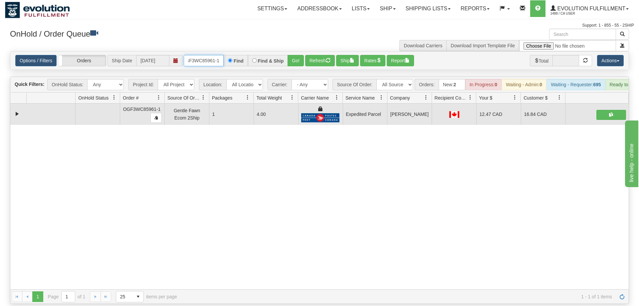
click at [210, 55] on input "OGF3WC85961-1" at bounding box center [204, 60] width 40 height 11
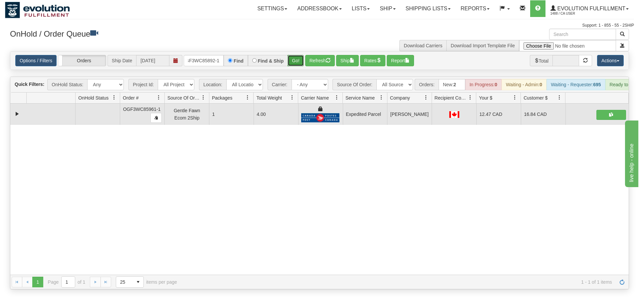
click at [297, 63] on div "Is equal to Is not equal to Contains Does not contains CAD USD EUR ZAR [PERSON_…" at bounding box center [319, 170] width 629 height 238
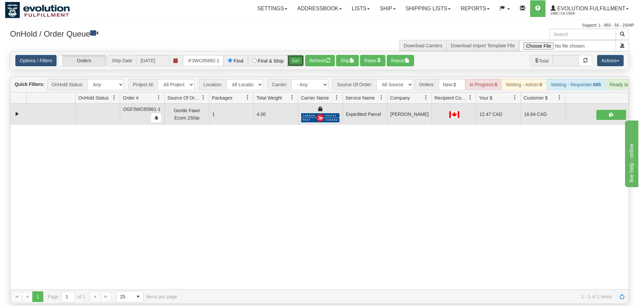
click at [297, 55] on button "Go!" at bounding box center [295, 60] width 16 height 11
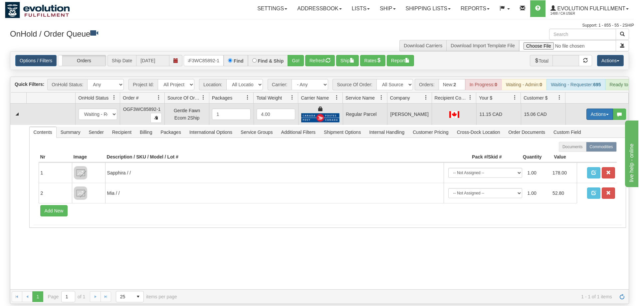
click at [594, 108] on button "Actions" at bounding box center [599, 113] width 27 height 11
click at [586, 141] on span "Rate All Services" at bounding box center [586, 143] width 40 height 5
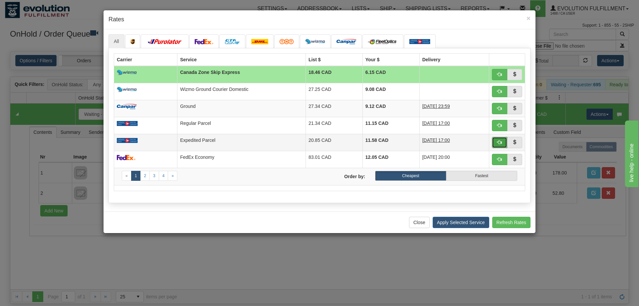
click at [497, 142] on span "button" at bounding box center [499, 142] width 5 height 5
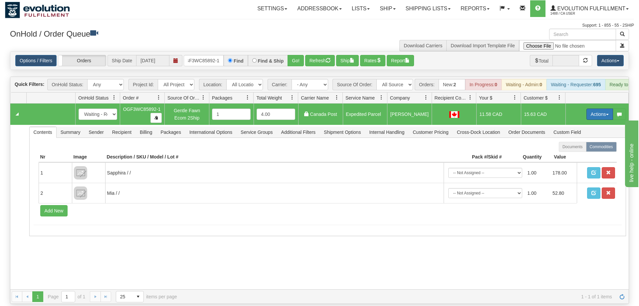
click at [602, 108] on button "Actions" at bounding box center [599, 113] width 27 height 11
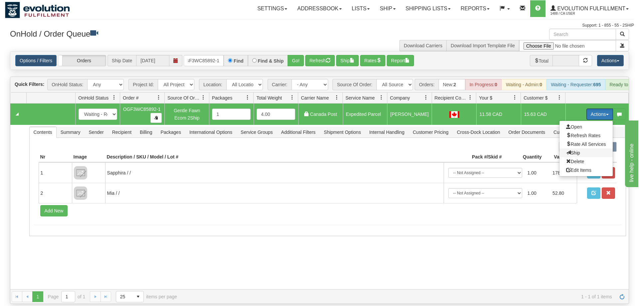
click at [576, 150] on span "Ship" at bounding box center [573, 152] width 14 height 5
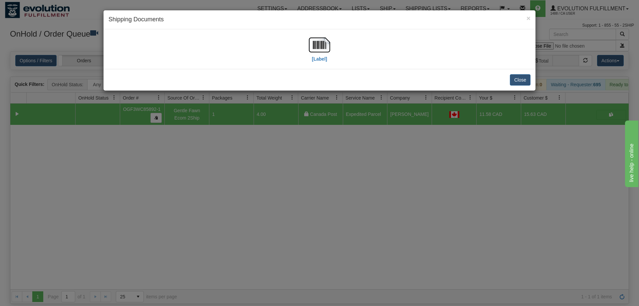
click at [304, 38] on div "[Label]" at bounding box center [319, 49] width 422 height 30
click at [314, 46] on img at bounding box center [319, 44] width 21 height 21
click at [348, 157] on div "× Shipping Documents [Label] Close" at bounding box center [319, 153] width 639 height 306
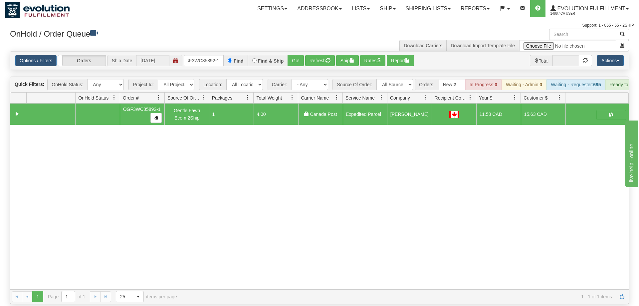
click at [194, 52] on div "Options / Filters Group Shipments Orders Ship Date [DATE] OGF3WC85892-1 Find Fi…" at bounding box center [319, 61] width 618 height 18
click at [202, 56] on input "OGF3WC85892-1" at bounding box center [204, 60] width 40 height 11
click at [203, 55] on input "OGF3WC85892-1" at bounding box center [204, 60] width 40 height 11
click at [297, 63] on div "Is equal to Is not equal to Contains Does not contains CAD USD EUR ZAR [PERSON_…" at bounding box center [319, 177] width 629 height 252
click at [296, 55] on button "Go!" at bounding box center [295, 60] width 16 height 11
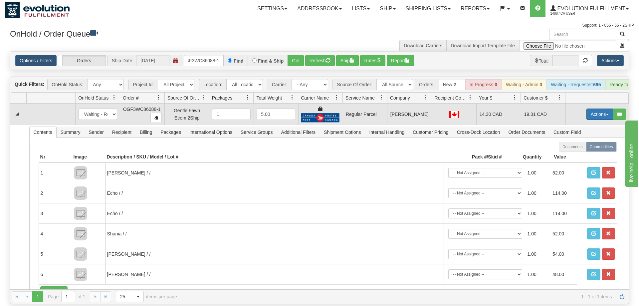
click at [598, 108] on button "Actions" at bounding box center [599, 113] width 27 height 11
click at [578, 141] on span "Rate All Services" at bounding box center [586, 143] width 40 height 5
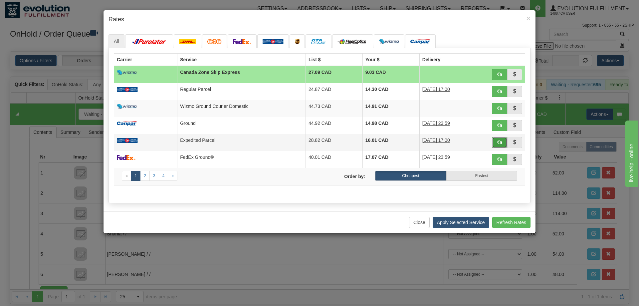
click at [501, 138] on button "button" at bounding box center [499, 142] width 15 height 11
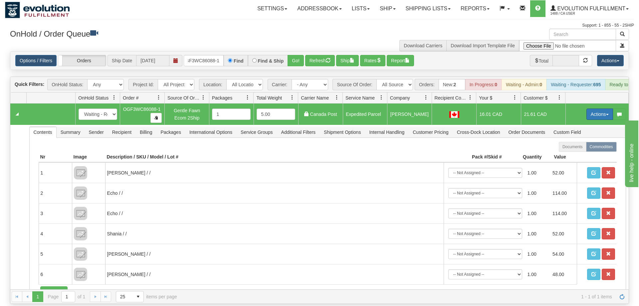
click at [603, 108] on button "Actions" at bounding box center [599, 113] width 27 height 11
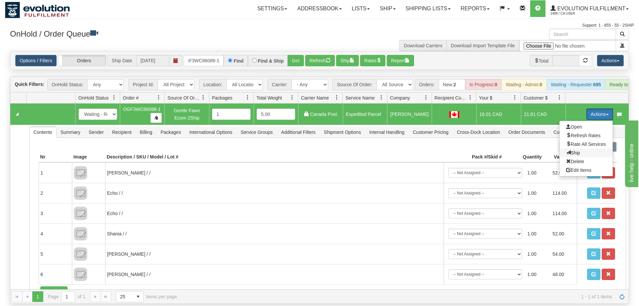
click at [570, 150] on span "Ship" at bounding box center [573, 152] width 14 height 5
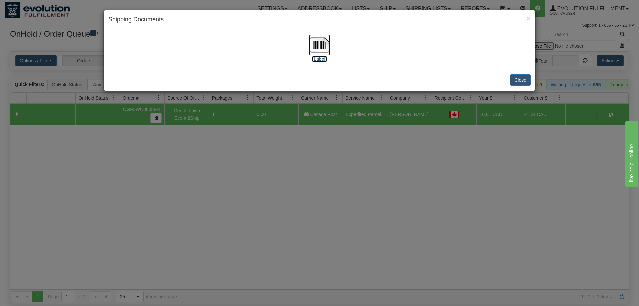
click at [324, 47] on img at bounding box center [319, 44] width 21 height 21
drag, startPoint x: 364, startPoint y: 146, endPoint x: 223, endPoint y: 51, distance: 169.4
click at [362, 141] on div "× Shipping Documents [Label] Close" at bounding box center [319, 153] width 639 height 306
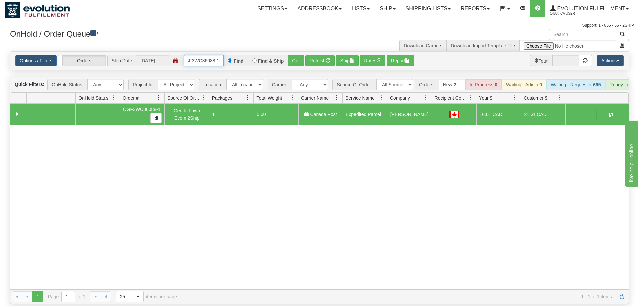
click at [210, 55] on input "OGF3WC86088-1" at bounding box center [204, 60] width 40 height 11
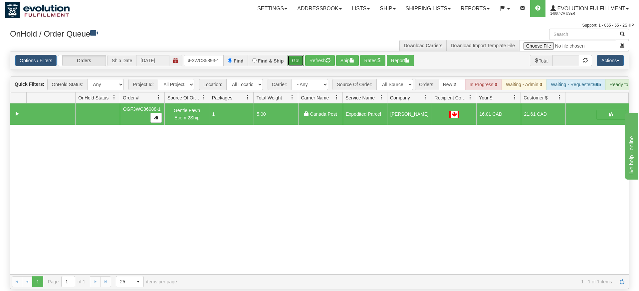
click at [294, 67] on div "Is equal to Is not equal to Contains Does not contains CAD USD EUR ZAR [PERSON_…" at bounding box center [319, 170] width 629 height 238
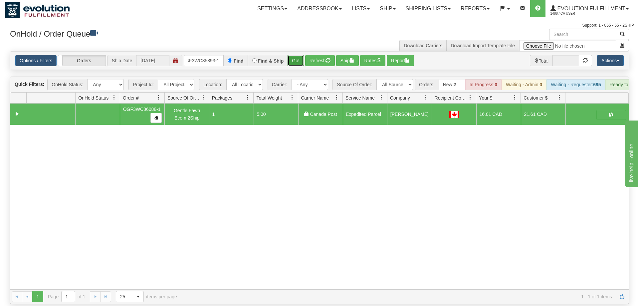
click at [296, 55] on button "Go!" at bounding box center [295, 60] width 16 height 11
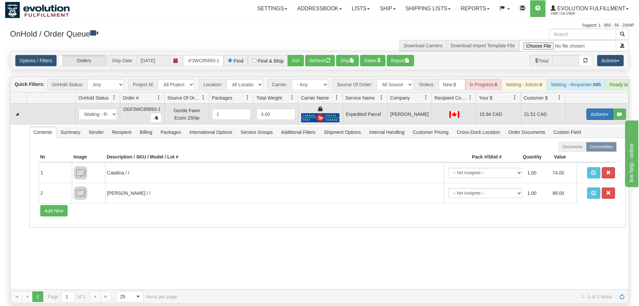
click at [604, 108] on button "Actions" at bounding box center [599, 113] width 27 height 11
click at [577, 150] on span "Ship" at bounding box center [573, 152] width 14 height 5
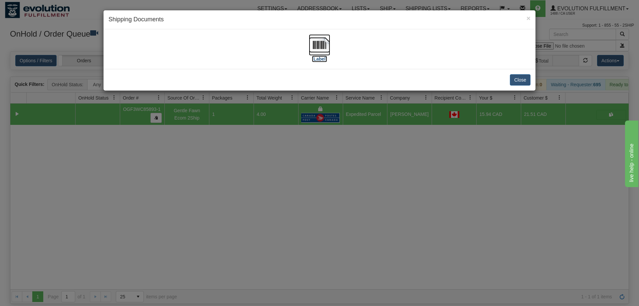
click at [325, 56] on label "[Label]" at bounding box center [319, 59] width 15 height 7
click at [328, 166] on div "× Shipping Documents [Label] Close" at bounding box center [319, 153] width 639 height 306
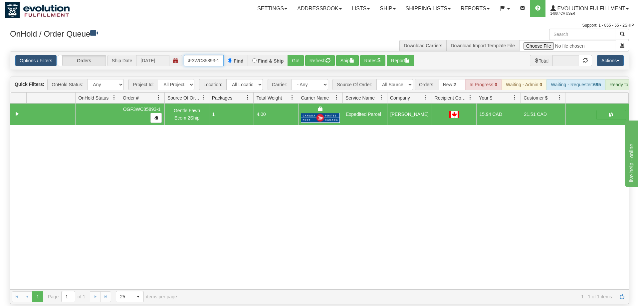
click at [204, 56] on input "OGF3WC85893-1" at bounding box center [204, 60] width 40 height 11
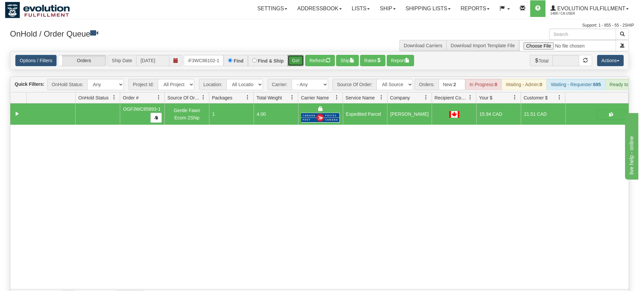
click at [299, 61] on div "Is equal to Is not equal to Contains Does not contains CAD USD EUR ZAR [PERSON_…" at bounding box center [319, 177] width 629 height 252
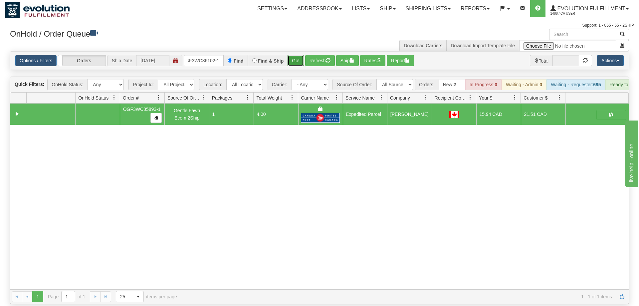
click at [295, 55] on button "Go!" at bounding box center [295, 60] width 16 height 11
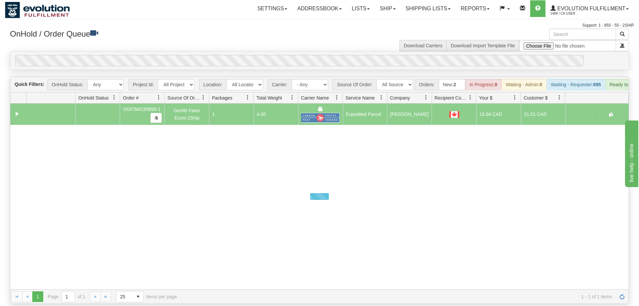
click at [296, 52] on div "Options / Filters Group Shipments Orders Ship Date [DATE] OGF3WC86102-1 Find Fi…" at bounding box center [319, 61] width 618 height 18
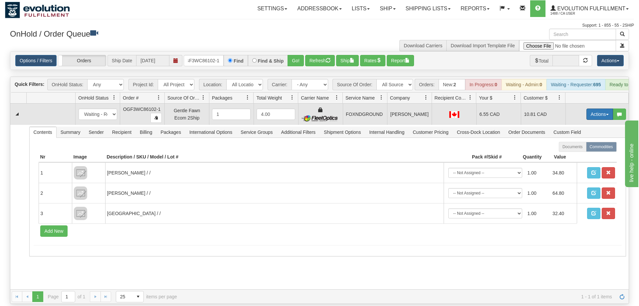
click at [597, 108] on button "Actions" at bounding box center [599, 113] width 27 height 11
click at [566, 150] on span at bounding box center [568, 152] width 5 height 5
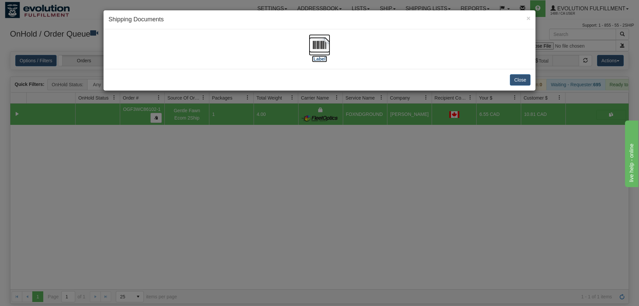
click at [318, 40] on img at bounding box center [319, 44] width 21 height 21
drag, startPoint x: 346, startPoint y: 198, endPoint x: 323, endPoint y: 130, distance: 71.7
click at [346, 187] on div "× Shipping Documents [Label] Close" at bounding box center [319, 153] width 639 height 306
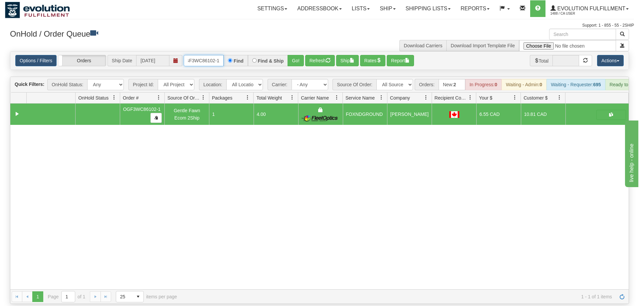
click at [193, 55] on input "OGF3WC86102-1" at bounding box center [204, 60] width 40 height 11
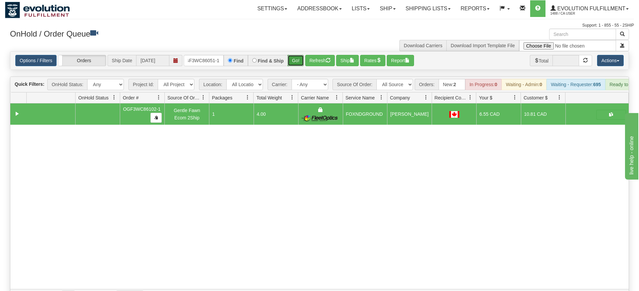
click at [298, 68] on div "Is equal to Is not equal to Contains Does not contains CAD USD EUR ZAR [PERSON_…" at bounding box center [319, 177] width 629 height 252
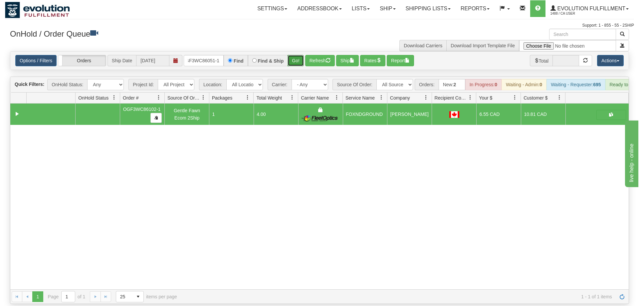
click at [298, 55] on button "Go!" at bounding box center [295, 60] width 16 height 11
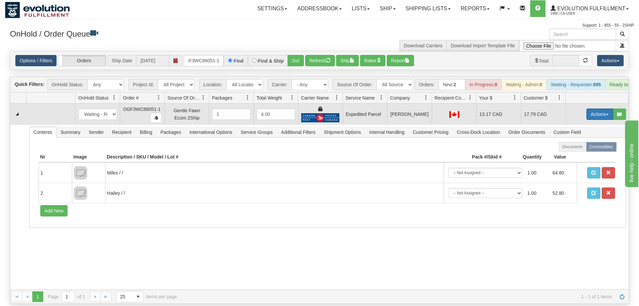
click at [595, 108] on button "Actions" at bounding box center [599, 113] width 27 height 11
click at [574, 150] on span "Ship" at bounding box center [573, 152] width 14 height 5
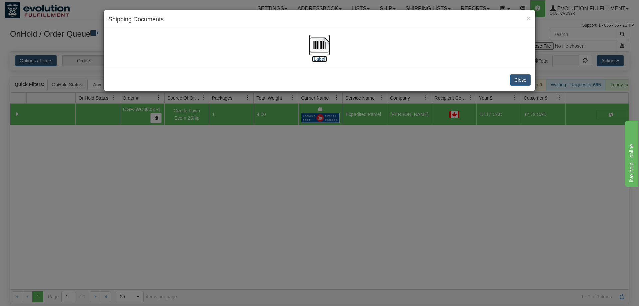
click at [319, 49] on img at bounding box center [319, 44] width 21 height 21
drag, startPoint x: 366, startPoint y: 169, endPoint x: 152, endPoint y: 46, distance: 246.9
click at [362, 164] on div "× Shipping Documents [Label] Close" at bounding box center [319, 153] width 639 height 306
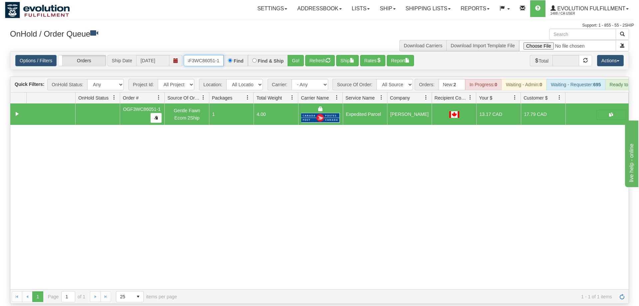
click at [207, 55] on input "OGF3WC86051-1" at bounding box center [204, 60] width 40 height 11
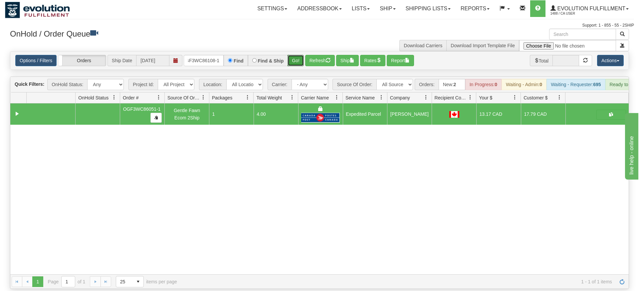
click at [296, 65] on div "Is equal to Is not equal to Contains Does not contains CAD USD EUR ZAR [PERSON_…" at bounding box center [319, 170] width 629 height 238
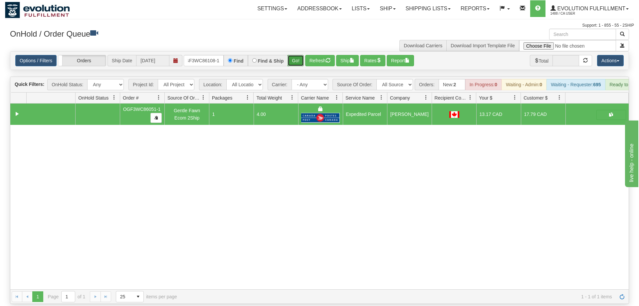
click at [299, 55] on button "Go!" at bounding box center [295, 60] width 16 height 11
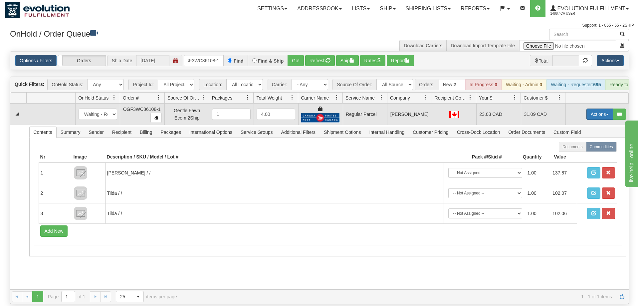
click at [593, 109] on button "Actions" at bounding box center [599, 113] width 27 height 11
click at [583, 141] on span "Rate All Services" at bounding box center [586, 143] width 40 height 5
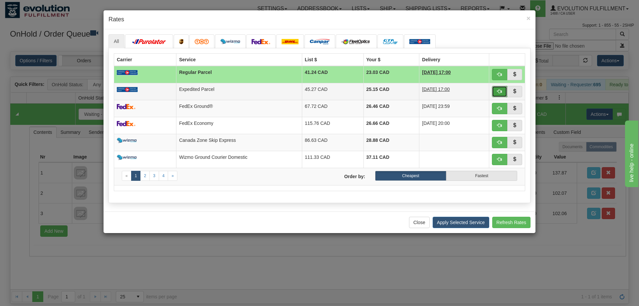
click at [495, 90] on button "button" at bounding box center [499, 91] width 15 height 11
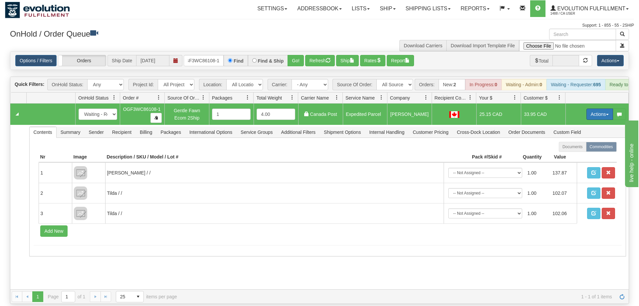
click at [602, 108] on button "Actions" at bounding box center [599, 113] width 27 height 11
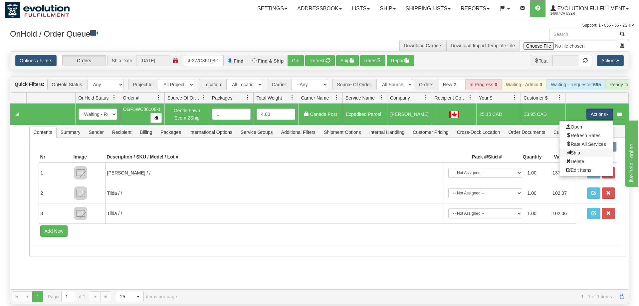
click at [587, 148] on link "Ship" at bounding box center [585, 152] width 53 height 9
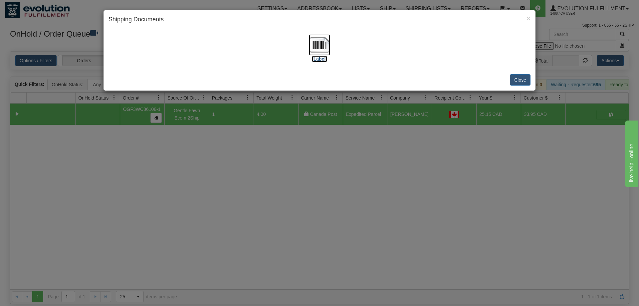
click at [325, 51] on img at bounding box center [319, 44] width 21 height 21
click at [453, 139] on div "× Shipping Documents [Label] Close" at bounding box center [319, 153] width 639 height 306
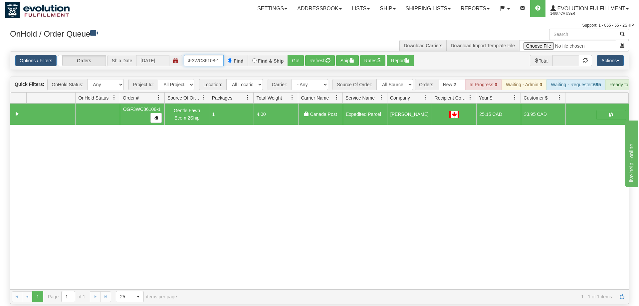
click at [200, 55] on input "OGF3WC86108-1" at bounding box center [204, 60] width 40 height 11
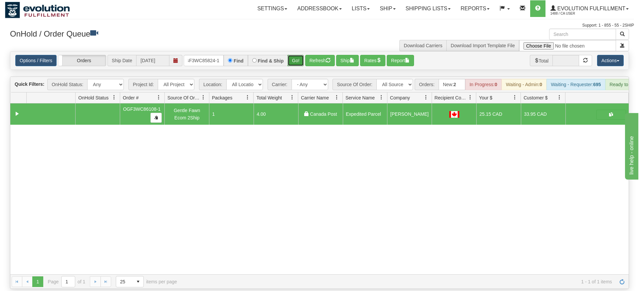
click at [299, 64] on div "Is equal to Is not equal to Contains Does not contains CAD USD EUR ZAR [PERSON_…" at bounding box center [319, 170] width 629 height 238
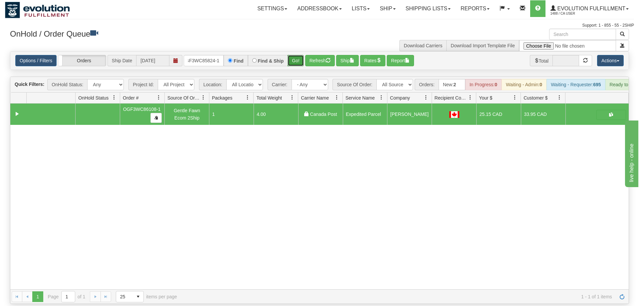
click at [297, 55] on button "Go!" at bounding box center [295, 60] width 16 height 11
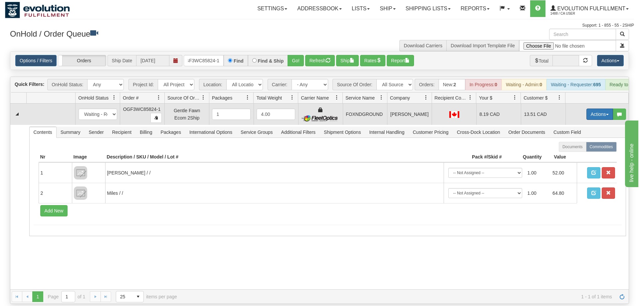
click at [599, 109] on button "Actions" at bounding box center [599, 113] width 27 height 11
click at [575, 150] on span "Ship" at bounding box center [573, 152] width 14 height 5
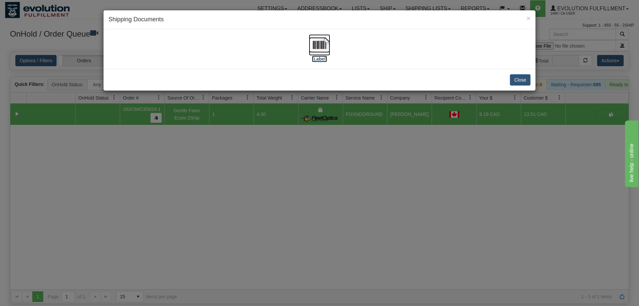
click at [325, 39] on img at bounding box center [319, 44] width 21 height 21
drag, startPoint x: 279, startPoint y: 188, endPoint x: 277, endPoint y: 184, distance: 4.6
click at [277, 184] on div "× Shipping Documents [Label] Close" at bounding box center [319, 153] width 639 height 306
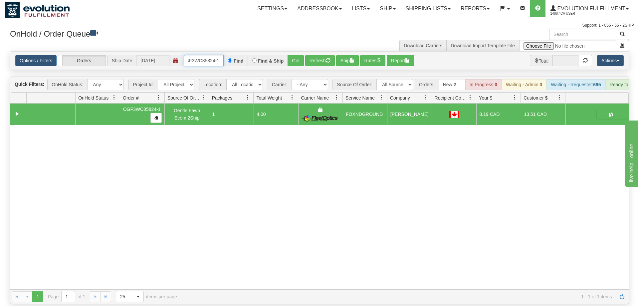
click at [202, 55] on input "OGF3WC85824-1" at bounding box center [204, 60] width 40 height 11
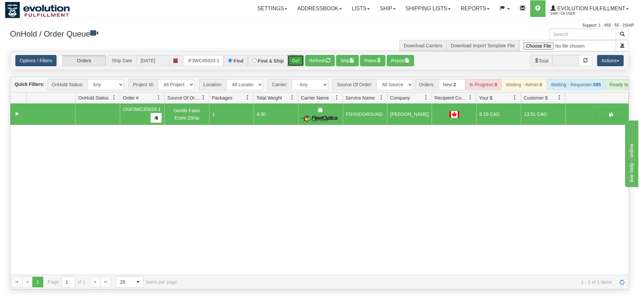
drag, startPoint x: 296, startPoint y: 53, endPoint x: 296, endPoint y: 65, distance: 12.6
click at [296, 65] on div "Is equal to Is not equal to Contains Does not contains CAD USD EUR ZAR [PERSON_…" at bounding box center [319, 170] width 629 height 238
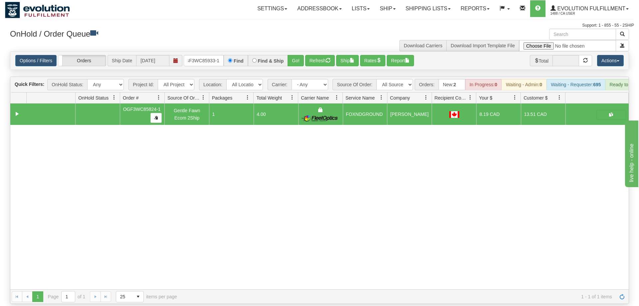
click at [293, 52] on div "Options / Filters Group Shipments Orders Ship Date [DATE] OGF3WC85933-1 Find Fi…" at bounding box center [319, 61] width 618 height 18
click at [297, 55] on button "Go!" at bounding box center [295, 60] width 16 height 11
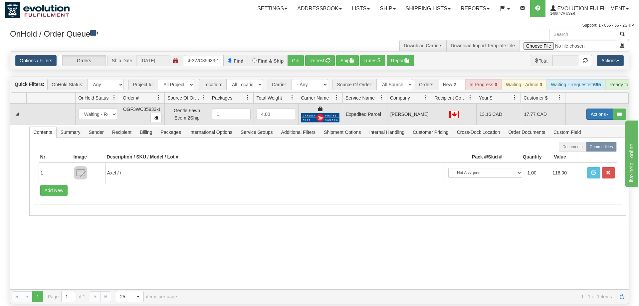
click at [602, 108] on button "Actions" at bounding box center [599, 113] width 27 height 11
click at [583, 148] on link "Ship" at bounding box center [585, 152] width 53 height 9
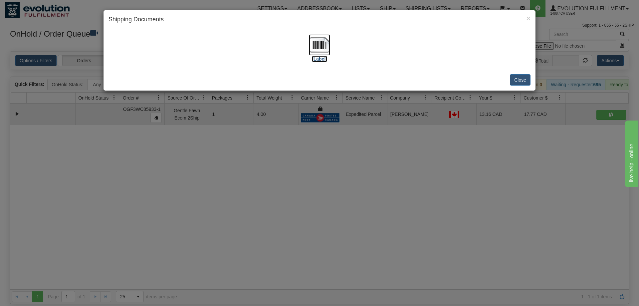
click at [321, 49] on img at bounding box center [319, 44] width 21 height 21
drag, startPoint x: 341, startPoint y: 234, endPoint x: 238, endPoint y: 146, distance: 135.2
click at [335, 227] on div "× Shipping Documents [Label] Close" at bounding box center [319, 153] width 639 height 306
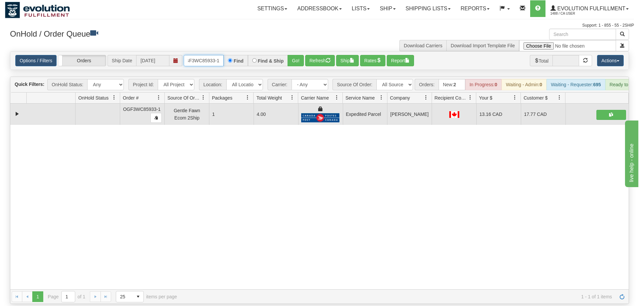
click at [210, 55] on input "OGF3WC85933-1" at bounding box center [204, 60] width 40 height 11
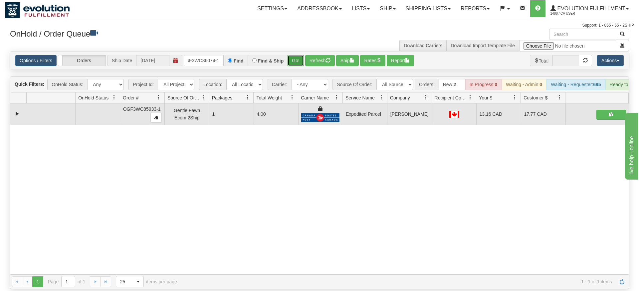
click at [296, 63] on div "Is equal to Is not equal to Contains Does not contains CAD USD EUR ZAR [PERSON_…" at bounding box center [319, 170] width 629 height 238
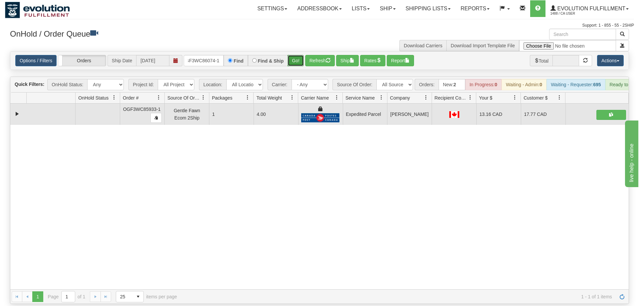
click at [297, 55] on button "Go!" at bounding box center [295, 60] width 16 height 11
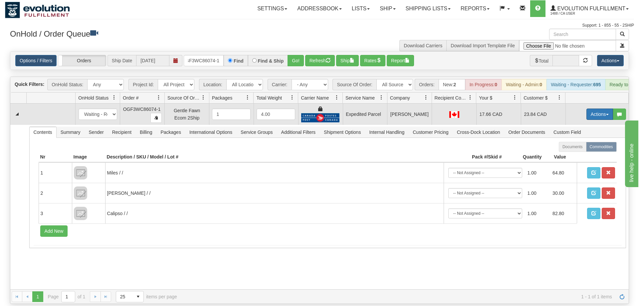
click at [595, 108] on button "Actions" at bounding box center [599, 113] width 27 height 11
click at [572, 150] on span "Ship" at bounding box center [573, 152] width 14 height 5
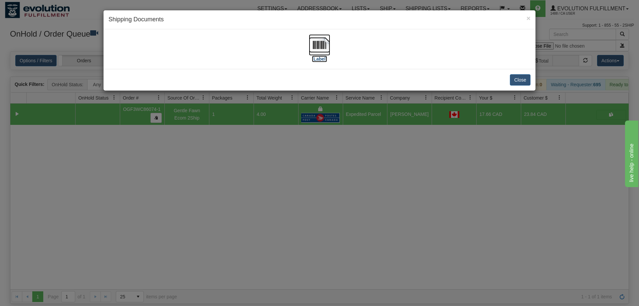
click at [316, 56] on label "[Label]" at bounding box center [319, 59] width 15 height 7
drag, startPoint x: 404, startPoint y: 153, endPoint x: 393, endPoint y: 145, distance: 13.6
click at [401, 151] on div "× Shipping Documents [Label] Close" at bounding box center [319, 153] width 639 height 306
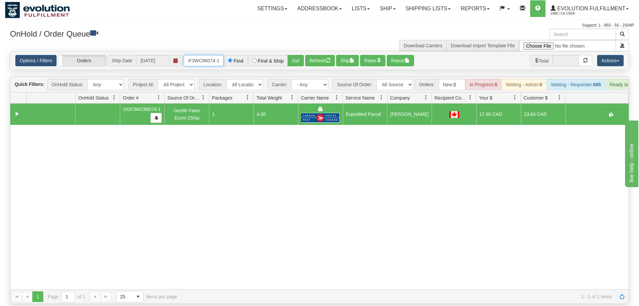
click at [210, 55] on input "OGF3WC86074-1" at bounding box center [204, 60] width 40 height 11
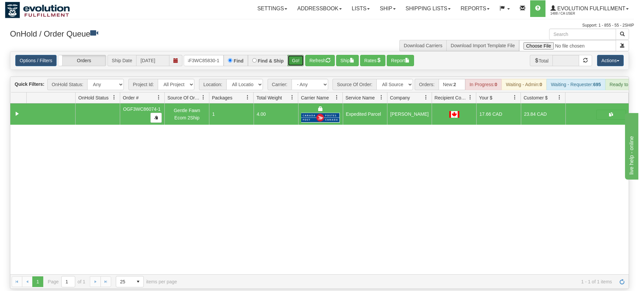
click at [300, 62] on div "Is equal to Is not equal to Contains Does not contains CAD USD EUR ZAR [PERSON_…" at bounding box center [319, 170] width 629 height 238
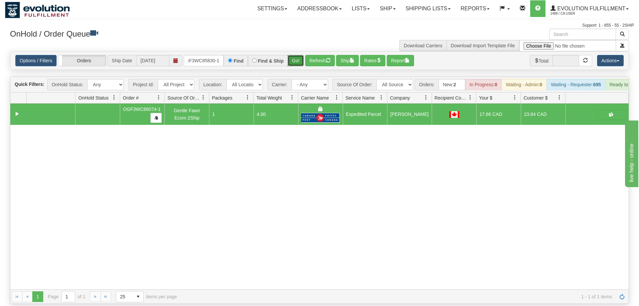
click at [297, 55] on button "Go!" at bounding box center [295, 60] width 16 height 11
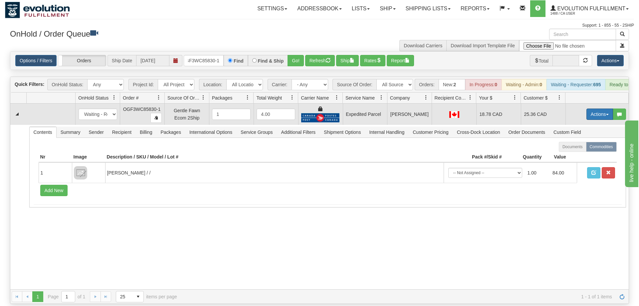
click at [611, 109] on button "Actions" at bounding box center [599, 113] width 27 height 11
click at [580, 148] on link "Ship" at bounding box center [585, 152] width 53 height 9
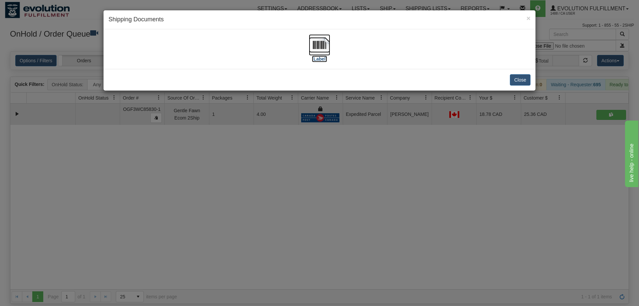
click at [324, 42] on img at bounding box center [319, 44] width 21 height 21
drag, startPoint x: 343, startPoint y: 217, endPoint x: 238, endPoint y: 71, distance: 180.0
click at [342, 213] on div "× Shipping Documents [Label] Close" at bounding box center [319, 153] width 639 height 306
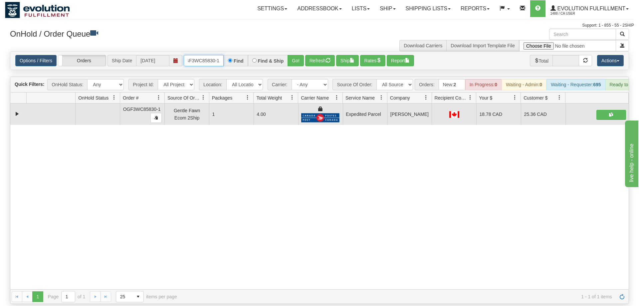
click at [206, 55] on input "OGF3WC85830-1" at bounding box center [204, 60] width 40 height 11
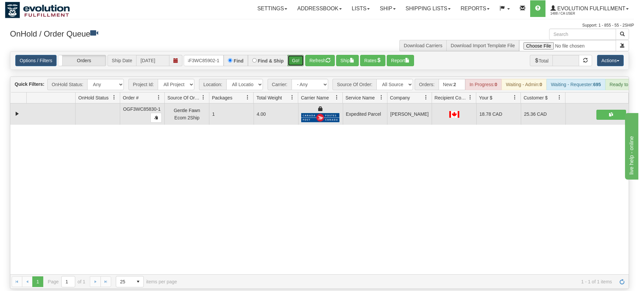
click at [298, 60] on div "Options / Filters Group Shipments Orders Ship Date [DATE] OGF3WC85902-1 Find Fi…" at bounding box center [319, 60] width 619 height 19
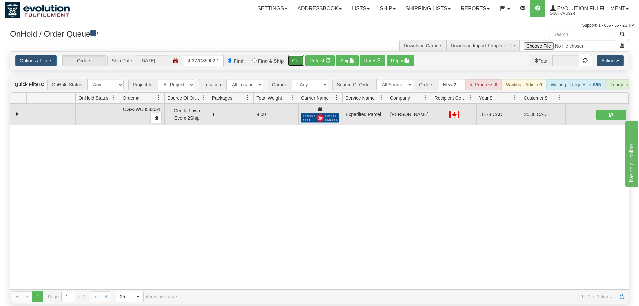
click at [292, 55] on button "Go!" at bounding box center [295, 60] width 16 height 11
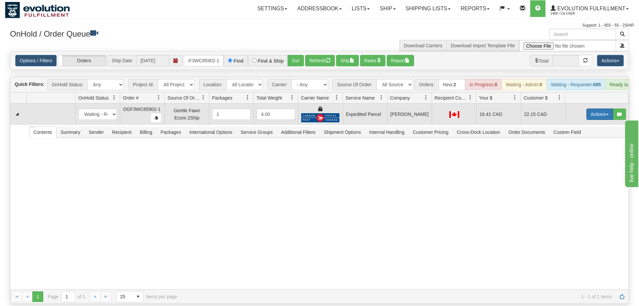
click at [600, 108] on button "Actions" at bounding box center [599, 113] width 27 height 11
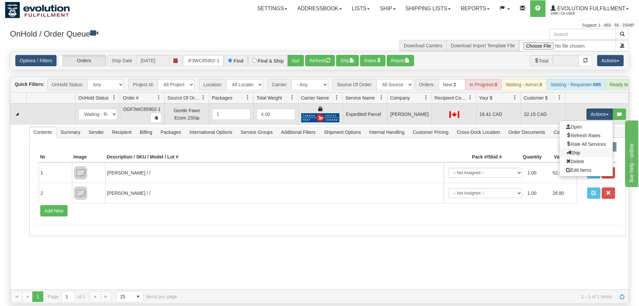
click at [586, 148] on link "Ship" at bounding box center [585, 152] width 53 height 9
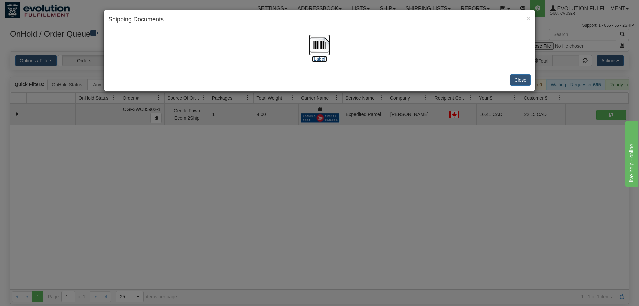
click at [314, 53] on img at bounding box center [319, 44] width 21 height 21
drag, startPoint x: 376, startPoint y: 135, endPoint x: 308, endPoint y: 30, distance: 125.1
click at [375, 134] on div "× Shipping Documents [Label] Close" at bounding box center [319, 153] width 639 height 306
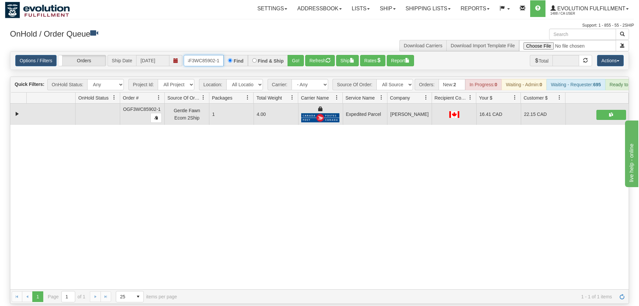
click at [211, 55] on input "OGF3WC85902-1" at bounding box center [204, 60] width 40 height 11
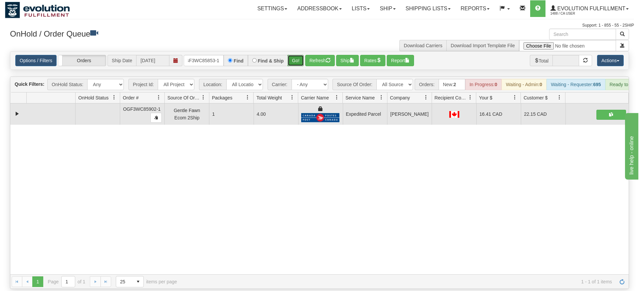
drag, startPoint x: 293, startPoint y: 51, endPoint x: 297, endPoint y: 53, distance: 4.3
click at [294, 66] on div "Is equal to Is not equal to Contains Does not contains CAD USD EUR ZAR [PERSON_…" at bounding box center [319, 170] width 629 height 238
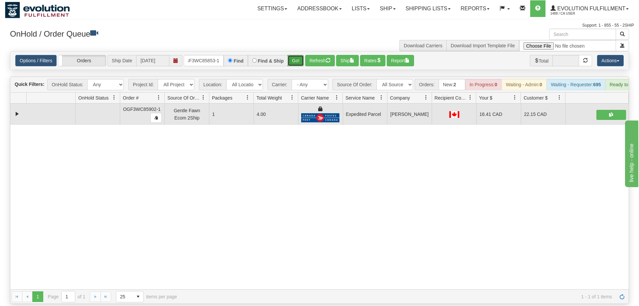
click at [297, 55] on button "Go!" at bounding box center [295, 60] width 16 height 11
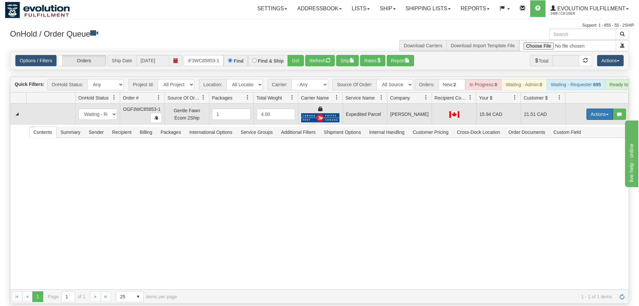
click at [608, 108] on button "Actions" at bounding box center [599, 113] width 27 height 11
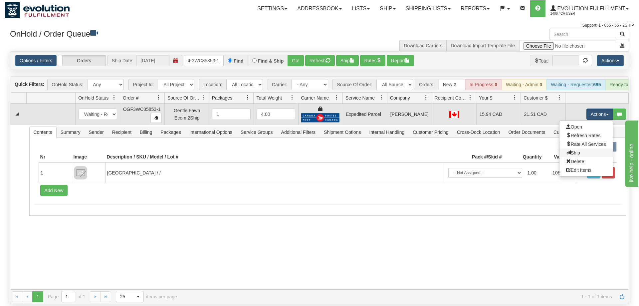
click at [579, 148] on link "Ship" at bounding box center [585, 152] width 53 height 9
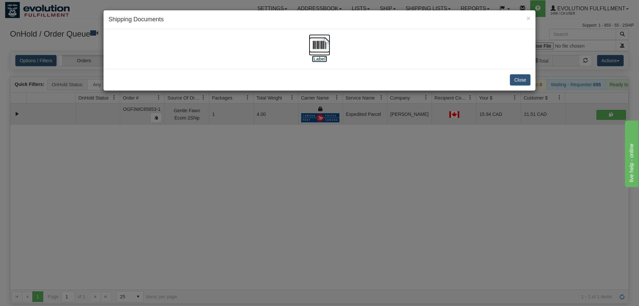
click at [321, 48] on img at bounding box center [319, 44] width 21 height 21
click at [393, 175] on div "× Shipping Documents [Label] Close" at bounding box center [319, 153] width 639 height 306
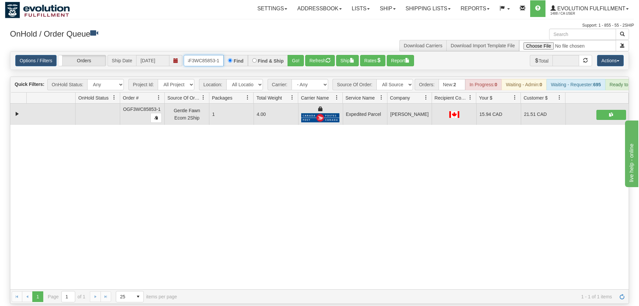
click at [202, 56] on input "oGF3WC85853-1" at bounding box center [204, 60] width 40 height 11
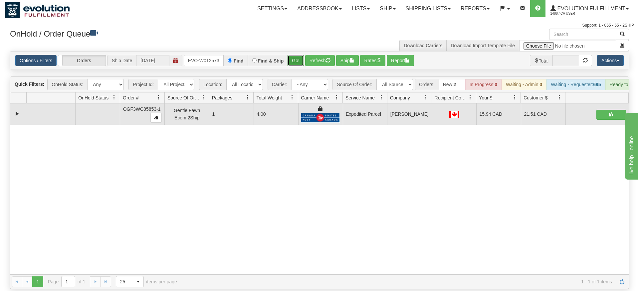
click at [299, 69] on div "Is equal to Is not equal to Contains Does not contains CAD USD EUR ZAR [PERSON_…" at bounding box center [319, 170] width 629 height 238
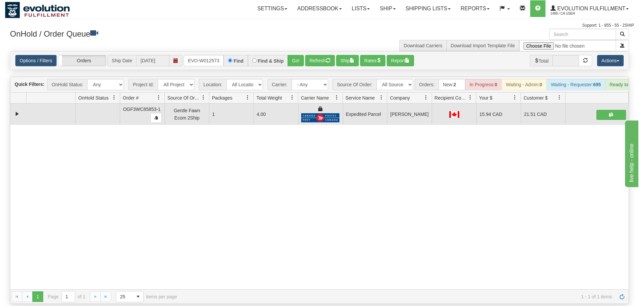
click at [299, 41] on div "OnHold / Order Queue" at bounding box center [162, 35] width 314 height 13
click at [298, 55] on button "Go!" at bounding box center [295, 60] width 16 height 11
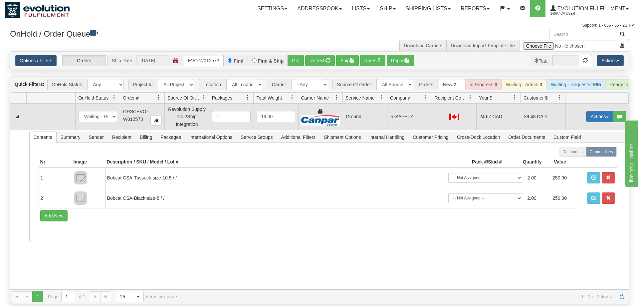
click at [596, 111] on button "Actions" at bounding box center [599, 116] width 27 height 11
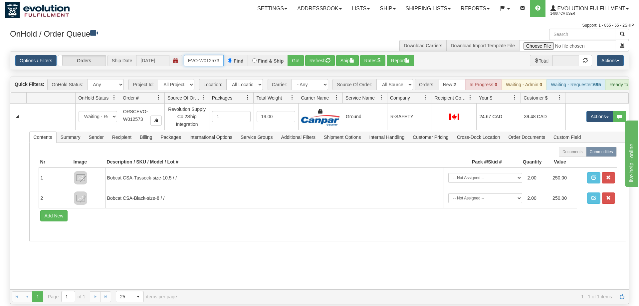
click at [208, 56] on input "ORSCEVO-W012573" at bounding box center [204, 60] width 40 height 11
click at [208, 55] on input "ORSCEVO-W012573" at bounding box center [204, 60] width 40 height 11
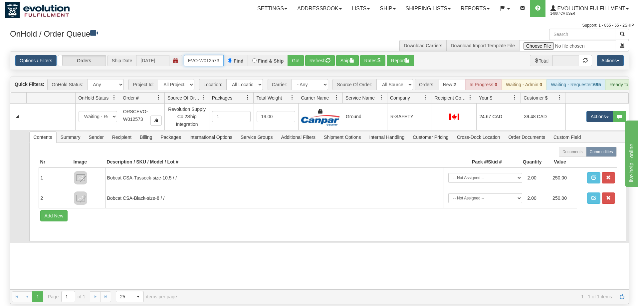
scroll to position [0, 13]
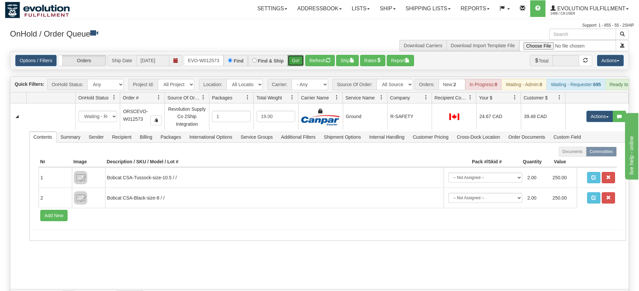
click at [297, 62] on div "Is equal to Is not equal to Contains Does not contains CAD USD EUR ZAR [PERSON_…" at bounding box center [319, 177] width 629 height 252
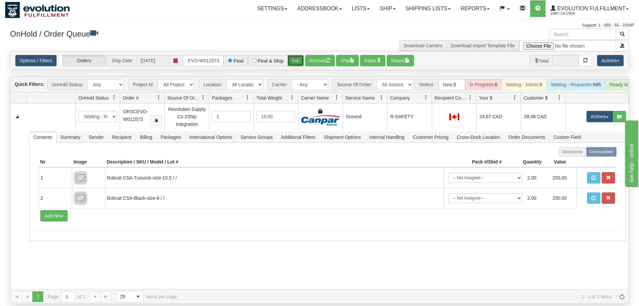
click at [297, 55] on button "Go!" at bounding box center [295, 60] width 16 height 11
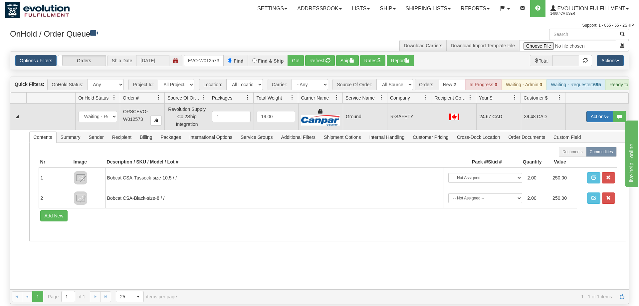
click at [605, 111] on button "Actions" at bounding box center [599, 116] width 27 height 11
click at [589, 151] on link "Ship" at bounding box center [585, 155] width 53 height 9
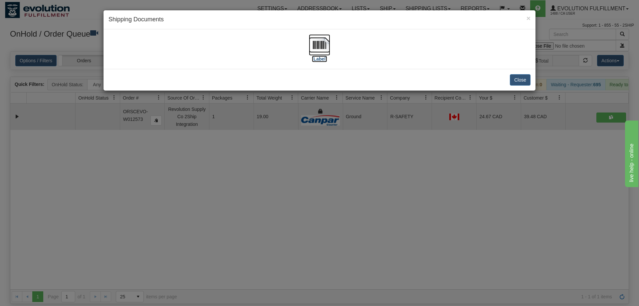
click at [311, 55] on img at bounding box center [319, 44] width 21 height 21
drag, startPoint x: 274, startPoint y: 242, endPoint x: 273, endPoint y: 236, distance: 5.6
click at [274, 241] on div "× Shipping Documents [Label] Close" at bounding box center [319, 153] width 639 height 306
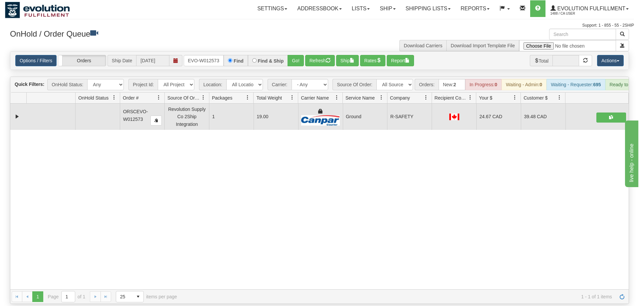
click at [202, 52] on div "Options / Filters Group Shipments Orders Ship Date [DATE] oRSCEVO-W012573 Find …" at bounding box center [319, 61] width 618 height 18
click at [210, 55] on input "oRSCEVO-W012573" at bounding box center [204, 60] width 40 height 11
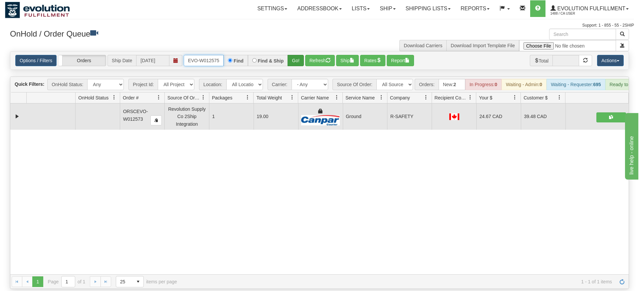
type input "ORSCEVO-W012575"
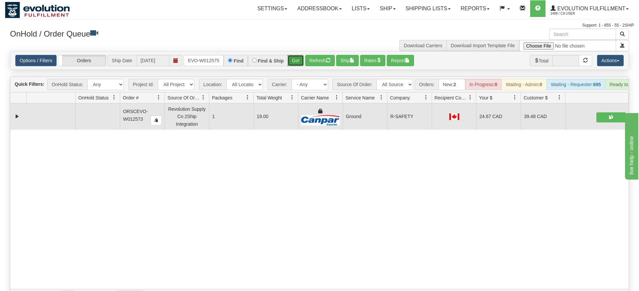
click at [295, 66] on div "Is equal to Is not equal to Contains Does not contains CAD USD EUR ZAR [PERSON_…" at bounding box center [319, 177] width 629 height 252
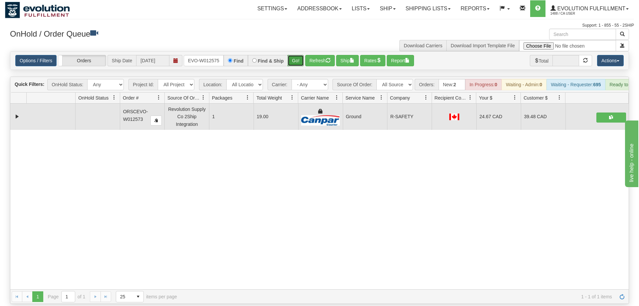
click at [296, 55] on button "Go!" at bounding box center [295, 60] width 16 height 11
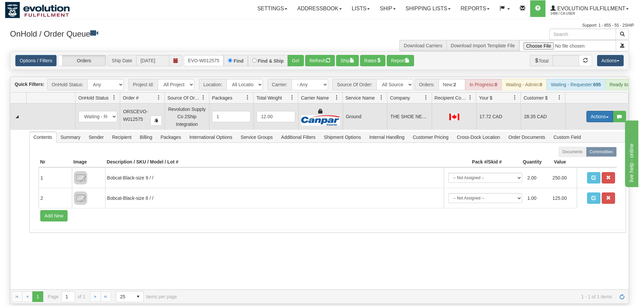
click at [600, 111] on button "Actions" at bounding box center [599, 116] width 27 height 11
click at [586, 151] on link "Ship" at bounding box center [585, 155] width 53 height 9
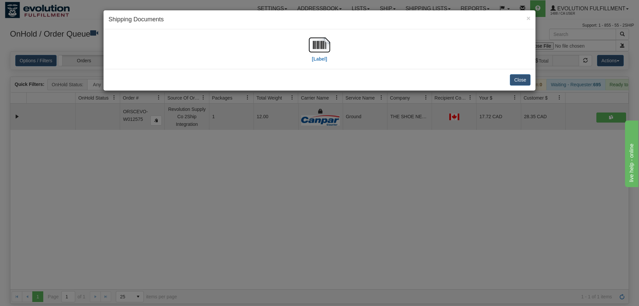
drag, startPoint x: 307, startPoint y: 41, endPoint x: 308, endPoint y: 44, distance: 3.6
click at [307, 42] on div "[Label]" at bounding box center [319, 49] width 422 height 30
click at [313, 49] on img at bounding box center [319, 44] width 21 height 21
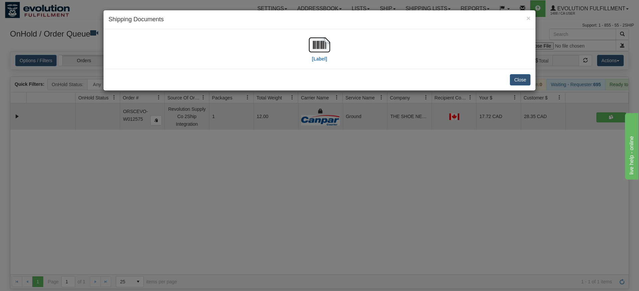
click at [404, 203] on div "× Shipping Documents [Label] Close" at bounding box center [319, 145] width 639 height 291
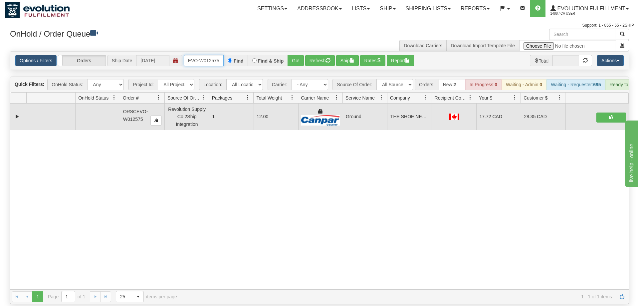
click at [208, 55] on input "ORSCEVO-W012575" at bounding box center [204, 60] width 40 height 11
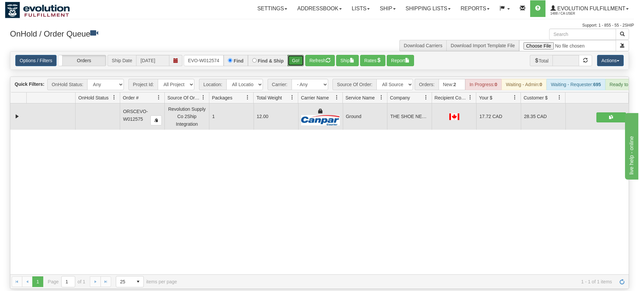
drag, startPoint x: 297, startPoint y: 48, endPoint x: 298, endPoint y: 62, distance: 14.0
click at [298, 63] on div "Is equal to Is not equal to Contains Does not contains CAD USD EUR ZAR [PERSON_…" at bounding box center [319, 170] width 629 height 238
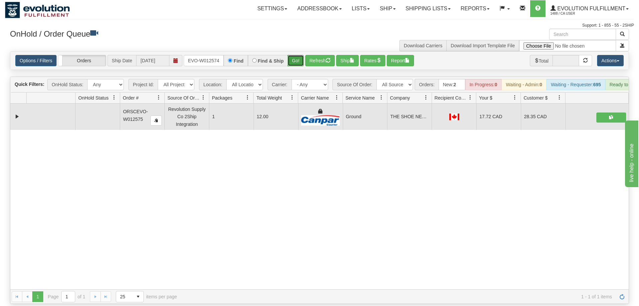
click at [293, 55] on button "Go!" at bounding box center [295, 60] width 16 height 11
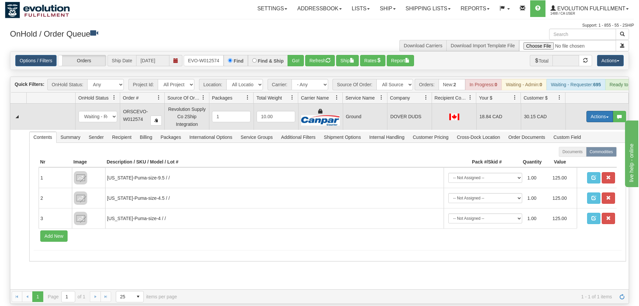
click at [597, 111] on button "Actions" at bounding box center [599, 116] width 27 height 11
click at [584, 151] on link "Ship" at bounding box center [585, 155] width 53 height 9
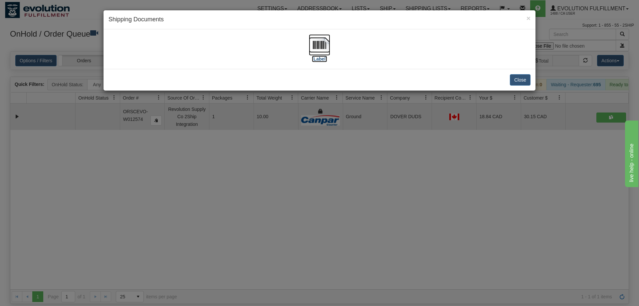
click at [319, 45] on img at bounding box center [319, 44] width 21 height 21
click at [348, 155] on div "× Shipping Documents [Label] Close" at bounding box center [319, 153] width 639 height 306
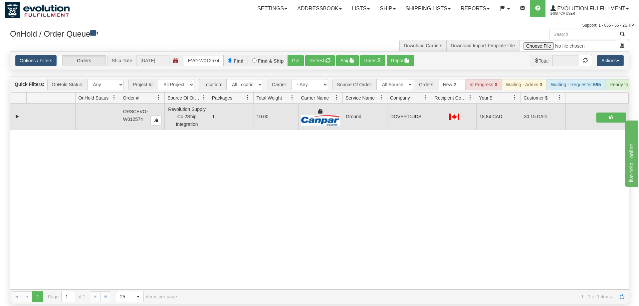
click at [202, 58] on div "Options / Filters Group Shipments Orders Ship Date [DATE] ORSCEVO-W012574 Find …" at bounding box center [319, 61] width 618 height 18
click at [210, 55] on input "ORSCEVO-W012574" at bounding box center [204, 60] width 40 height 11
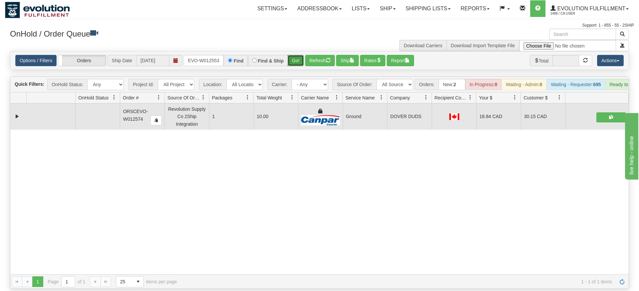
click at [297, 64] on div "Is equal to Is not equal to Contains Does not contains CAD USD EUR ZAR [PERSON_…" at bounding box center [319, 170] width 629 height 238
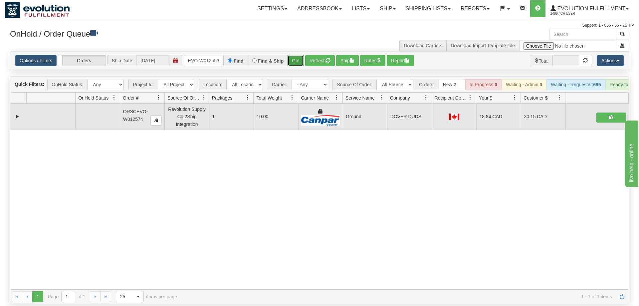
click at [297, 55] on button "Go!" at bounding box center [295, 60] width 16 height 11
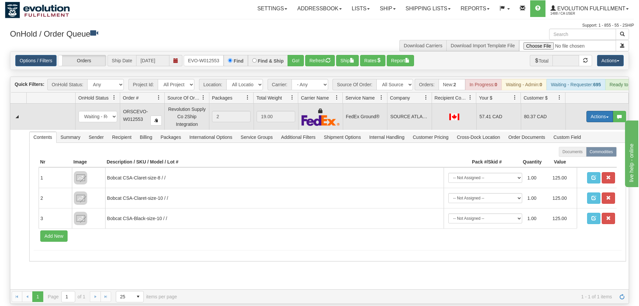
click at [593, 111] on button "Actions" at bounding box center [599, 116] width 27 height 11
click at [577, 152] on span "Ship" at bounding box center [573, 154] width 14 height 5
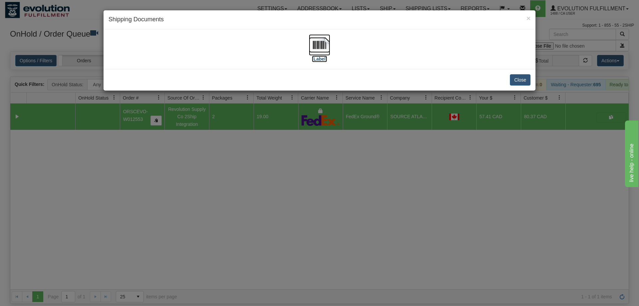
click at [310, 45] on img at bounding box center [319, 44] width 21 height 21
click at [307, 228] on div "× Shipping Documents [Label] Close" at bounding box center [319, 153] width 639 height 306
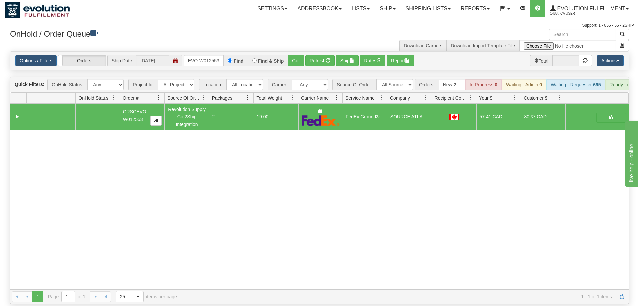
click at [206, 52] on div "Options / Filters Group Shipments Orders Ship Date [DATE] ORSCEVO-W012553 Find …" at bounding box center [319, 61] width 618 height 18
click at [206, 55] on input "ORSCEVO-W012553" at bounding box center [204, 60] width 40 height 11
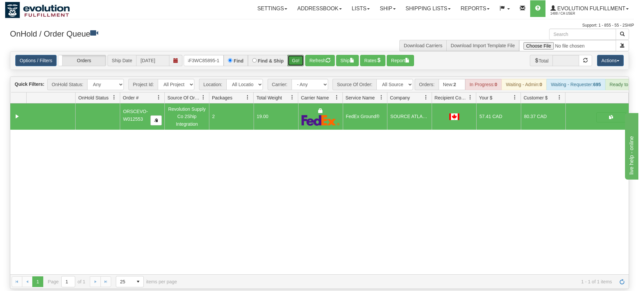
drag, startPoint x: 291, startPoint y: 64, endPoint x: 292, endPoint y: 61, distance: 3.6
click at [291, 64] on div "Is equal to Is not equal to Contains Does not contains CAD USD EUR ZAR [PERSON_…" at bounding box center [319, 170] width 629 height 238
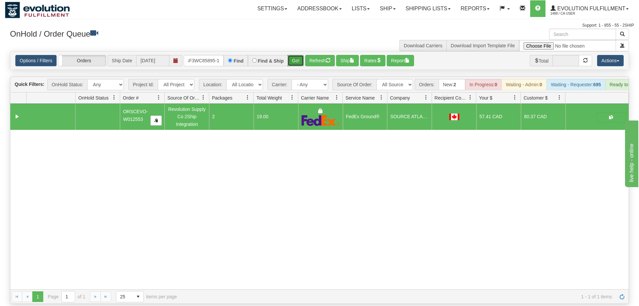
click at [296, 55] on button "Go!" at bounding box center [295, 60] width 16 height 11
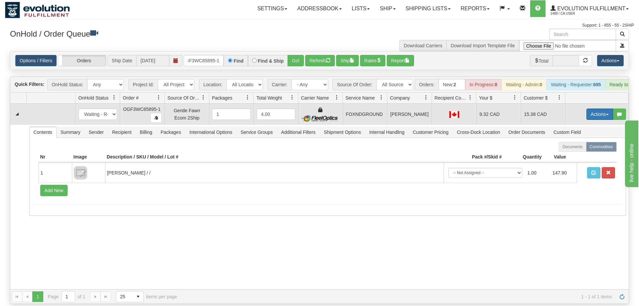
click at [595, 108] on button "Actions" at bounding box center [599, 113] width 27 height 11
click at [586, 148] on link "Ship" at bounding box center [585, 152] width 53 height 9
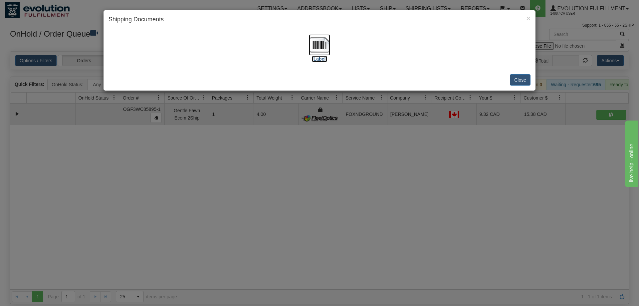
click at [320, 47] on img at bounding box center [319, 44] width 21 height 21
click at [311, 55] on img at bounding box center [319, 44] width 21 height 21
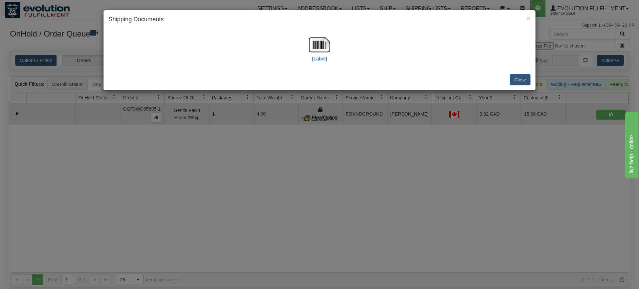
click at [180, 267] on div "× Shipping Documents [Label] Close" at bounding box center [319, 144] width 639 height 289
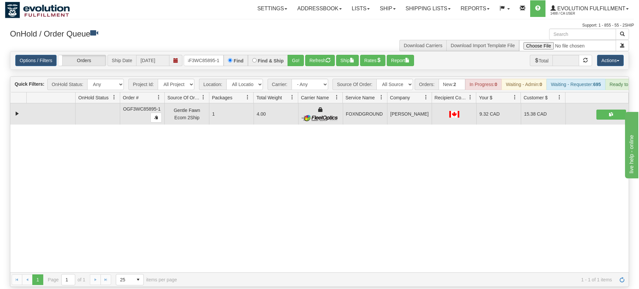
click at [217, 57] on div "Options / Filters Group Shipments Orders Ship Date [DATE] OGF3WC85895-1 Find Fi…" at bounding box center [319, 61] width 618 height 18
click at [216, 55] on input "OGF3WC85895-1" at bounding box center [204, 60] width 40 height 11
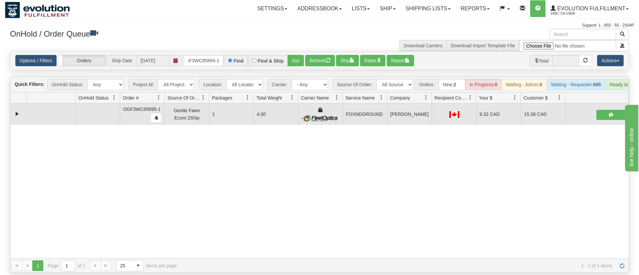
click at [296, 60] on div "Options / Filters Group Shipments Orders Ship Date [DATE] OGF3WC85894-1 Find Fi…" at bounding box center [319, 60] width 619 height 19
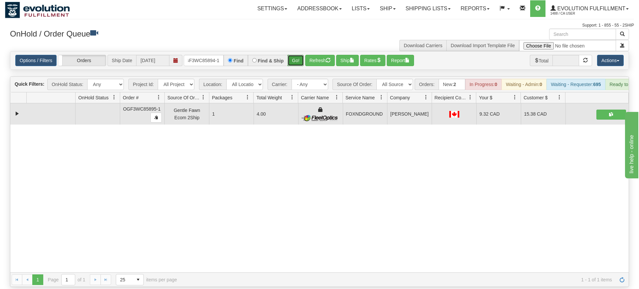
click at [301, 55] on button "Go!" at bounding box center [295, 60] width 16 height 11
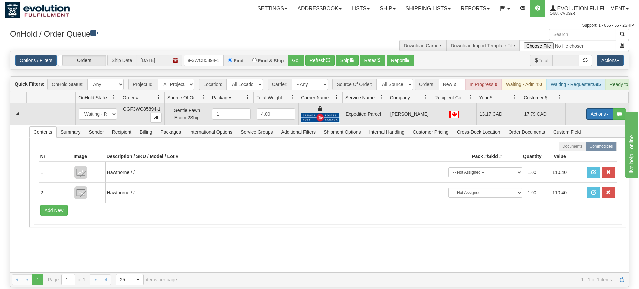
click at [603, 108] on button "Actions" at bounding box center [599, 113] width 27 height 11
click at [573, 150] on span "Ship" at bounding box center [573, 152] width 14 height 5
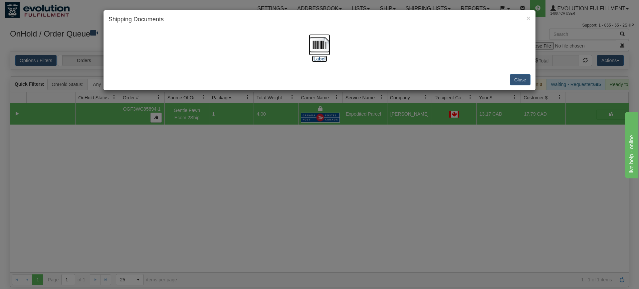
click at [310, 47] on img at bounding box center [319, 44] width 21 height 21
drag, startPoint x: 389, startPoint y: 121, endPoint x: 254, endPoint y: 65, distance: 145.7
click at [389, 122] on div "× Shipping Documents [Label] Close" at bounding box center [319, 144] width 639 height 289
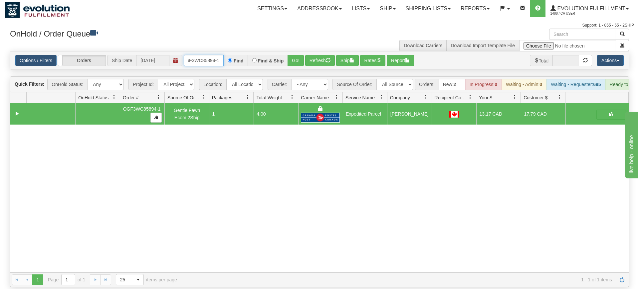
click at [216, 55] on input "OGF3WC85894-1" at bounding box center [204, 60] width 40 height 11
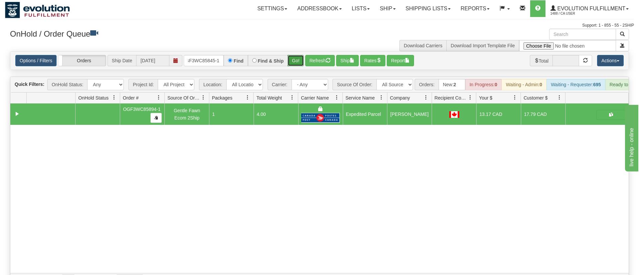
drag, startPoint x: 292, startPoint y: 53, endPoint x: 294, endPoint y: 50, distance: 3.9
click at [292, 67] on div "Is equal to Is not equal to Contains Does not contains CAD USD EUR ZAR [PERSON_…" at bounding box center [319, 169] width 629 height 236
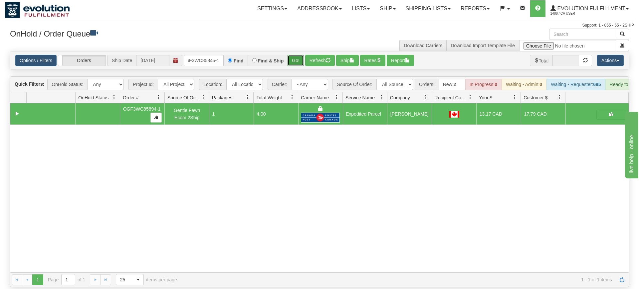
click at [294, 55] on button "Go!" at bounding box center [295, 60] width 16 height 11
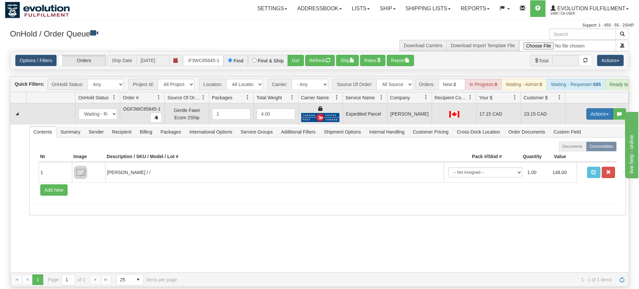
click at [601, 108] on button "Actions" at bounding box center [599, 113] width 27 height 11
click at [586, 148] on link "Ship" at bounding box center [585, 152] width 53 height 9
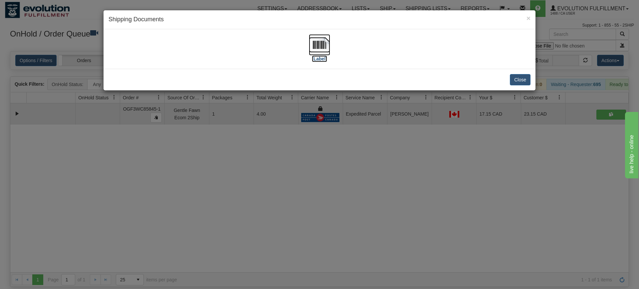
click at [313, 52] on img at bounding box center [319, 44] width 21 height 21
drag, startPoint x: 338, startPoint y: 170, endPoint x: 298, endPoint y: 89, distance: 89.4
click at [338, 167] on div "× Shipping Documents [Label] Close" at bounding box center [319, 144] width 639 height 289
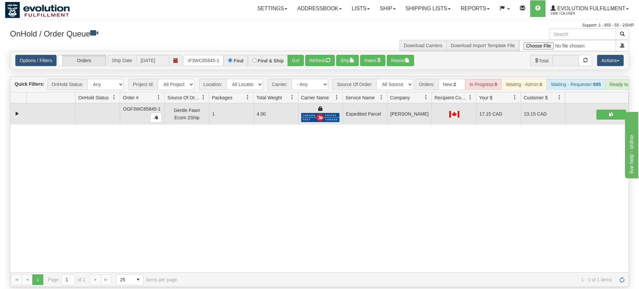
click at [201, 57] on div "Options / Filters Group Shipments Orders Ship Date [DATE] OGF3WC85845-1 Find Fi…" at bounding box center [319, 61] width 618 height 18
click at [206, 55] on input "OGF3WC85845-1" at bounding box center [204, 60] width 40 height 11
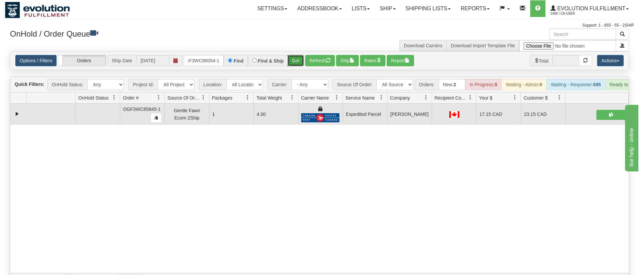
drag, startPoint x: 290, startPoint y: 47, endPoint x: 300, endPoint y: 45, distance: 9.8
click at [292, 60] on div "Is equal to Is not equal to Contains Does not contains CAD USD EUR ZAR [PERSON_…" at bounding box center [319, 169] width 629 height 236
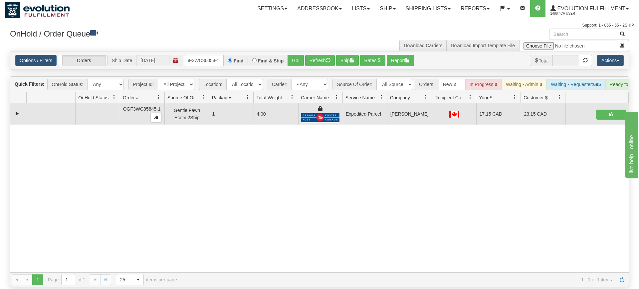
click at [300, 52] on div "Options / Filters Group Shipments Orders Ship Date [DATE] OGF3WC86054-1 Find Fi…" at bounding box center [319, 61] width 618 height 18
click at [296, 55] on button "Go!" at bounding box center [295, 60] width 16 height 11
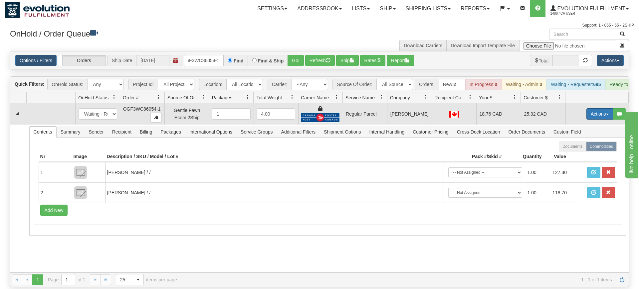
click at [599, 108] on button "Actions" at bounding box center [599, 113] width 27 height 11
click at [582, 141] on span "Rate All Services" at bounding box center [586, 143] width 40 height 5
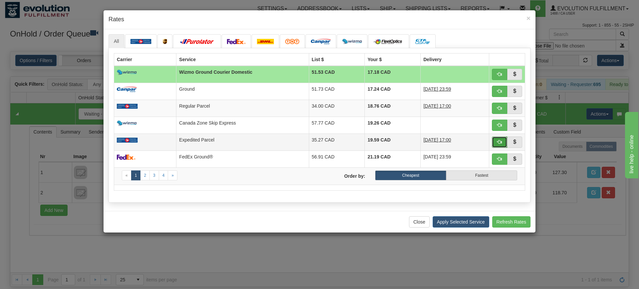
click at [501, 146] on button "button" at bounding box center [499, 142] width 15 height 11
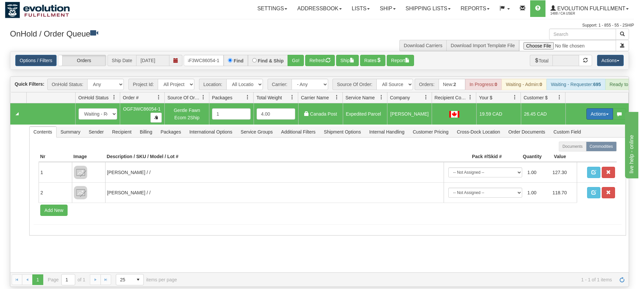
click at [608, 108] on button "Actions" at bounding box center [599, 113] width 27 height 11
click at [575, 150] on span "Ship" at bounding box center [573, 152] width 14 height 5
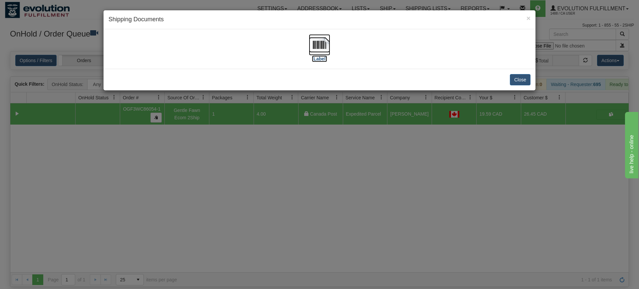
click at [314, 45] on img at bounding box center [319, 44] width 21 height 21
drag, startPoint x: 255, startPoint y: 220, endPoint x: 188, endPoint y: 15, distance: 216.0
click at [256, 216] on div "× Shipping Documents [Label] Close" at bounding box center [319, 144] width 639 height 289
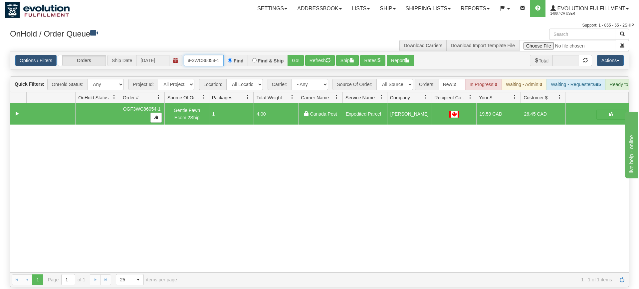
click at [200, 55] on input "OGF3WC86054-1" at bounding box center [204, 60] width 40 height 11
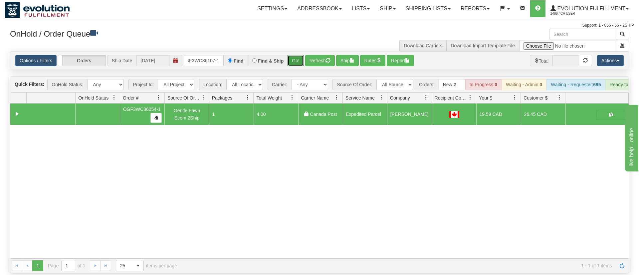
drag, startPoint x: 295, startPoint y: 50, endPoint x: 295, endPoint y: 58, distance: 8.0
click at [294, 64] on div "Is equal to Is not equal to Contains Does not contains CAD USD EUR ZAR [PERSON_…" at bounding box center [319, 162] width 629 height 222
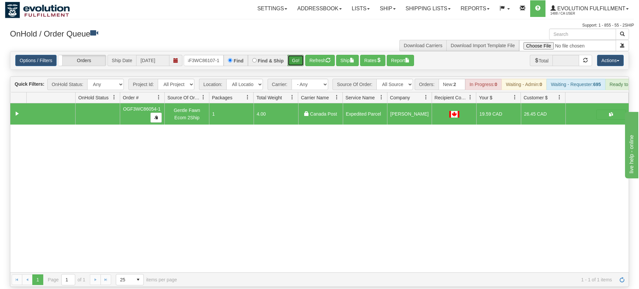
click at [296, 55] on button "Go!" at bounding box center [295, 60] width 16 height 11
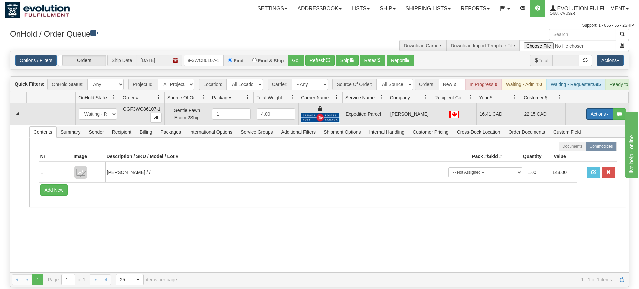
click at [596, 108] on button "Actions" at bounding box center [599, 113] width 27 height 11
click at [584, 148] on link "Ship" at bounding box center [585, 152] width 53 height 9
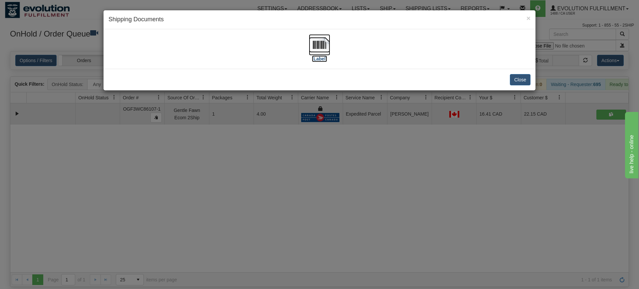
click at [327, 46] on img at bounding box center [319, 44] width 21 height 21
click at [299, 162] on div "× Shipping Documents [Label] Close" at bounding box center [319, 144] width 639 height 289
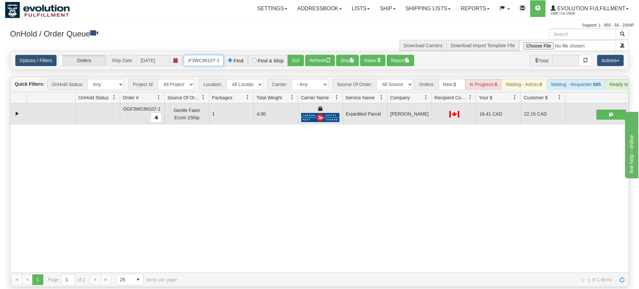
click at [210, 55] on input "OGF3WC86107-1" at bounding box center [204, 60] width 40 height 11
click at [292, 63] on div "Is equal to Is not equal to Contains Does not contains CAD USD EUR ZAR [PERSON_…" at bounding box center [319, 169] width 629 height 236
click at [296, 55] on button "Go!" at bounding box center [295, 60] width 16 height 11
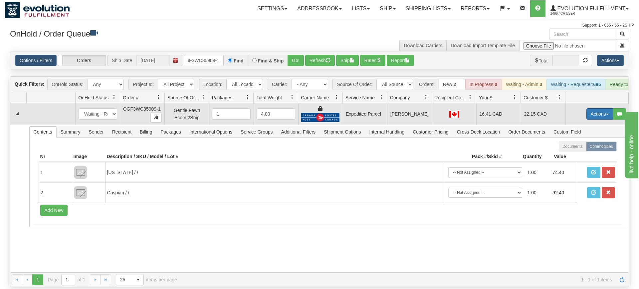
click at [592, 108] on button "Actions" at bounding box center [599, 113] width 27 height 11
click at [579, 148] on link "Ship" at bounding box center [585, 152] width 53 height 9
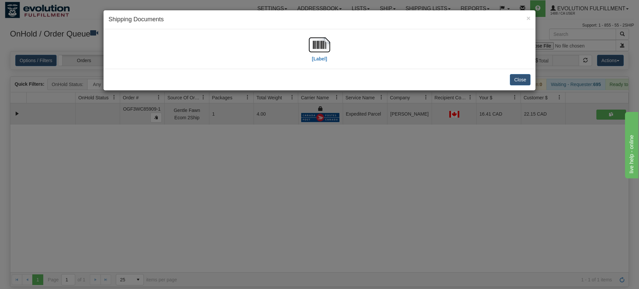
click at [311, 57] on div "[Label]" at bounding box center [319, 49] width 21 height 30
click at [317, 58] on label "[Label]" at bounding box center [319, 59] width 15 height 7
click at [376, 160] on div "× Shipping Documents [Label] Close" at bounding box center [319, 144] width 639 height 289
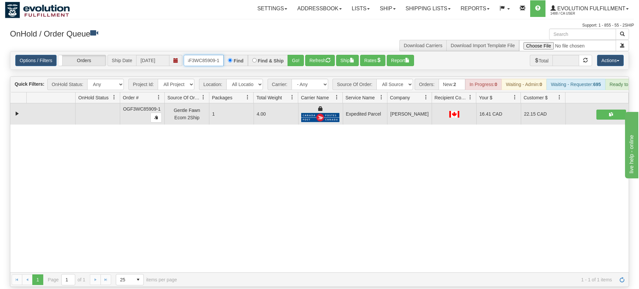
click at [215, 55] on input "OGF3WC85909-1" at bounding box center [204, 60] width 40 height 11
drag, startPoint x: 298, startPoint y: 51, endPoint x: 298, endPoint y: 64, distance: 12.6
click at [298, 64] on div "Is equal to Is not equal to Contains Does not contains CAD USD EUR ZAR [PERSON_…" at bounding box center [319, 169] width 629 height 236
click at [297, 55] on button "Go!" at bounding box center [295, 60] width 16 height 11
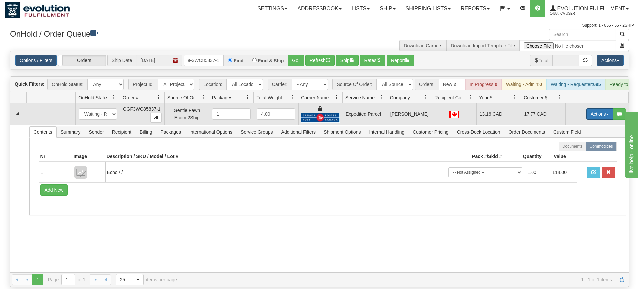
click at [595, 108] on button "Actions" at bounding box center [599, 113] width 27 height 11
click at [579, 148] on link "Ship" at bounding box center [585, 152] width 53 height 9
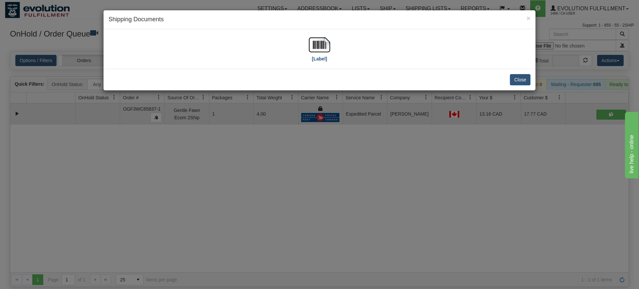
drag, startPoint x: 332, startPoint y: 48, endPoint x: 315, endPoint y: 51, distance: 16.8
click at [324, 51] on div "[Label]" at bounding box center [319, 49] width 422 height 30
click at [313, 50] on img at bounding box center [319, 44] width 21 height 21
click at [299, 130] on div "× Shipping Documents [Label] Close" at bounding box center [319, 144] width 639 height 289
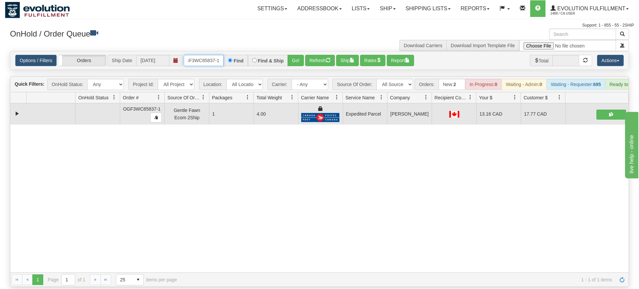
click at [189, 55] on input "OGF3WC85837-1" at bounding box center [204, 60] width 40 height 11
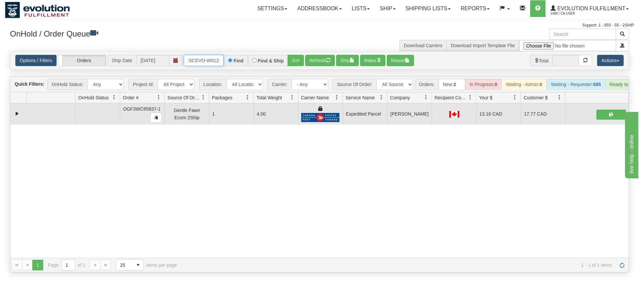
scroll to position [0, 14]
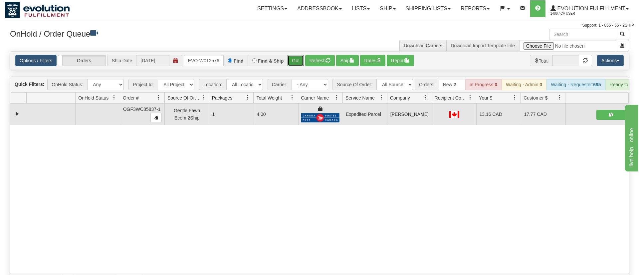
click at [299, 62] on div "Is equal to Is not equal to Contains Does not contains CAD USD EUR ZAR [PERSON_…" at bounding box center [319, 169] width 629 height 236
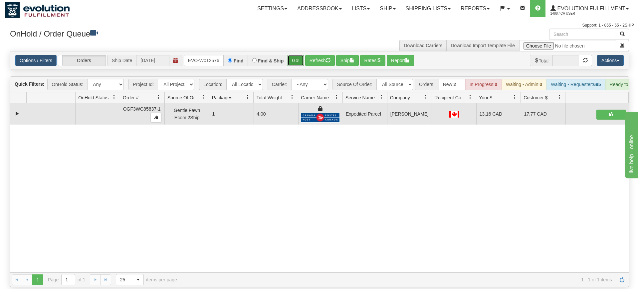
click at [295, 55] on button "Go!" at bounding box center [295, 60] width 16 height 11
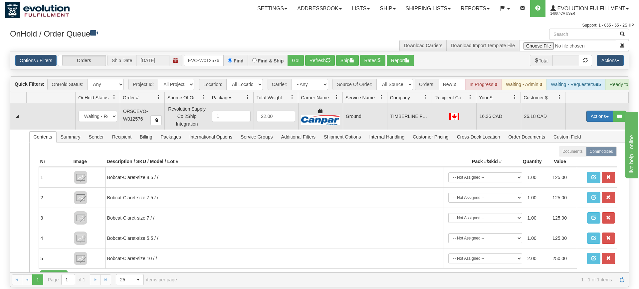
click at [595, 111] on button "Actions" at bounding box center [599, 116] width 27 height 11
click at [575, 152] on span "Ship" at bounding box center [573, 154] width 14 height 5
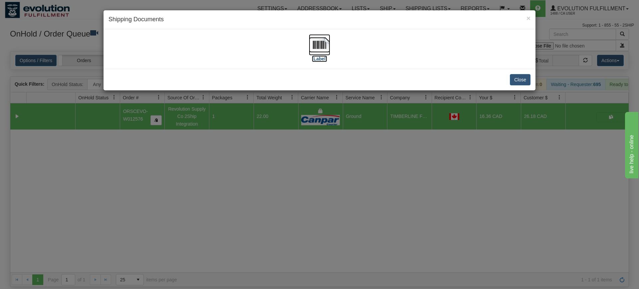
click at [329, 47] on img at bounding box center [319, 44] width 21 height 21
click at [437, 158] on div "× Shipping Documents [Label] Close" at bounding box center [319, 144] width 639 height 289
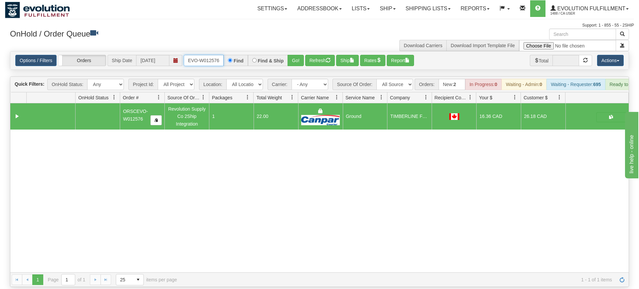
click at [197, 55] on input "ORSCEVO-W012576" at bounding box center [204, 60] width 40 height 11
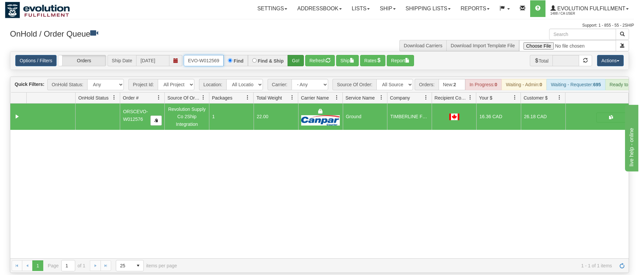
type input "ORSCEVO-W012569"
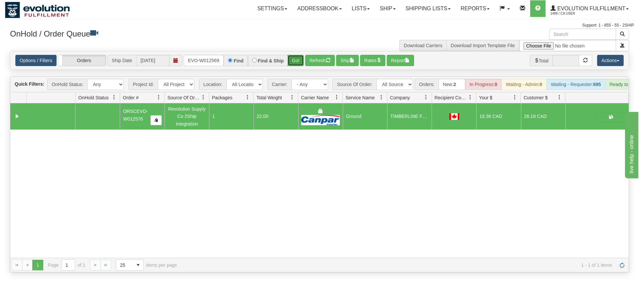
click at [295, 64] on div "Is equal to Is not equal to Contains Does not contains CAD USD EUR ZAR [PERSON_…" at bounding box center [319, 162] width 629 height 222
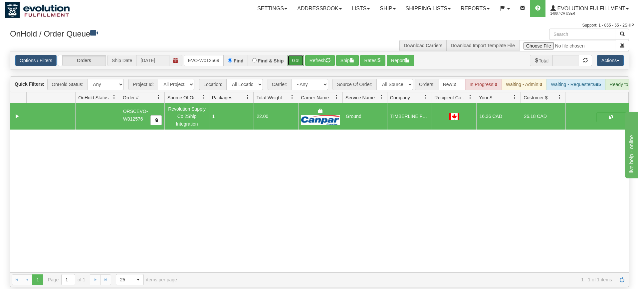
click at [298, 55] on button "Go!" at bounding box center [295, 60] width 16 height 11
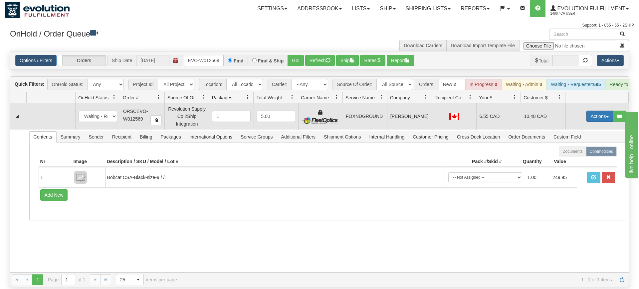
click at [597, 111] on button "Actions" at bounding box center [599, 116] width 27 height 11
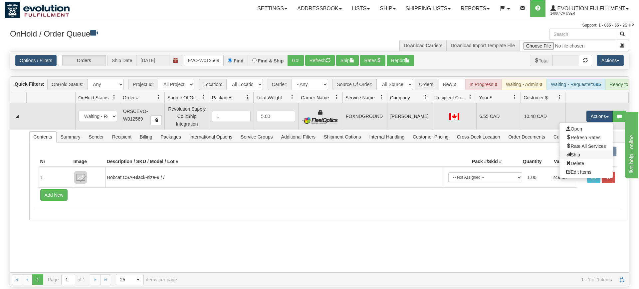
click at [581, 151] on link "Ship" at bounding box center [585, 155] width 53 height 9
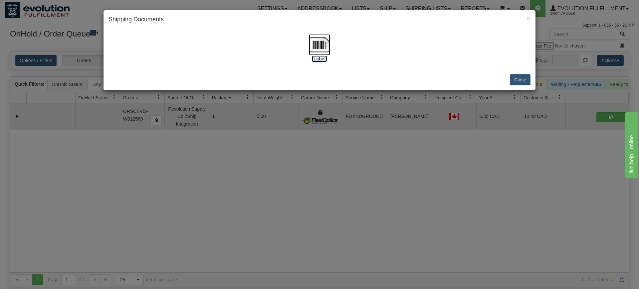
click at [328, 51] on img at bounding box center [319, 44] width 21 height 21
click at [201, 183] on div "× Shipping Documents [Label] Close" at bounding box center [319, 144] width 639 height 289
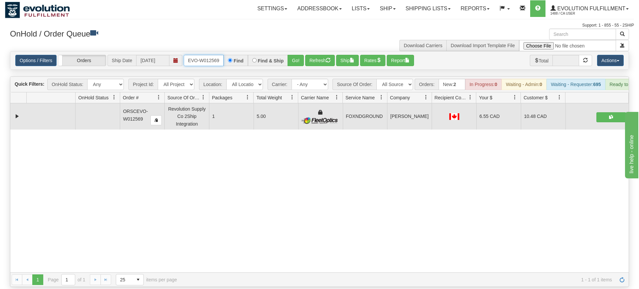
click at [202, 56] on input "ORSCEVO-W012569" at bounding box center [204, 60] width 40 height 11
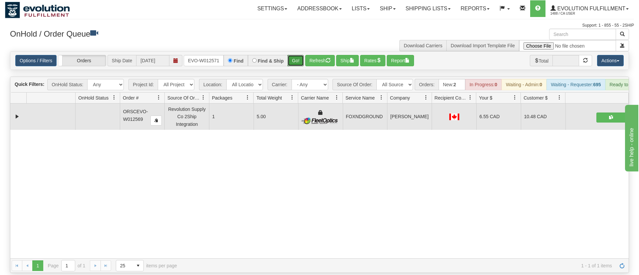
click at [296, 65] on div "Is equal to Is not equal to Contains Does not contains CAD USD EUR ZAR [PERSON_…" at bounding box center [319, 162] width 629 height 222
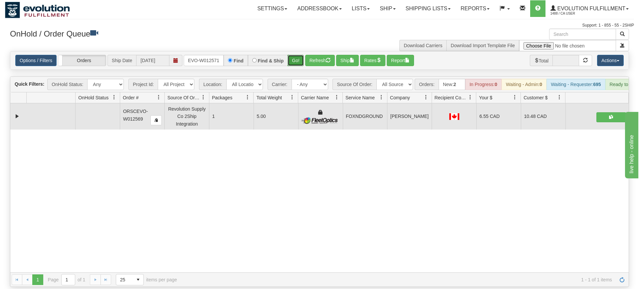
click at [291, 55] on button "Go!" at bounding box center [295, 60] width 16 height 11
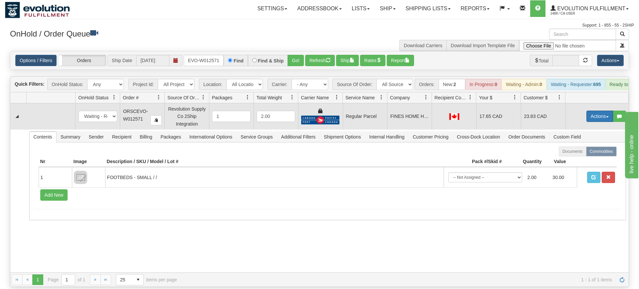
click at [600, 111] on button "Actions" at bounding box center [599, 116] width 27 height 11
click at [577, 144] on span "Rate All Services" at bounding box center [586, 146] width 40 height 5
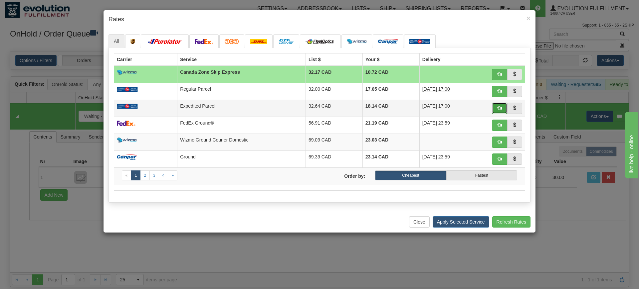
click at [496, 108] on button "button" at bounding box center [499, 108] width 15 height 11
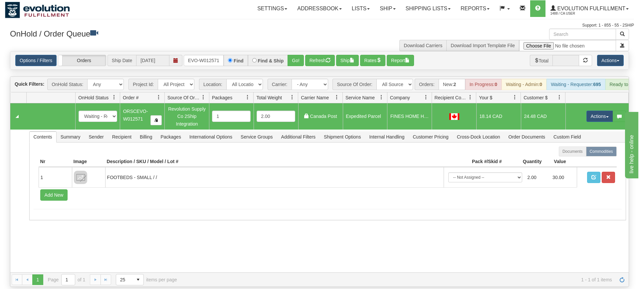
click at [208, 52] on div "Options / Filters Group Shipments Orders Ship Date [DATE] ORSCEVO-W012571 Find …" at bounding box center [319, 61] width 618 height 18
click at [209, 55] on input "ORSCEVO-W012571" at bounding box center [204, 60] width 40 height 11
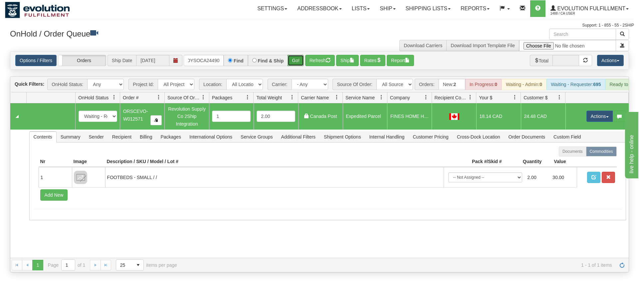
click at [297, 65] on div "Is equal to Is not equal to Contains Does not contains CAD USD EUR ZAR [PERSON_…" at bounding box center [319, 162] width 629 height 222
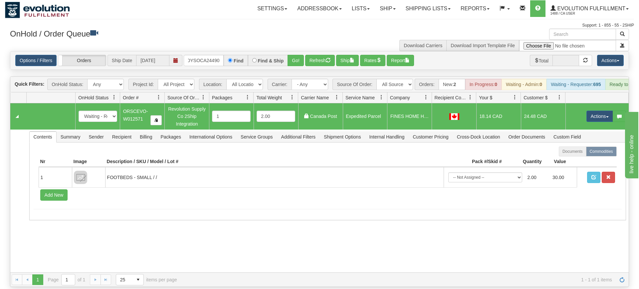
click at [297, 57] on div "Options / Filters Group Shipments Orders Ship Date [DATE] oMOYSOCA24490 Find Fi…" at bounding box center [319, 61] width 618 height 18
click at [295, 55] on button "Go!" at bounding box center [295, 60] width 16 height 11
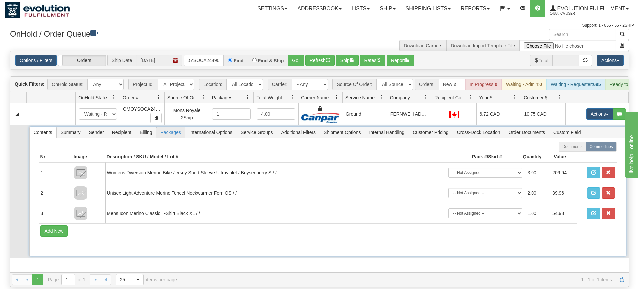
click at [165, 127] on span "Packages" at bounding box center [170, 132] width 28 height 11
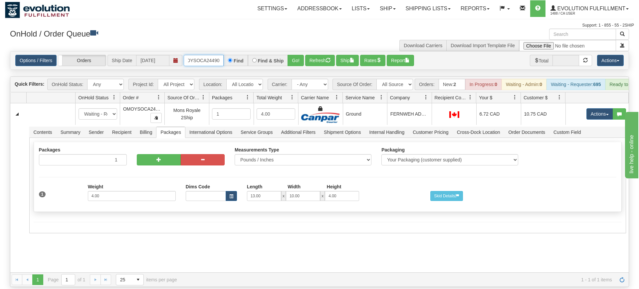
click at [201, 55] on input "oMOYSOCA24490" at bounding box center [204, 60] width 40 height 11
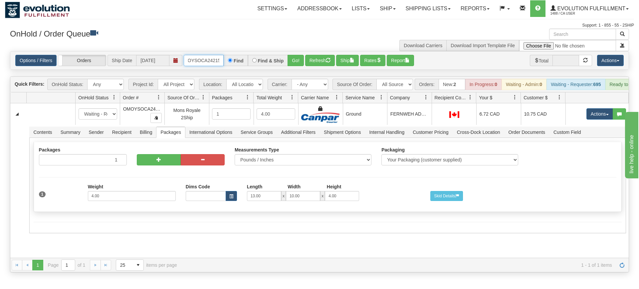
scroll to position [0, 9]
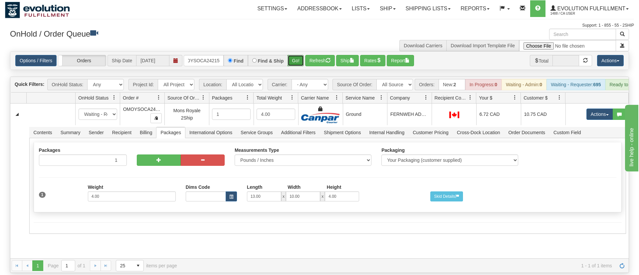
click at [295, 63] on div "Is equal to Is not equal to Contains Does not contains CAD USD EUR ZAR [PERSON_…" at bounding box center [319, 162] width 629 height 222
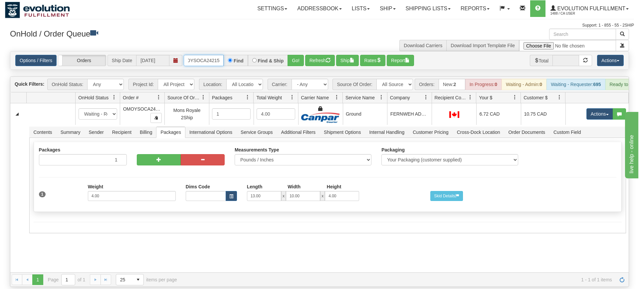
click at [215, 55] on input "OMOYSOCA24215" at bounding box center [204, 60] width 40 height 11
click at [204, 55] on input "OMOYSOCA24215" at bounding box center [204, 60] width 40 height 11
click at [203, 55] on input "OMOYSOCA24215" at bounding box center [204, 60] width 40 height 11
type input "OMOYSOCA24215"
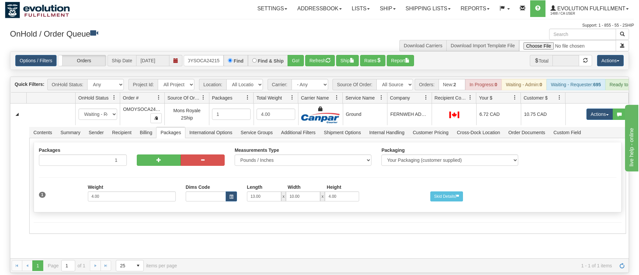
click at [299, 73] on div "Is equal to Is not equal to Contains Does not contains CAD USD EUR ZAR [PERSON_…" at bounding box center [319, 162] width 629 height 222
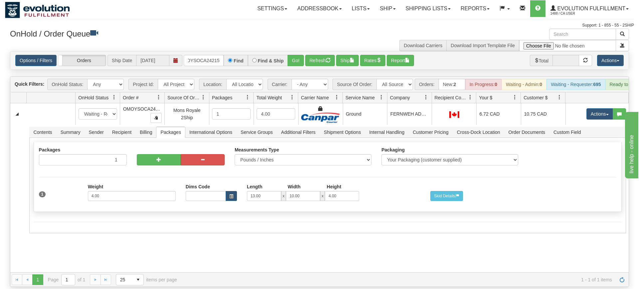
click at [298, 62] on div "Is equal to Is not equal to Contains Does not contains CAD USD EUR ZAR [PERSON_…" at bounding box center [319, 169] width 629 height 236
click at [299, 55] on button "Go!" at bounding box center [295, 60] width 16 height 11
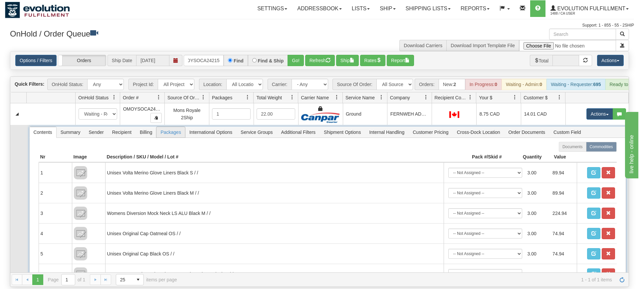
click at [165, 127] on span "Packages" at bounding box center [170, 132] width 28 height 11
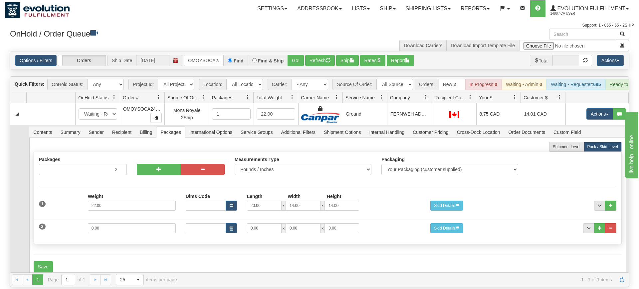
scroll to position [0, 9]
drag, startPoint x: 101, startPoint y: 219, endPoint x: 50, endPoint y: 218, distance: 51.3
click at [88, 224] on input "0.00" at bounding box center [132, 229] width 88 height 10
type input "4"
drag, startPoint x: 262, startPoint y: 218, endPoint x: 185, endPoint y: 219, distance: 77.2
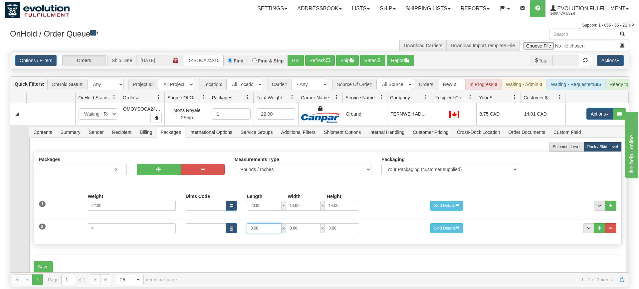
click at [247, 224] on input "0.00" at bounding box center [264, 229] width 34 height 10
type input "13"
type input "10"
type input "4"
click at [43, 261] on button "Save" at bounding box center [43, 266] width 19 height 11
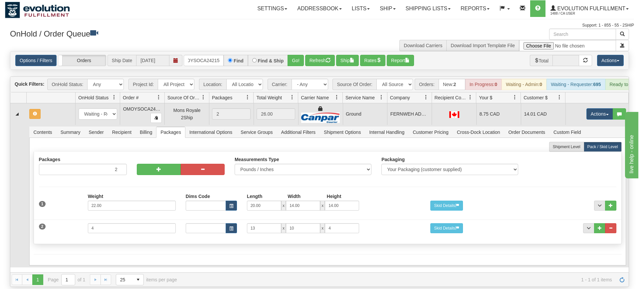
click at [602, 103] on td "Actions Open Refresh Rates Rate All Services Ship Delete Edit Items" at bounding box center [596, 114] width 63 height 22
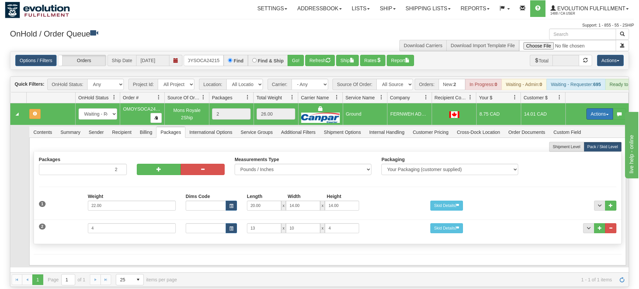
click at [600, 108] on button "Actions" at bounding box center [599, 113] width 27 height 11
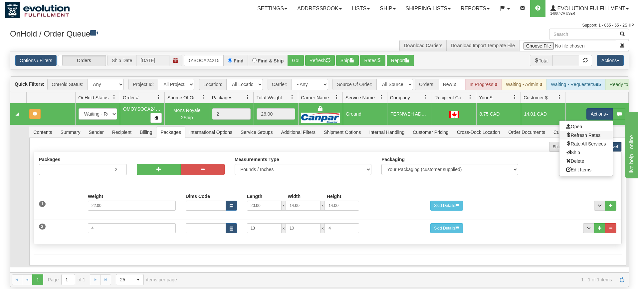
click at [590, 131] on link "Refresh Rates" at bounding box center [585, 135] width 53 height 9
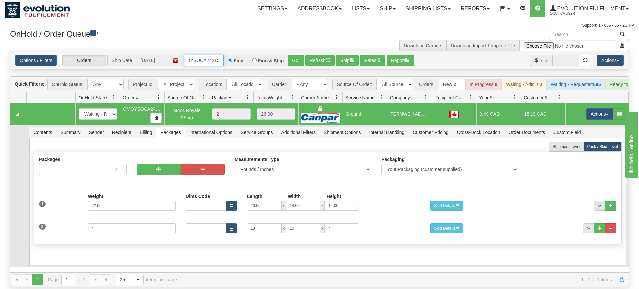
click at [198, 55] on input "OMOYSOCA24215" at bounding box center [204, 60] width 40 height 11
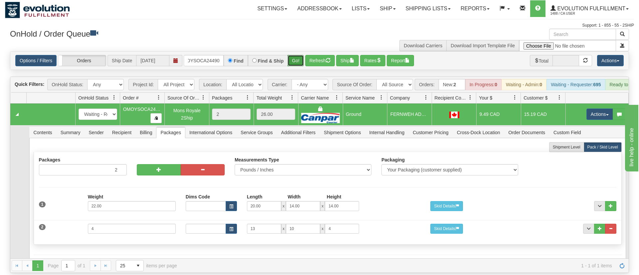
click at [291, 61] on div "Is equal to Is not equal to Contains Does not contains CAD USD EUR ZAR [PERSON_…" at bounding box center [319, 162] width 629 height 222
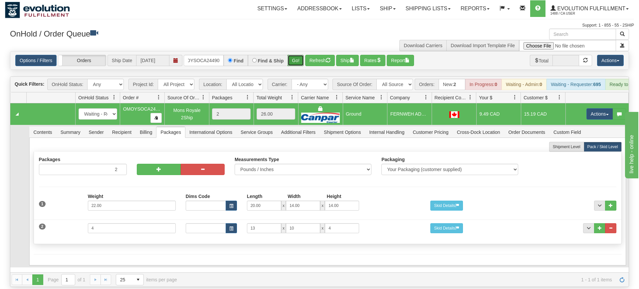
click at [296, 55] on button "Go!" at bounding box center [295, 60] width 16 height 11
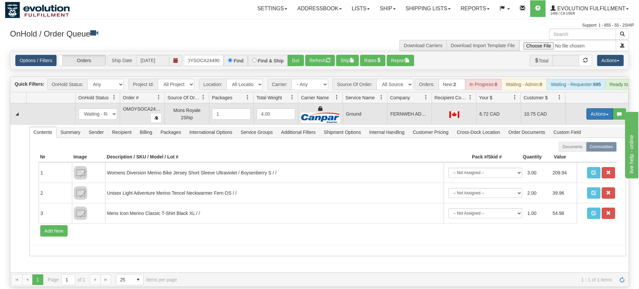
click at [595, 108] on button "Actions" at bounding box center [599, 113] width 27 height 11
click at [580, 159] on span "Delete" at bounding box center [575, 161] width 18 height 5
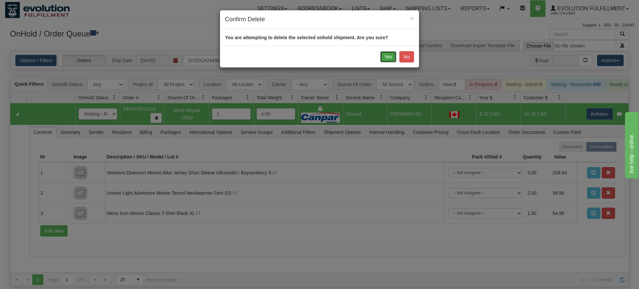
click at [387, 56] on button "Yes" at bounding box center [388, 56] width 16 height 11
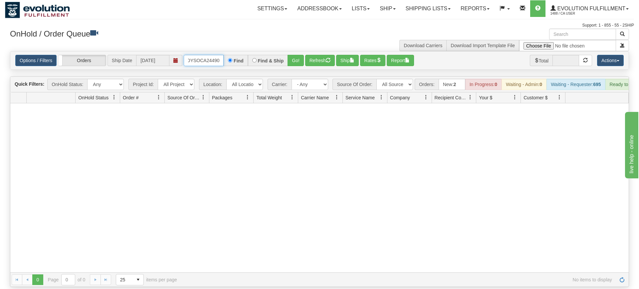
click at [205, 56] on input "OMOYSOCA24490" at bounding box center [204, 60] width 40 height 11
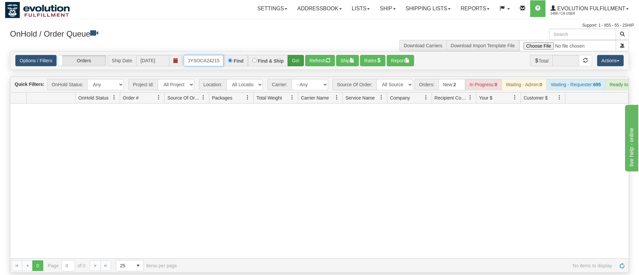
type input "OMOYSOCA24215"
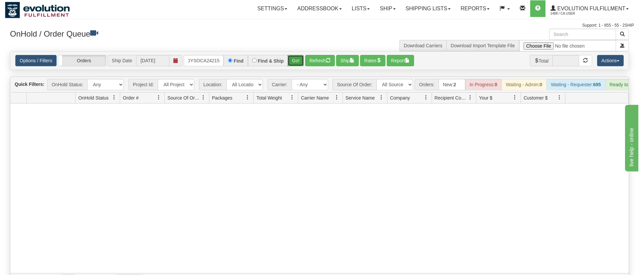
click at [299, 65] on div "Is equal to Is not equal to Contains Does not contains CAD USD EUR ZAR [PERSON_…" at bounding box center [319, 169] width 629 height 236
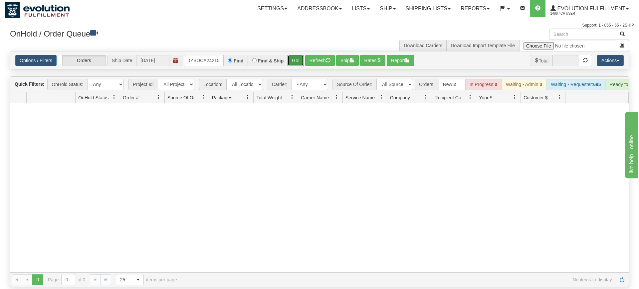
click at [296, 55] on button "Go!" at bounding box center [295, 60] width 16 height 11
